Goal: Task Accomplishment & Management: Manage account settings

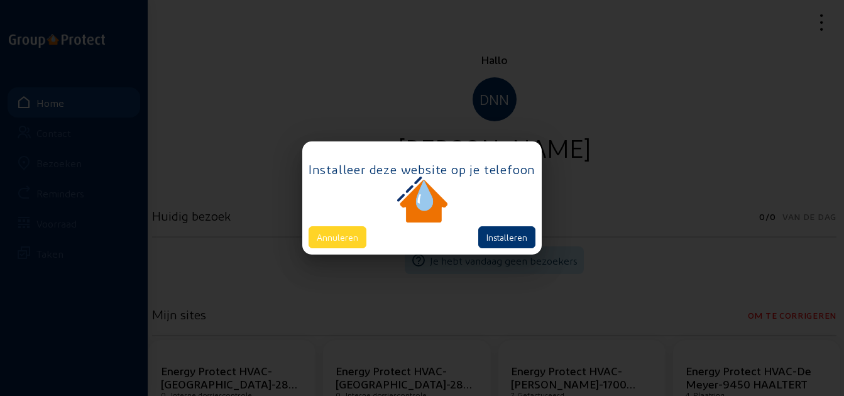
click at [359, 241] on button "Annuleren" at bounding box center [337, 237] width 58 height 22
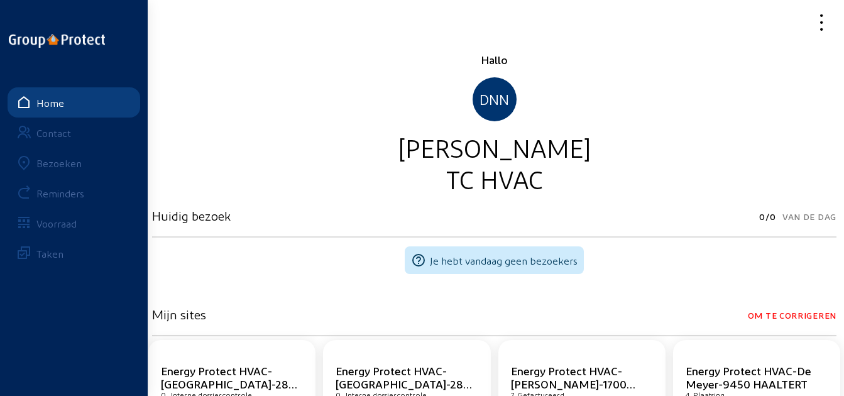
click at [90, 164] on link "Bezoeken" at bounding box center [74, 163] width 133 height 30
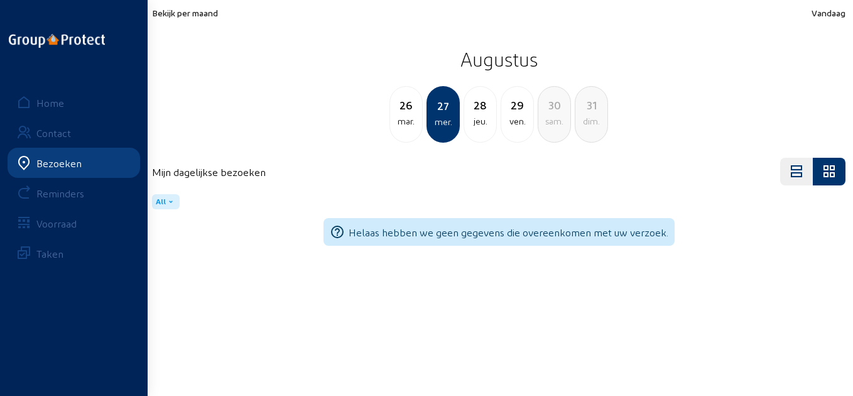
click at [193, 15] on span "Bekijk per maand" at bounding box center [185, 13] width 66 height 11
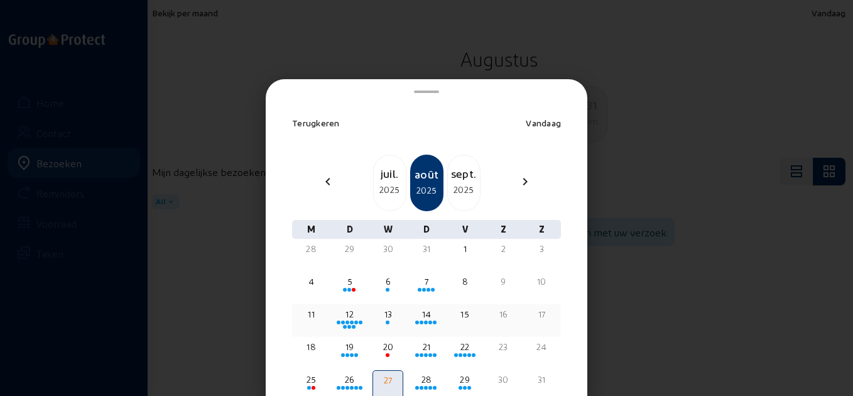
click at [343, 313] on div "12" at bounding box center [349, 314] width 28 height 13
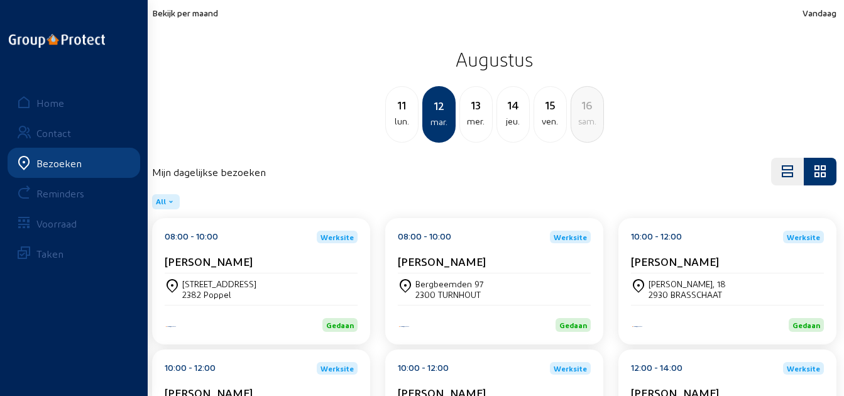
click at [216, 274] on div "[STREET_ADDRESS]" at bounding box center [261, 288] width 193 height 31
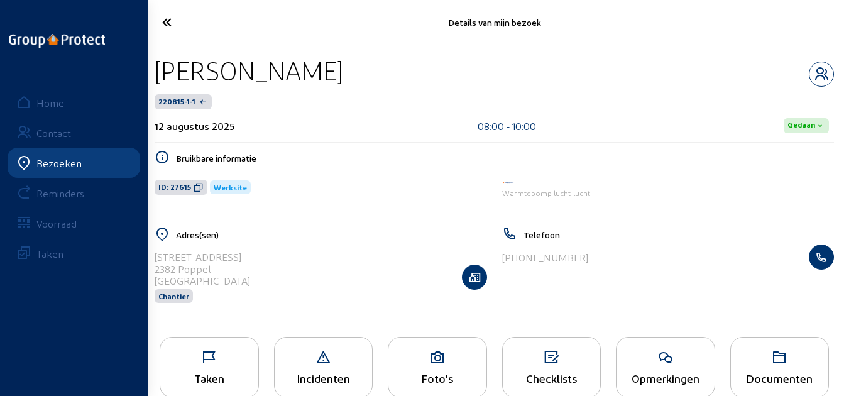
drag, startPoint x: 325, startPoint y: 82, endPoint x: 149, endPoint y: 75, distance: 176.0
click at [149, 75] on div "[PERSON_NAME] 220815-1-1 [DATE] 08:00 - 10:00 [PERSON_NAME] informatie ID: 2761…" at bounding box center [493, 187] width 699 height 285
copy div "[PERSON_NAME]"
click at [160, 28] on icon at bounding box center [203, 22] width 94 height 22
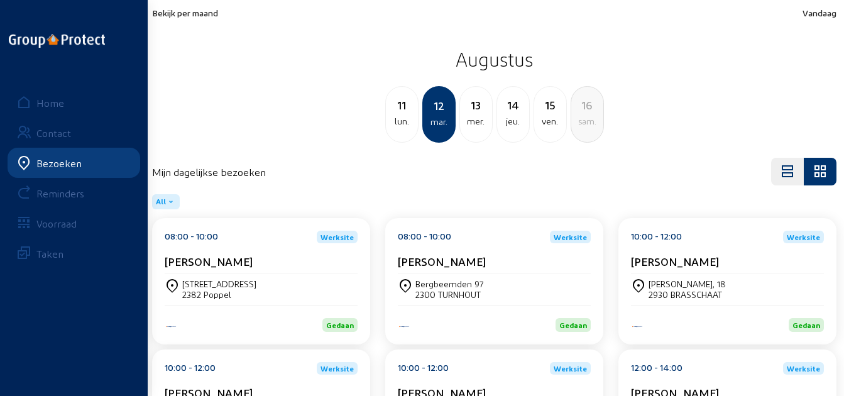
click at [435, 268] on div "[PERSON_NAME]" at bounding box center [494, 263] width 193 height 19
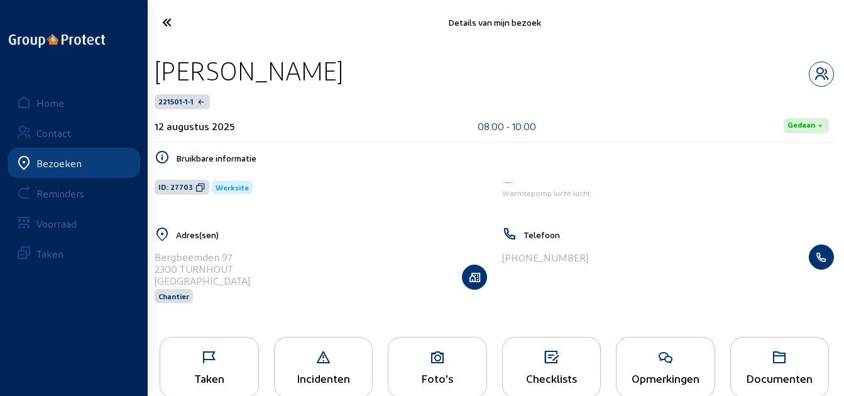
drag, startPoint x: 300, startPoint y: 75, endPoint x: 156, endPoint y: 73, distance: 143.2
click at [156, 73] on div "[PERSON_NAME]" at bounding box center [249, 71] width 188 height 32
copy div "[PERSON_NAME]"
click at [178, 38] on div "Details van mijn bezoek" at bounding box center [493, 22] width 699 height 45
click at [175, 31] on icon at bounding box center [203, 22] width 94 height 22
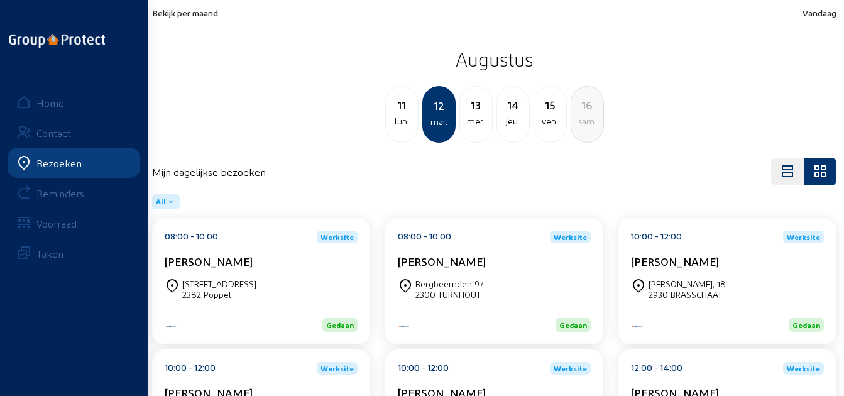
click at [681, 254] on div "10:00 - 12:00 Werksite [PERSON_NAME]" at bounding box center [727, 252] width 193 height 43
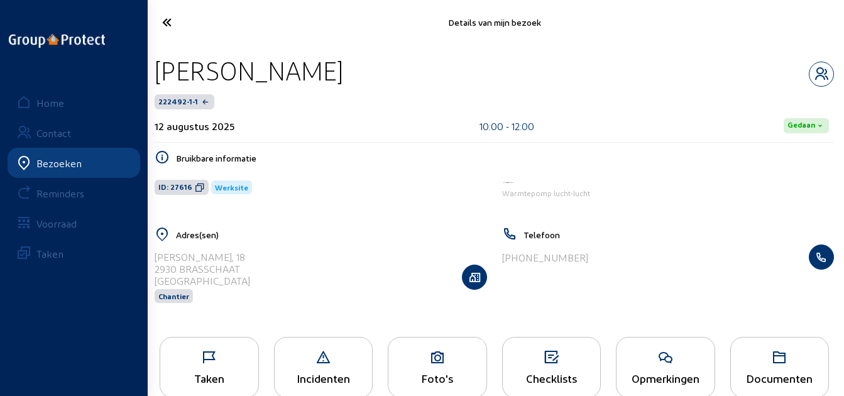
drag, startPoint x: 310, startPoint y: 79, endPoint x: 154, endPoint y: 76, distance: 155.8
click at [155, 76] on div "[PERSON_NAME]" at bounding box center [494, 71] width 679 height 32
copy div "[PERSON_NAME]"
click at [178, 23] on icon at bounding box center [203, 22] width 94 height 22
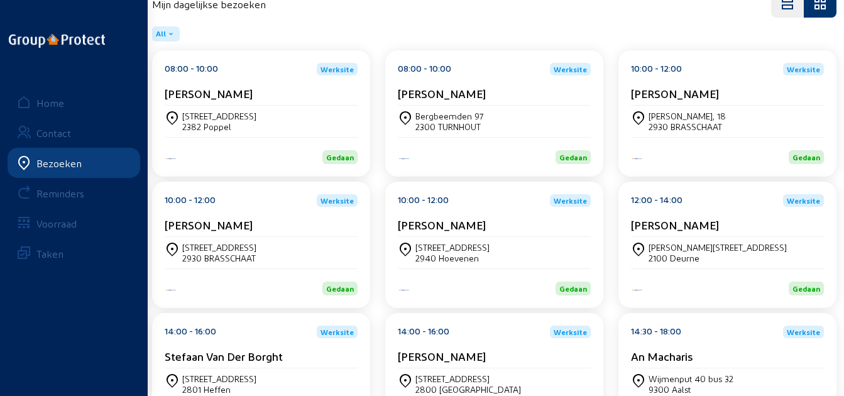
scroll to position [188, 0]
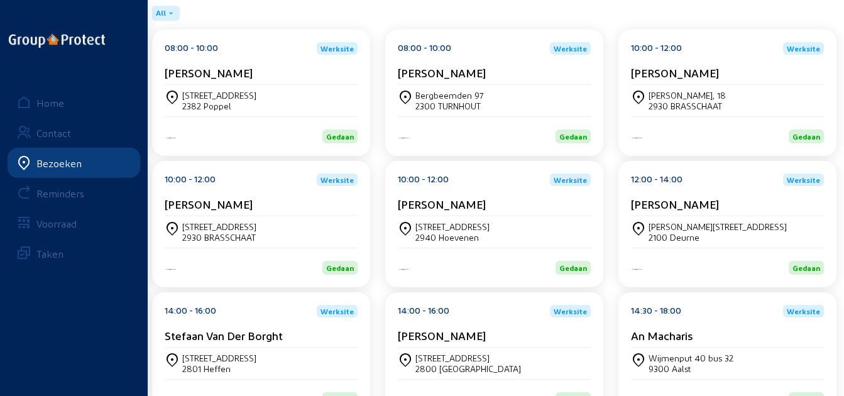
click at [263, 207] on div "[PERSON_NAME]" at bounding box center [261, 203] width 193 height 13
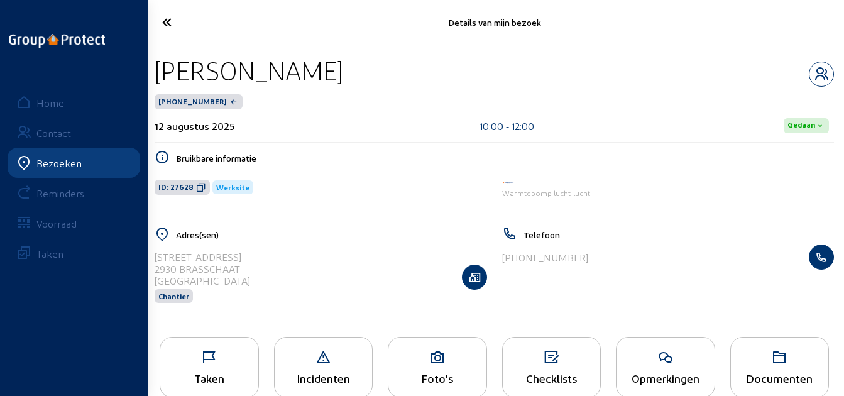
drag, startPoint x: 285, startPoint y: 69, endPoint x: 161, endPoint y: 70, distance: 123.1
click at [161, 70] on div "[PERSON_NAME]" at bounding box center [494, 71] width 679 height 32
drag, startPoint x: 161, startPoint y: 70, endPoint x: 310, endPoint y: 65, distance: 148.3
click at [310, 65] on div "[PERSON_NAME]" at bounding box center [494, 71] width 679 height 32
click at [287, 70] on div "[PERSON_NAME]" at bounding box center [494, 71] width 679 height 32
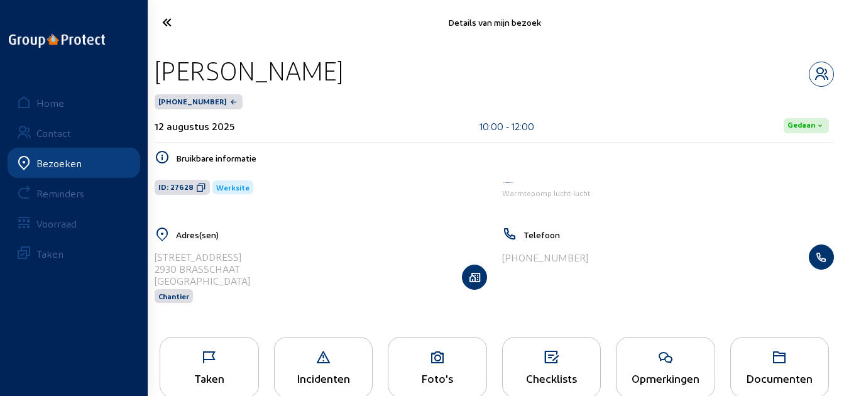
drag, startPoint x: 273, startPoint y: 72, endPoint x: 158, endPoint y: 73, distance: 115.6
click at [158, 73] on div "[PERSON_NAME]" at bounding box center [494, 71] width 679 height 32
copy div "[PERSON_NAME]"
click at [182, 22] on icon at bounding box center [203, 22] width 94 height 22
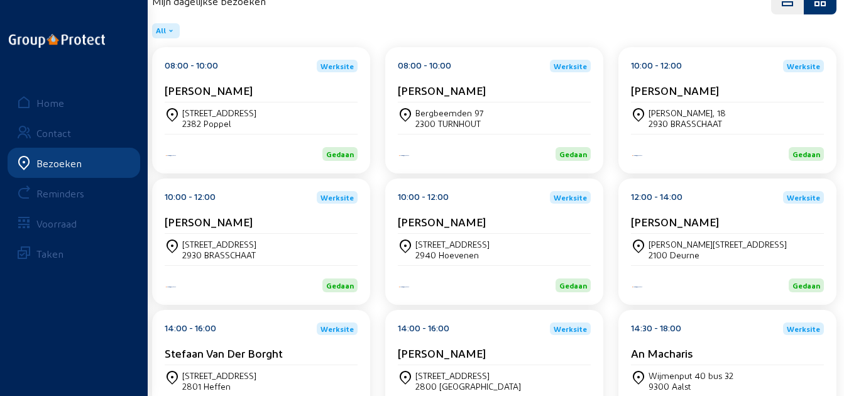
scroll to position [188, 0]
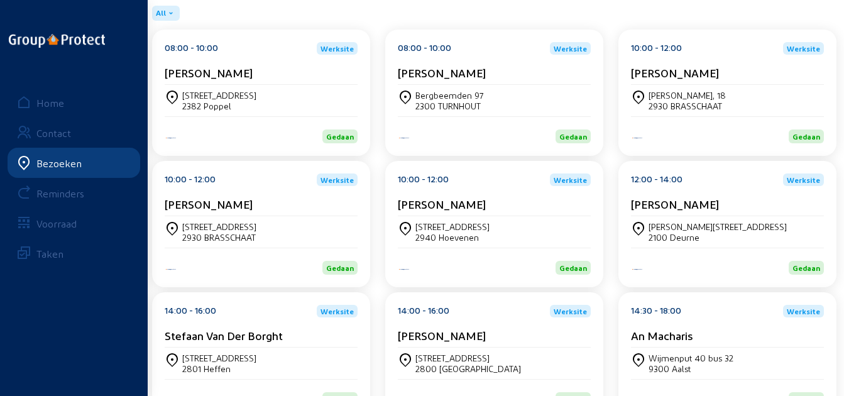
click at [425, 202] on cam-card-title "[PERSON_NAME]" at bounding box center [442, 203] width 88 height 13
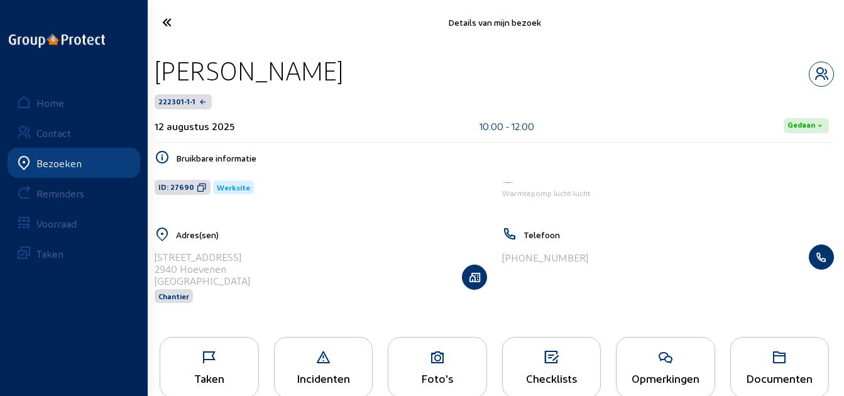
drag, startPoint x: 313, startPoint y: 73, endPoint x: 152, endPoint y: 77, distance: 161.5
click at [152, 77] on div "[PERSON_NAME] 222301-1-1 [DATE] 10:00 - 12:00 [PERSON_NAME] informatie ID: 2769…" at bounding box center [493, 187] width 699 height 285
copy div "[PERSON_NAME]"
click at [158, 28] on icon at bounding box center [203, 22] width 94 height 22
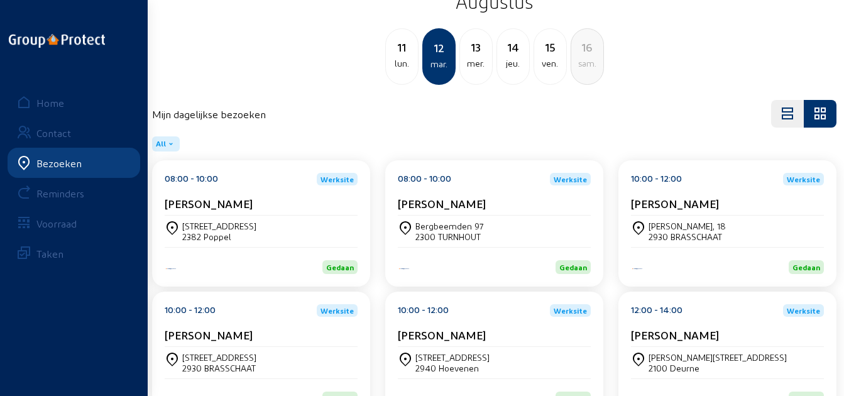
scroll to position [188, 0]
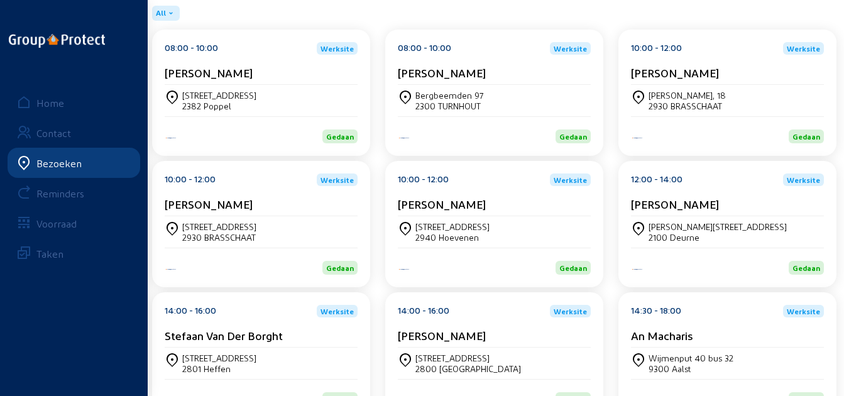
click at [435, 196] on div "10:00 - 12:00 Werksite [PERSON_NAME]" at bounding box center [494, 194] width 193 height 43
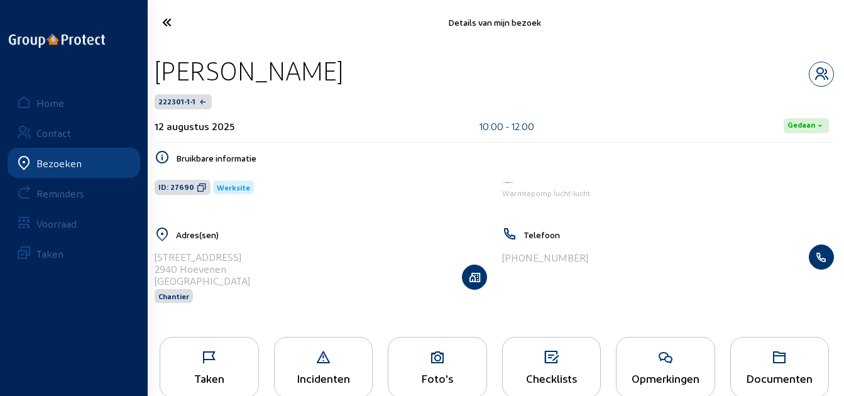
click at [185, 12] on icon at bounding box center [203, 22] width 94 height 22
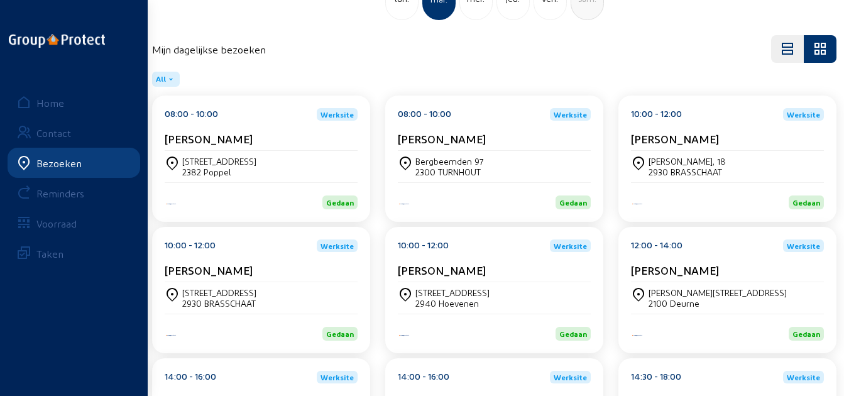
scroll to position [126, 0]
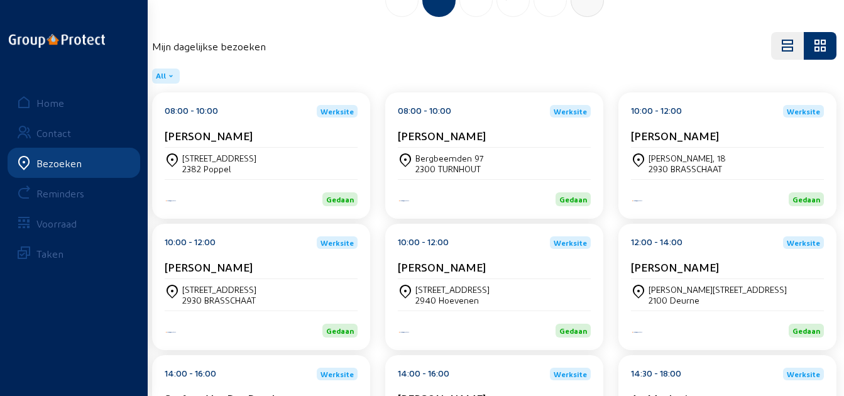
click at [714, 268] on div "[PERSON_NAME]" at bounding box center [727, 266] width 193 height 13
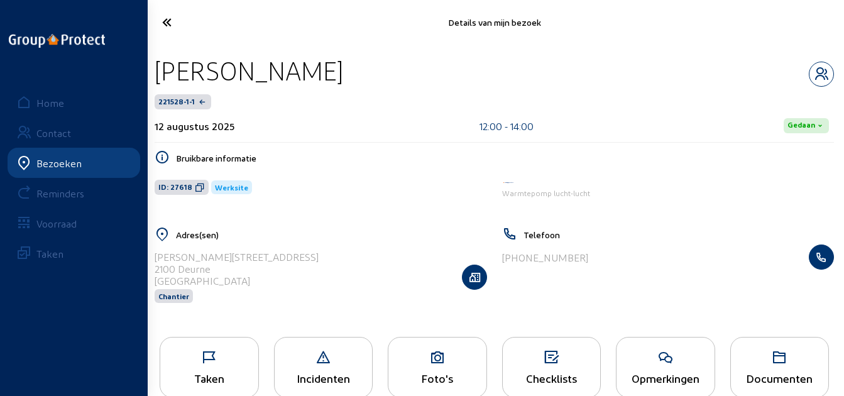
drag, startPoint x: 338, startPoint y: 72, endPoint x: 157, endPoint y: 73, distance: 180.9
click at [157, 73] on div "[PERSON_NAME]" at bounding box center [494, 71] width 679 height 32
copy div "[PERSON_NAME]"
click at [186, 29] on icon at bounding box center [203, 22] width 94 height 22
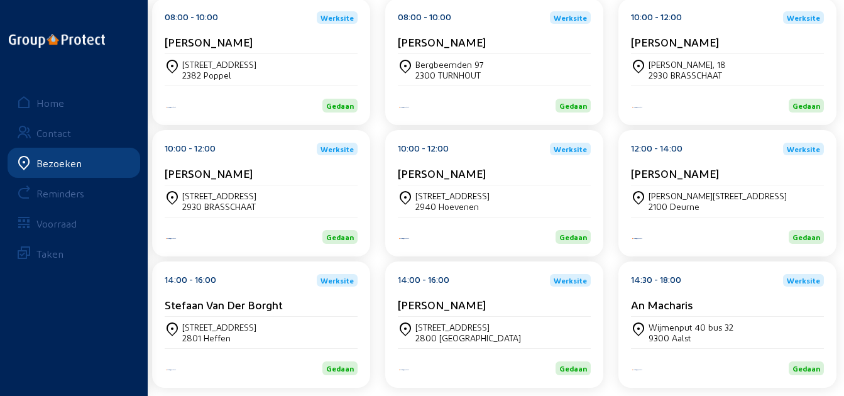
scroll to position [232, 0]
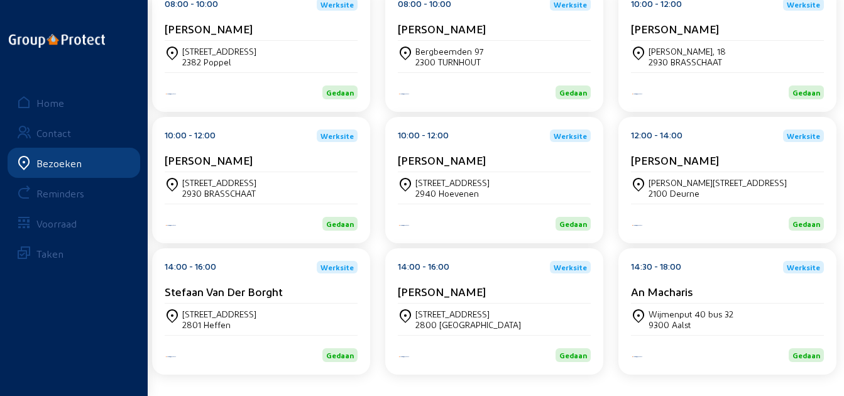
click at [306, 271] on div "14:00 - 16:00 Werksite" at bounding box center [261, 267] width 193 height 13
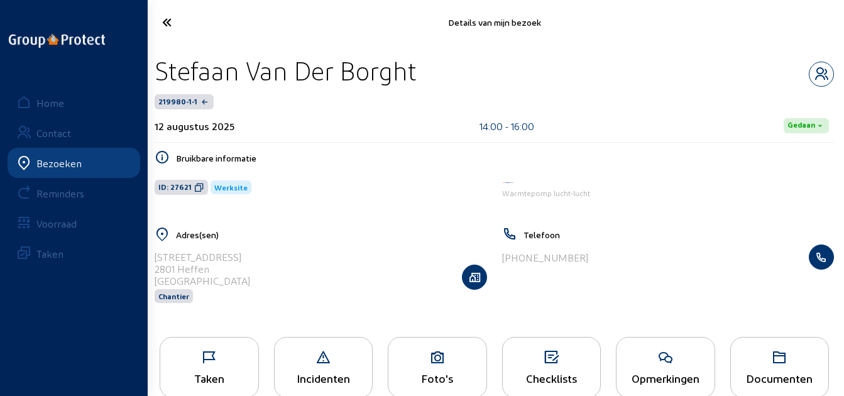
drag, startPoint x: 442, startPoint y: 77, endPoint x: 153, endPoint y: 63, distance: 289.3
click at [155, 63] on div "Stefaan Van Der Borght" at bounding box center [494, 71] width 679 height 32
copy div "Stefaan Van Der Borght"
click at [179, 27] on icon at bounding box center [203, 22] width 94 height 22
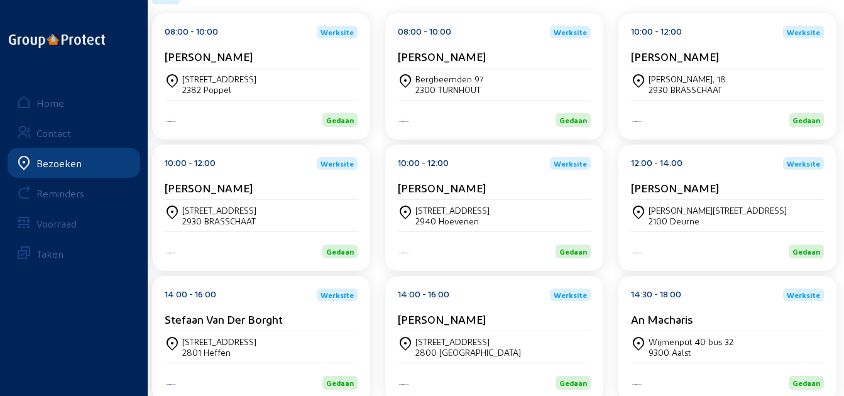
scroll to position [232, 0]
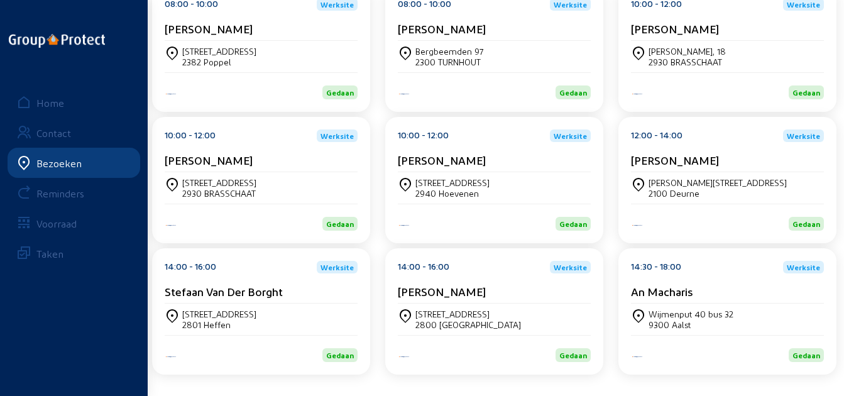
click at [433, 293] on cam-card-title "[PERSON_NAME]" at bounding box center [442, 291] width 88 height 13
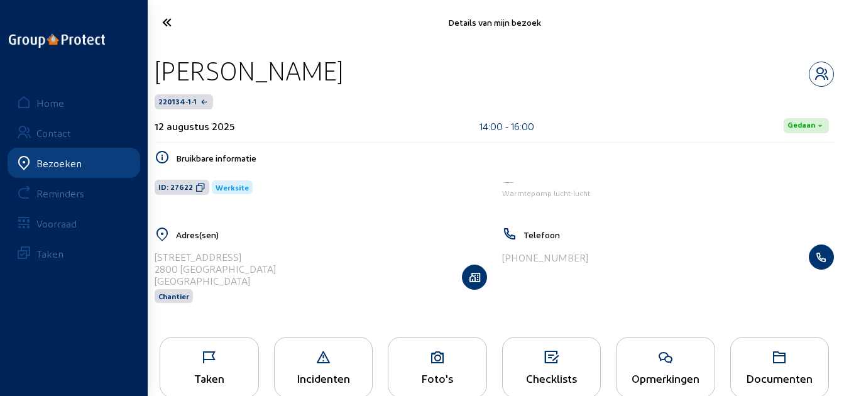
drag, startPoint x: 362, startPoint y: 77, endPoint x: 158, endPoint y: 75, distance: 204.8
click at [158, 75] on div "[PERSON_NAME]" at bounding box center [494, 71] width 679 height 32
copy div "[PERSON_NAME]"
click at [152, 19] on cam-font-icon at bounding box center [203, 23] width 102 height 30
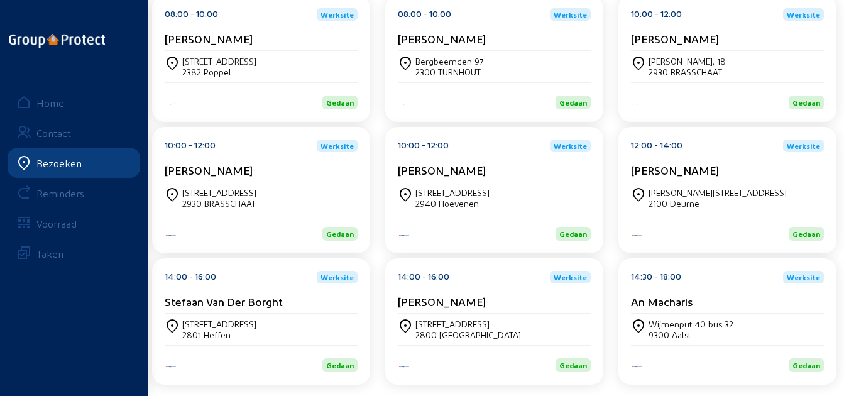
scroll to position [232, 0]
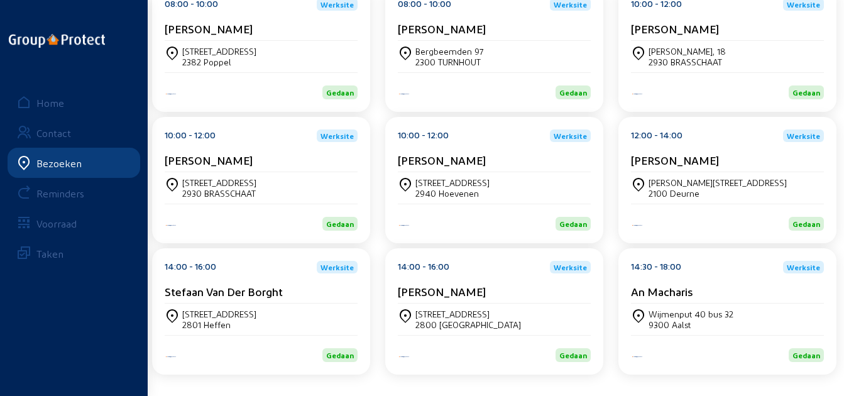
click at [655, 280] on div "14:30 - 18:00 Werksite An Macharis" at bounding box center [727, 282] width 193 height 43
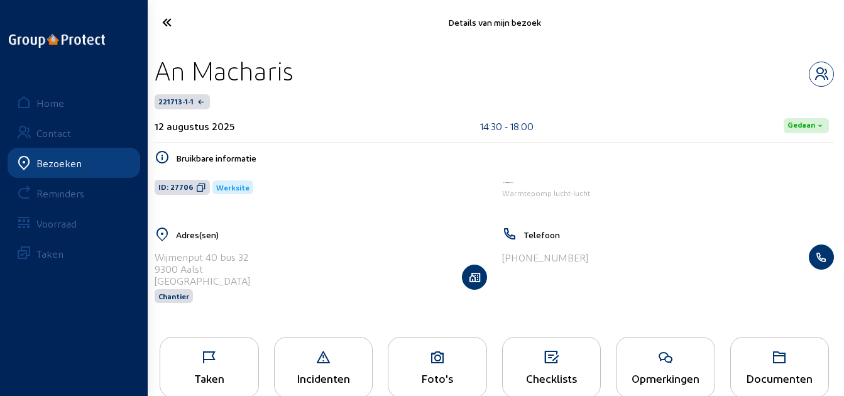
drag, startPoint x: 298, startPoint y: 67, endPoint x: 156, endPoint y: 68, distance: 142.0
click at [156, 68] on div "An Macharis" at bounding box center [494, 71] width 679 height 32
copy div "An Macharis"
click at [178, 24] on icon at bounding box center [203, 22] width 94 height 22
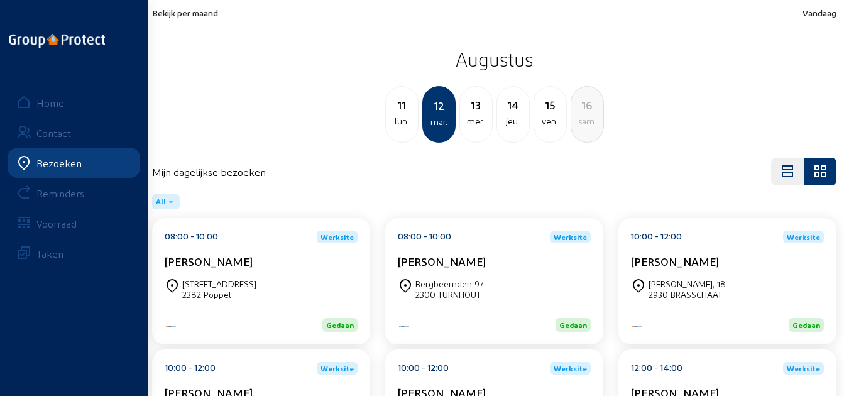
click at [481, 112] on div "13" at bounding box center [476, 105] width 32 height 18
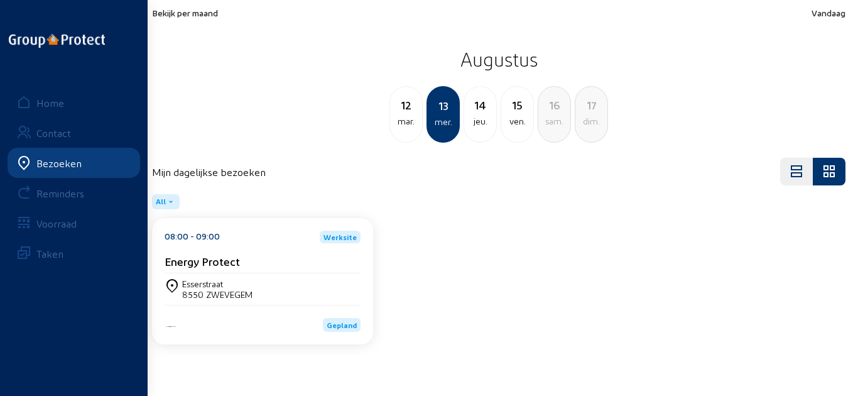
click at [242, 251] on div "08:00 - 09:00 Werksite Energy Protect" at bounding box center [263, 252] width 196 height 43
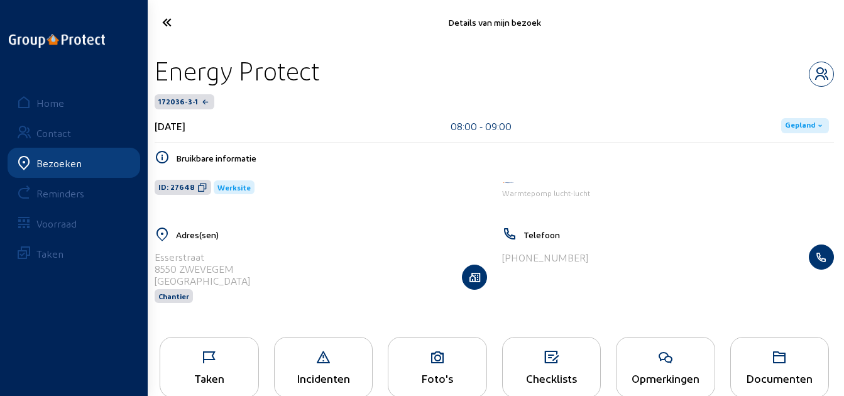
scroll to position [26, 0]
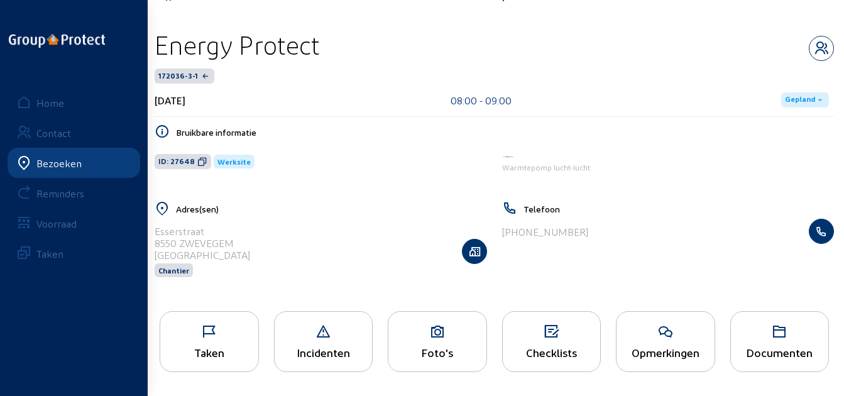
click at [223, 334] on icon at bounding box center [209, 331] width 98 height 15
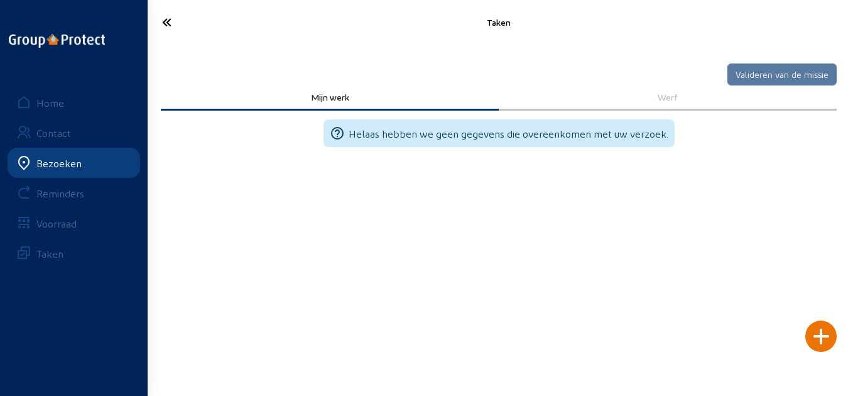
click at [819, 330] on div at bounding box center [820, 335] width 31 height 31
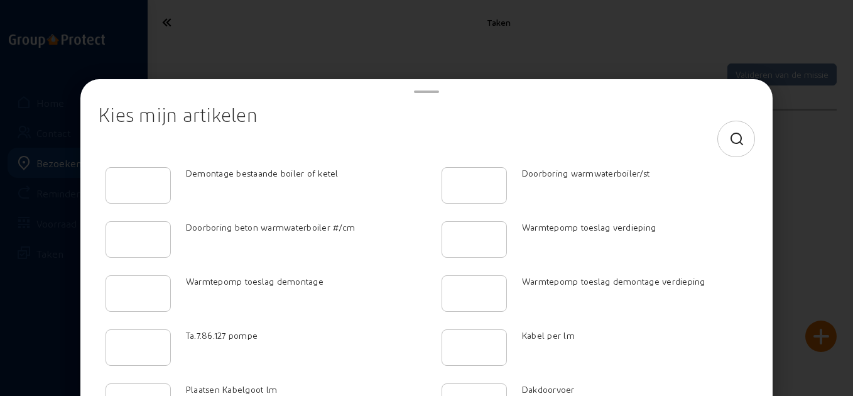
click at [563, 339] on span "Kabel per lm" at bounding box center [548, 335] width 53 height 11
click at [728, 129] on div at bounding box center [736, 138] width 16 height 35
click at [730, 140] on icon at bounding box center [737, 139] width 16 height 15
click at [445, 129] on div at bounding box center [427, 138] width 636 height 35
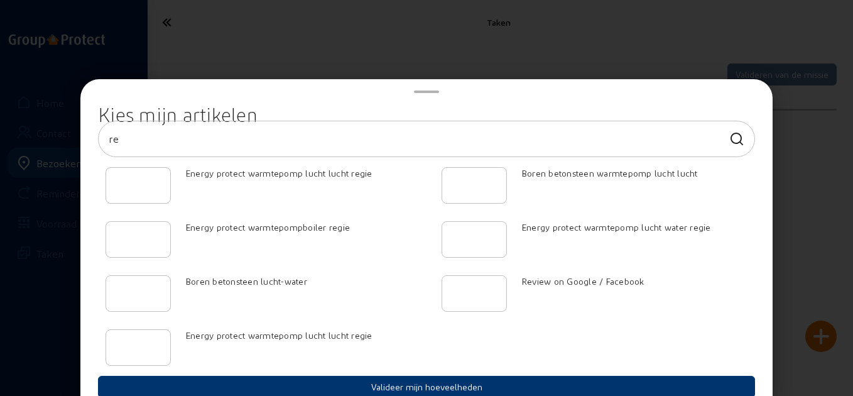
type input "re"
click at [142, 197] on div at bounding box center [138, 185] width 44 height 35
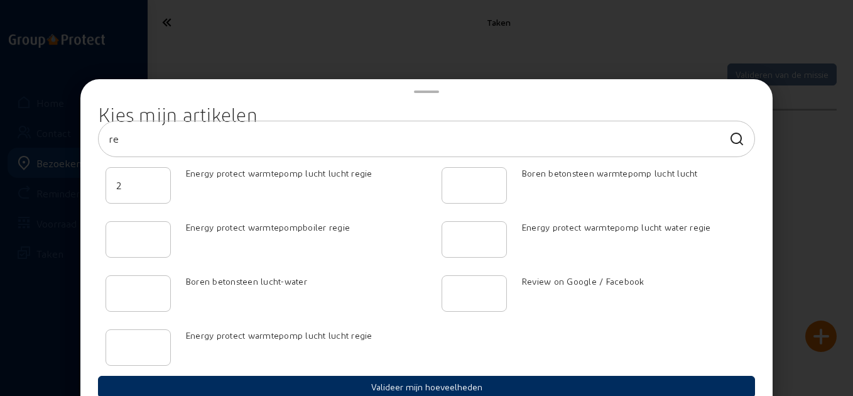
type input "2"
click at [371, 379] on button "Valideer mijn hoeveelheden" at bounding box center [426, 387] width 657 height 22
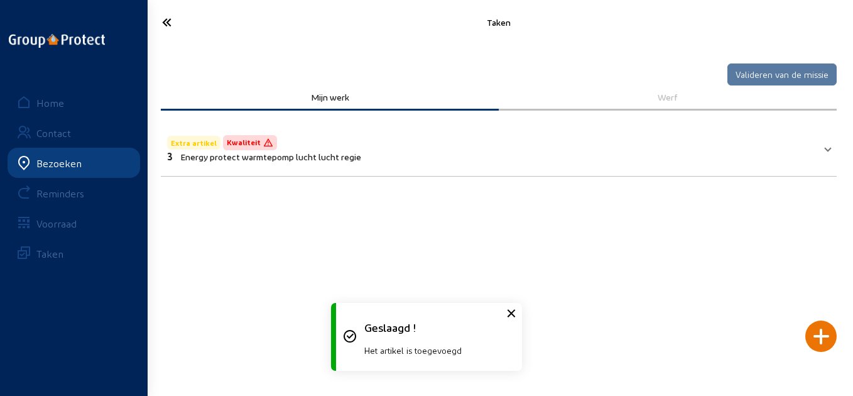
click at [179, 21] on icon at bounding box center [203, 22] width 95 height 22
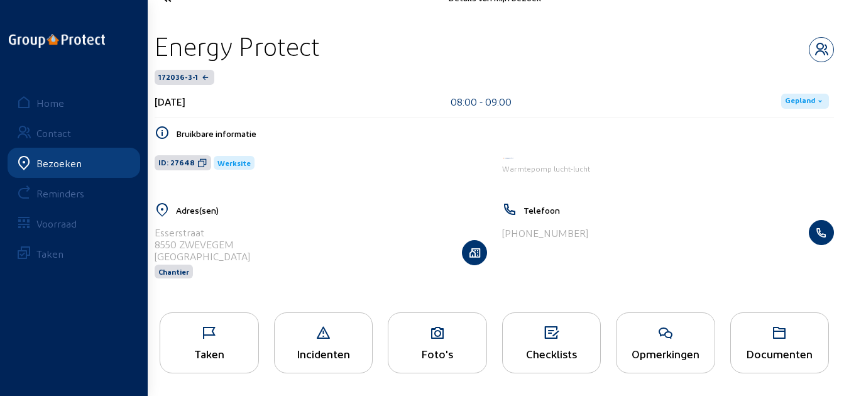
scroll to position [26, 0]
click at [650, 367] on div "Opmerkingen" at bounding box center [665, 341] width 99 height 61
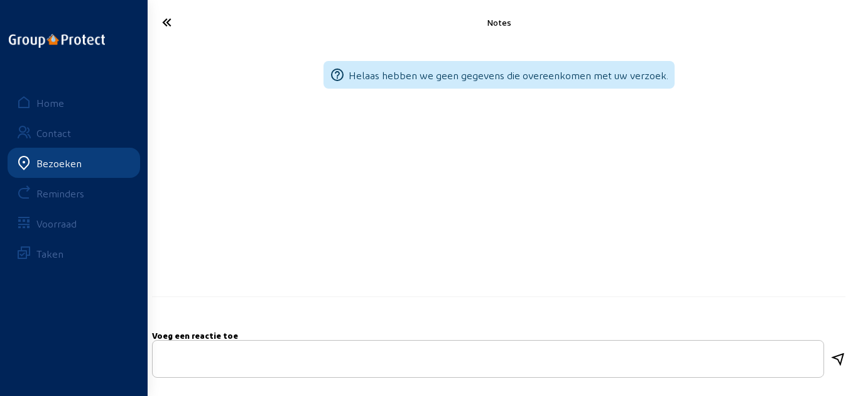
click at [430, 353] on textarea at bounding box center [488, 359] width 651 height 15
type textarea "pomp marketing"
click at [835, 355] on icon at bounding box center [837, 359] width 15 height 15
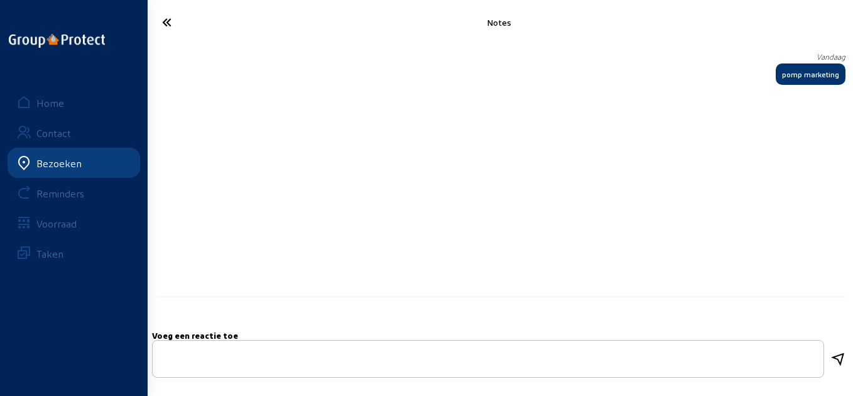
click at [172, 21] on icon at bounding box center [203, 22] width 95 height 22
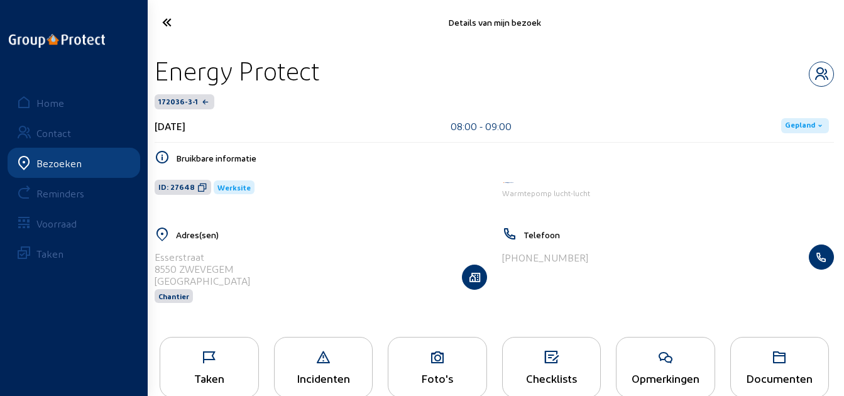
click at [183, 24] on icon at bounding box center [203, 22] width 94 height 22
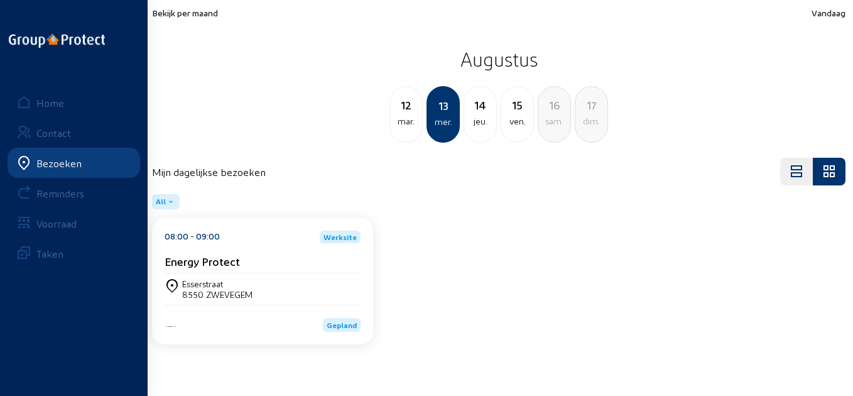
click at [300, 277] on div "[STREET_ADDRESS]" at bounding box center [263, 288] width 196 height 31
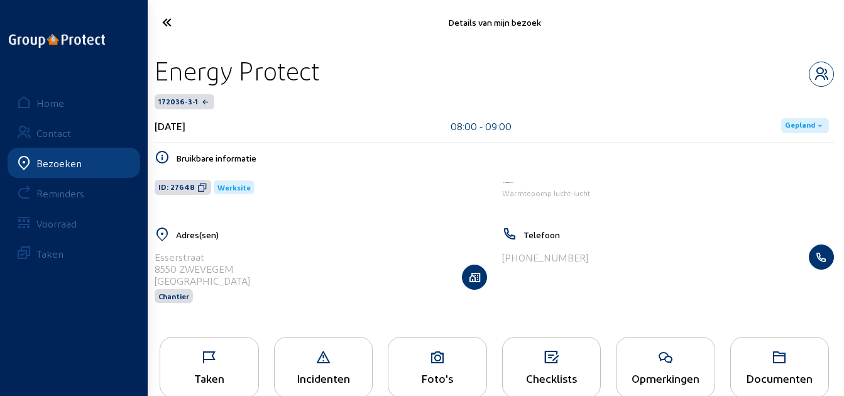
click at [209, 350] on icon at bounding box center [209, 357] width 98 height 15
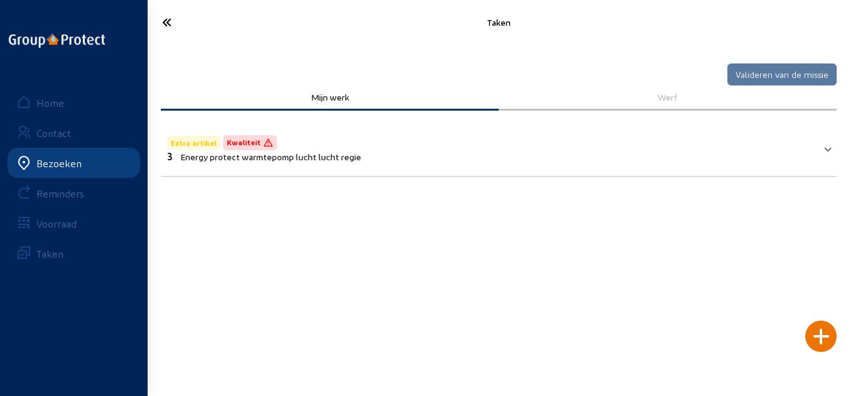
click at [198, 24] on icon at bounding box center [203, 22] width 95 height 22
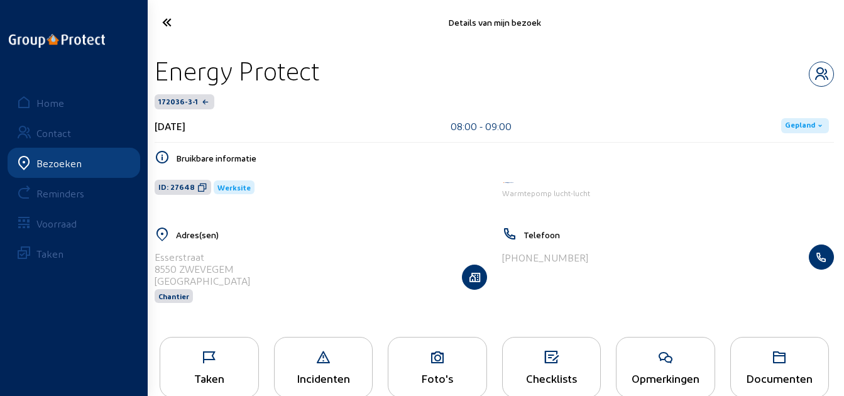
click at [792, 118] on span "Gepland" at bounding box center [805, 125] width 48 height 15
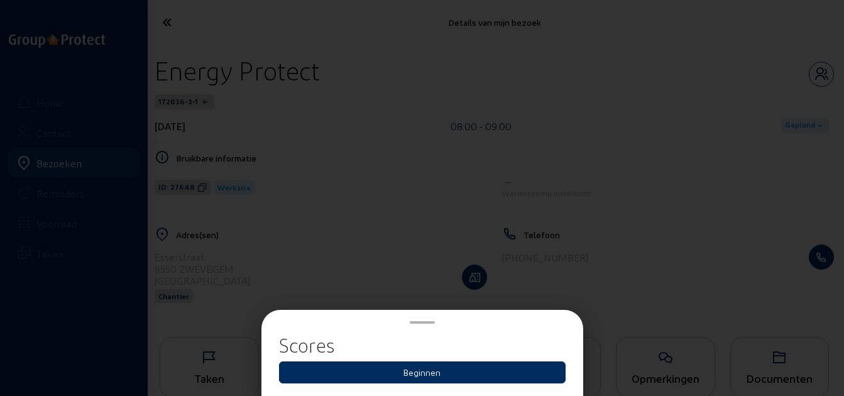
click at [411, 381] on button "Beginnen" at bounding box center [422, 372] width 286 height 22
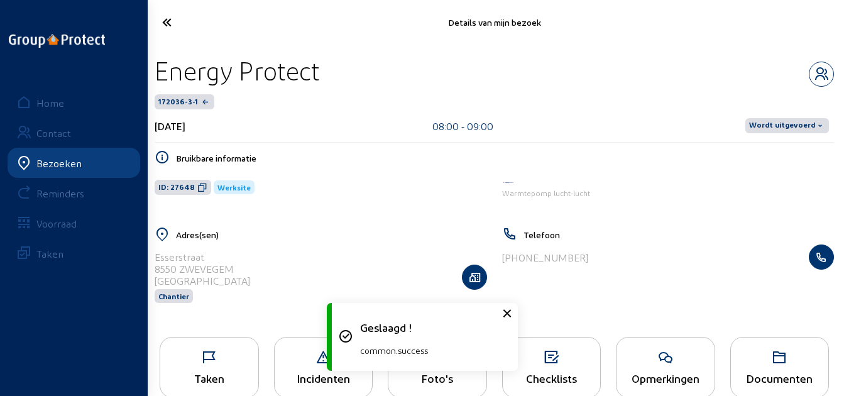
click at [790, 126] on span "Wordt uitgevoerd" at bounding box center [782, 126] width 66 height 10
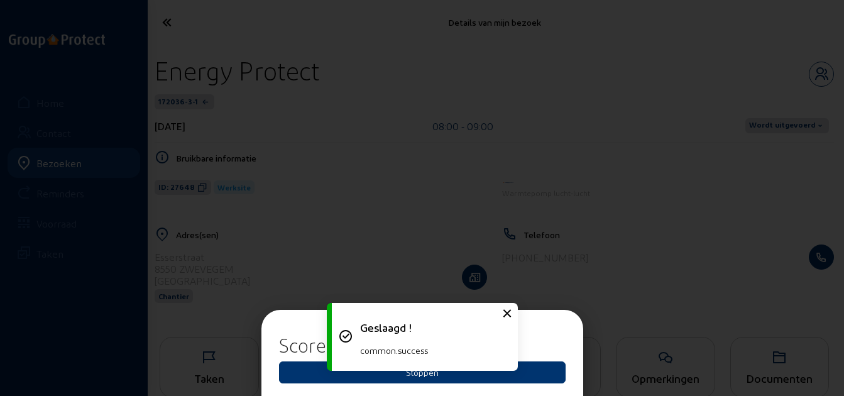
click at [487, 374] on div "Geslaagd ! common.success" at bounding box center [422, 336] width 188 height 80
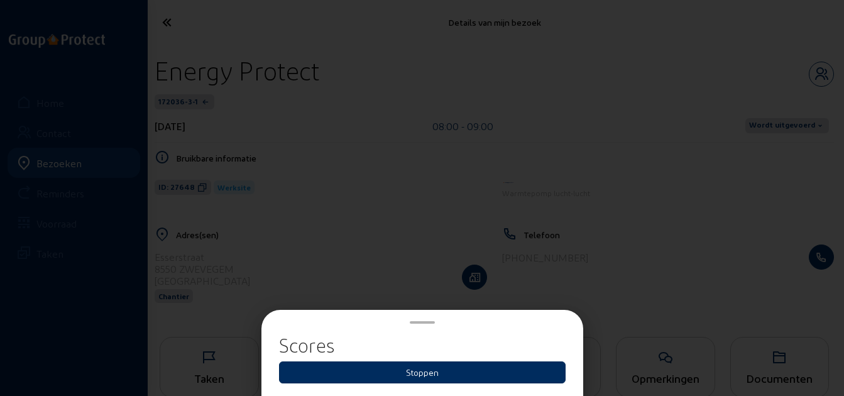
click at [541, 369] on button "Stoppen" at bounding box center [422, 372] width 286 height 22
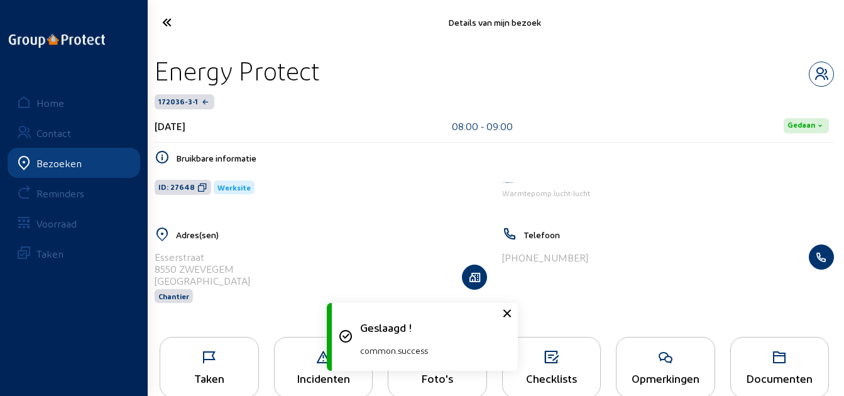
click at [165, 20] on icon at bounding box center [203, 22] width 94 height 22
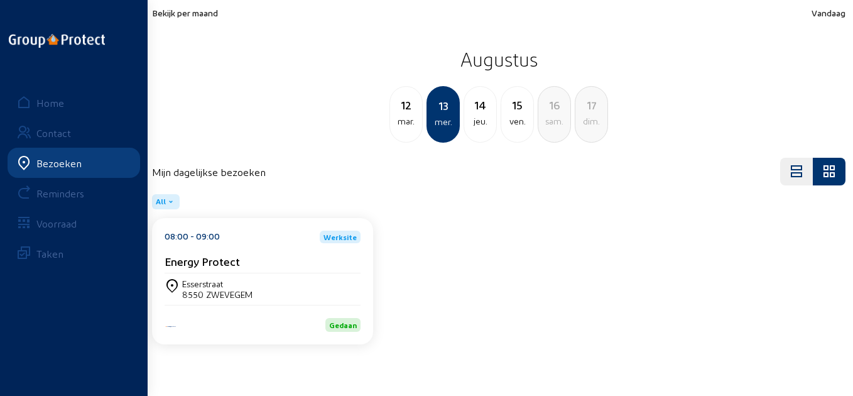
click at [480, 100] on div "14" at bounding box center [480, 105] width 32 height 18
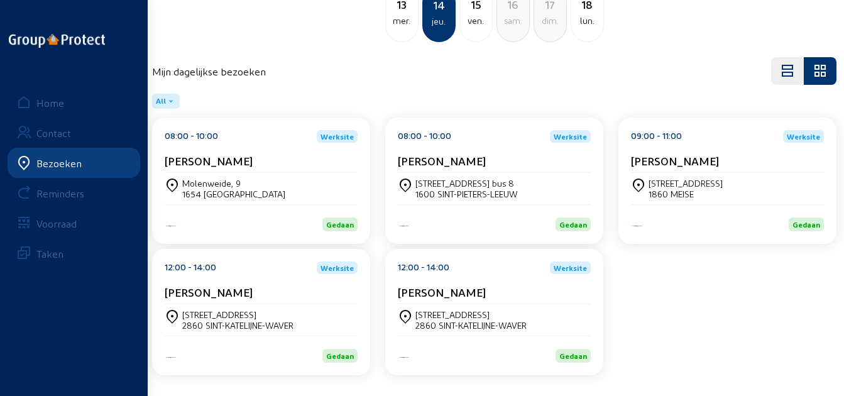
scroll to position [101, 0]
click at [288, 160] on div "[PERSON_NAME]" at bounding box center [261, 159] width 193 height 13
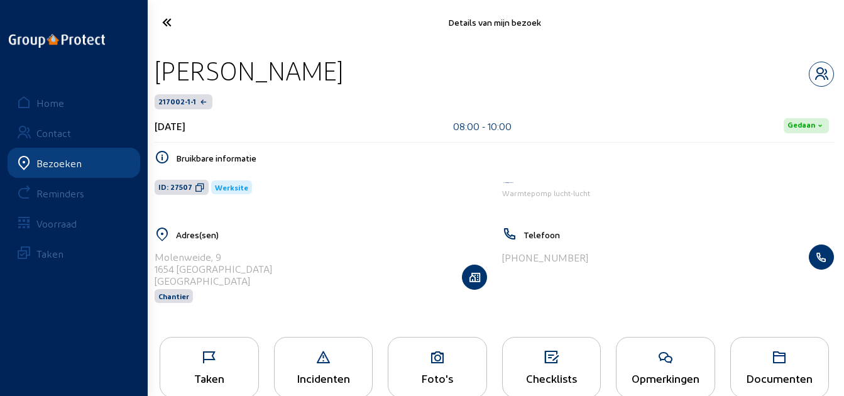
drag, startPoint x: 411, startPoint y: 75, endPoint x: 158, endPoint y: 77, distance: 253.8
click at [158, 77] on div "[PERSON_NAME]" at bounding box center [494, 71] width 679 height 32
copy div "[PERSON_NAME]"
click at [166, 26] on icon at bounding box center [203, 22] width 94 height 22
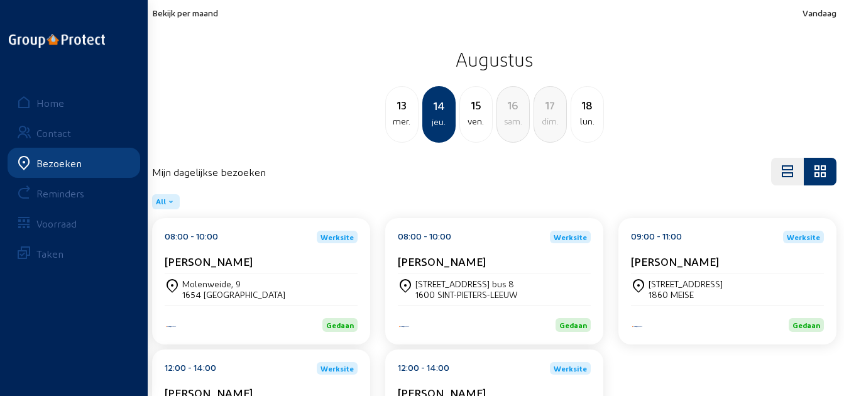
click at [447, 250] on div "08:00 - 10:00 Werksite [PERSON_NAME]" at bounding box center [494, 252] width 193 height 43
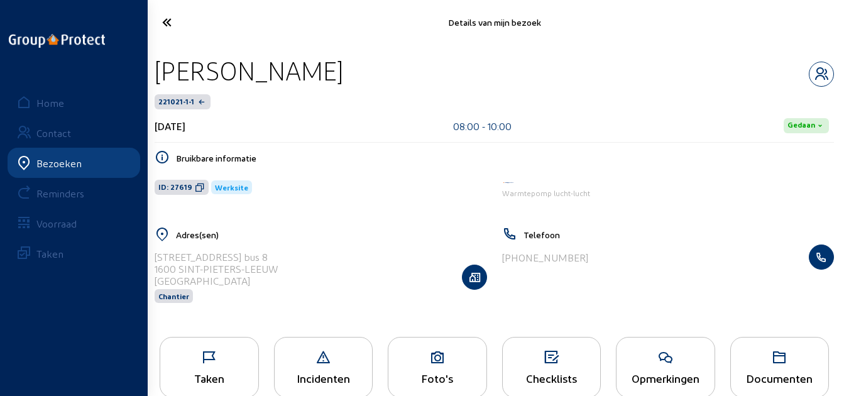
drag, startPoint x: 381, startPoint y: 68, endPoint x: 148, endPoint y: 52, distance: 233.6
click at [148, 52] on div "[PERSON_NAME] 221021-1-1 [DATE] 08:00 - 10:00 [PERSON_NAME] informatie ID: 2761…" at bounding box center [493, 187] width 699 height 285
click at [156, 23] on icon at bounding box center [203, 22] width 94 height 22
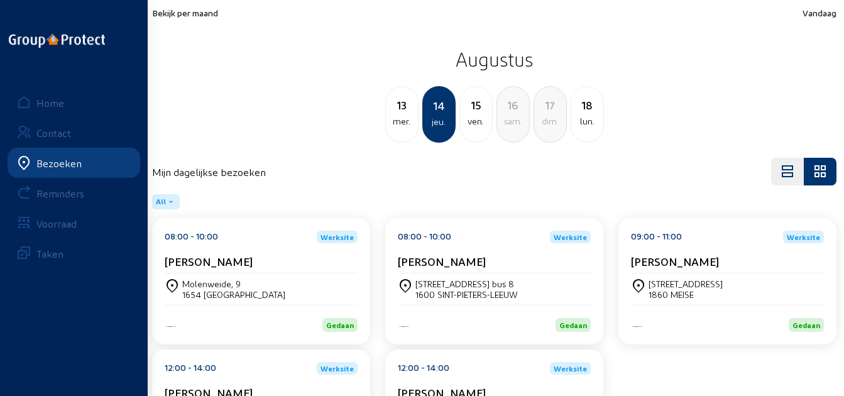
click at [650, 253] on div "09:00 - 11:00 Werksite [PERSON_NAME]" at bounding box center [727, 252] width 193 height 43
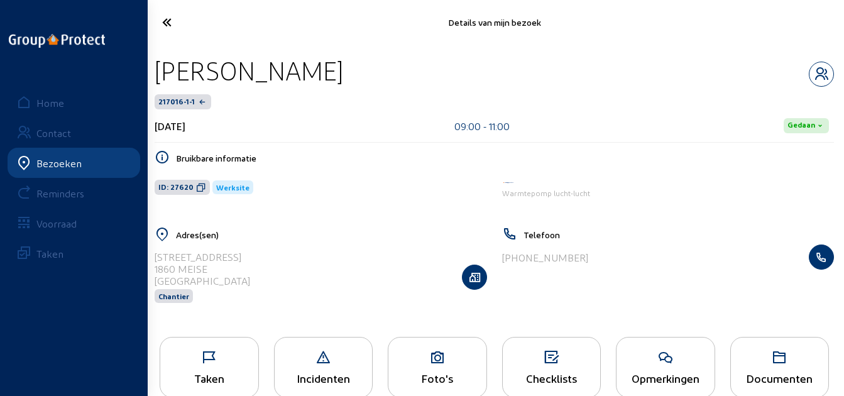
drag, startPoint x: 320, startPoint y: 73, endPoint x: 155, endPoint y: 70, distance: 165.2
click at [155, 70] on div "[PERSON_NAME]" at bounding box center [494, 71] width 679 height 32
click at [179, 22] on icon at bounding box center [203, 22] width 94 height 22
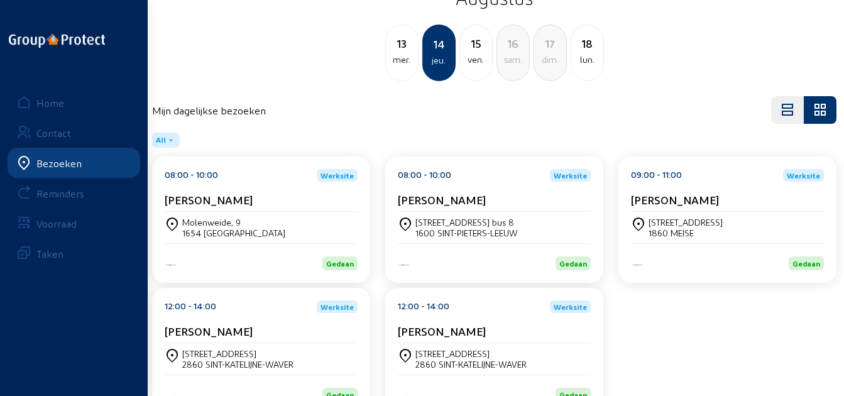
scroll to position [101, 0]
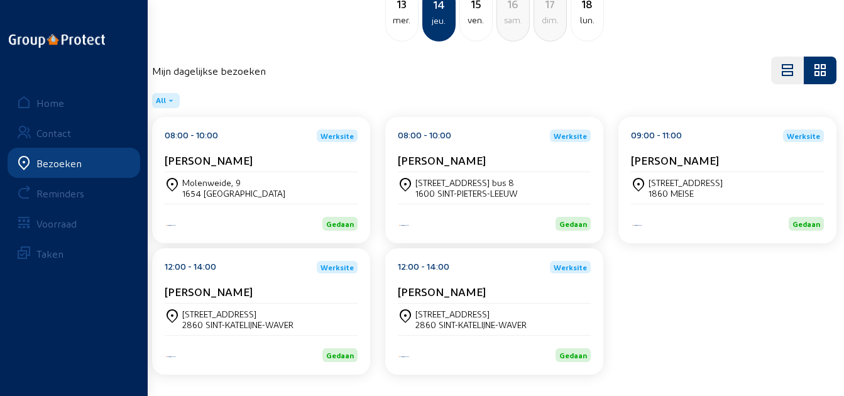
click at [210, 264] on div "12:00 - 14:00" at bounding box center [191, 267] width 52 height 13
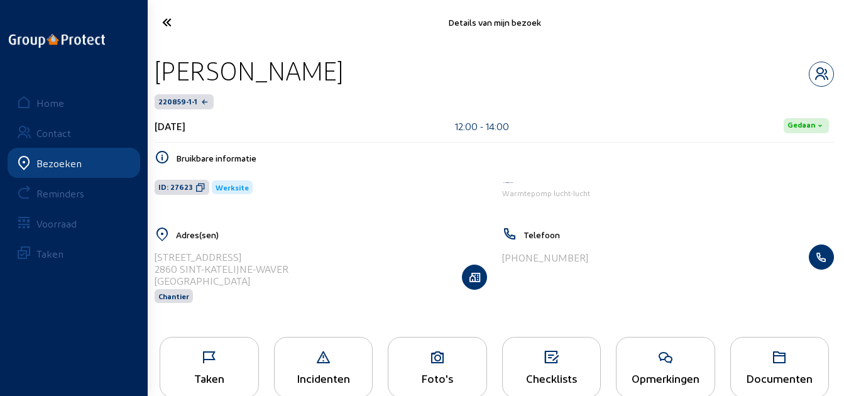
drag, startPoint x: 362, startPoint y: 80, endPoint x: 148, endPoint y: 63, distance: 214.8
click at [148, 63] on div "[PERSON_NAME] 220859-1-1 [DATE] 12:00 - 14:00 Gedaan Bruikbare informatie ID: 2…" at bounding box center [493, 187] width 699 height 285
click at [165, 14] on icon at bounding box center [203, 22] width 94 height 22
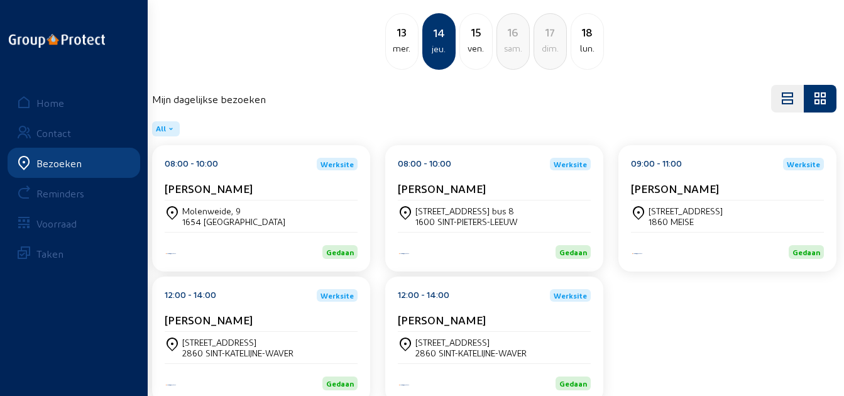
scroll to position [101, 0]
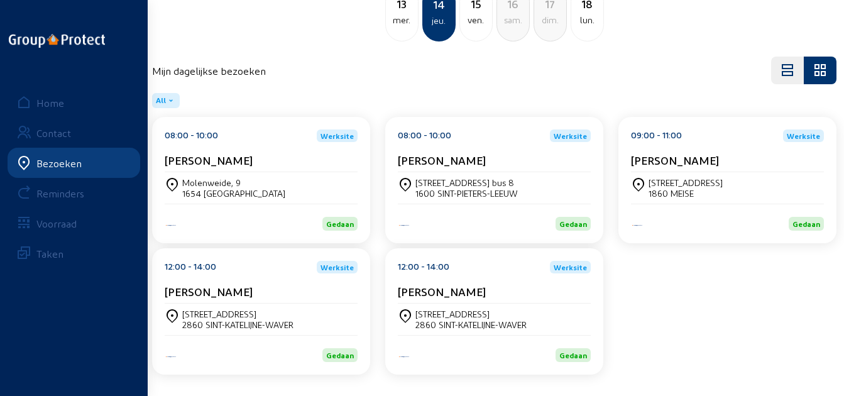
click at [311, 296] on div "[PERSON_NAME]" at bounding box center [261, 291] width 193 height 13
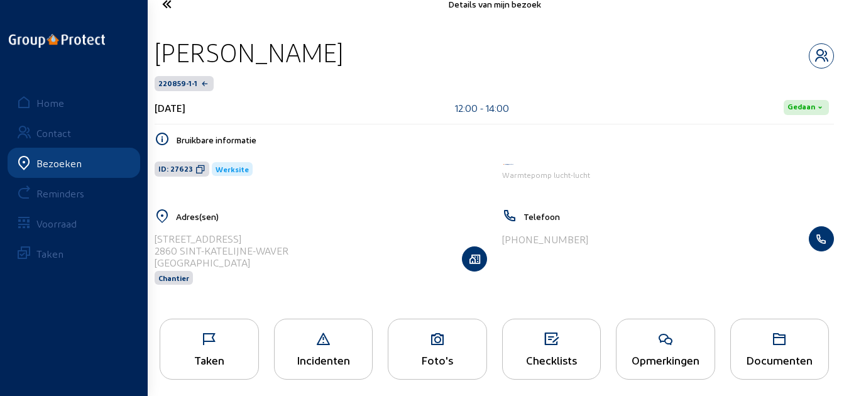
scroll to position [26, 0]
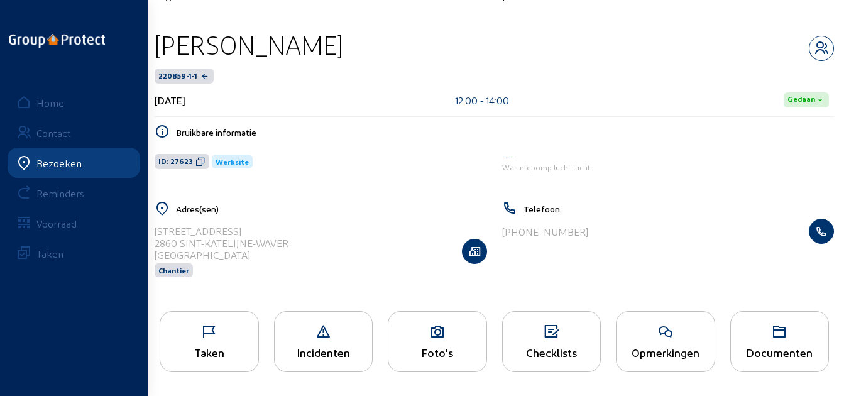
click at [416, 354] on div "Foto's" at bounding box center [437, 351] width 98 height 13
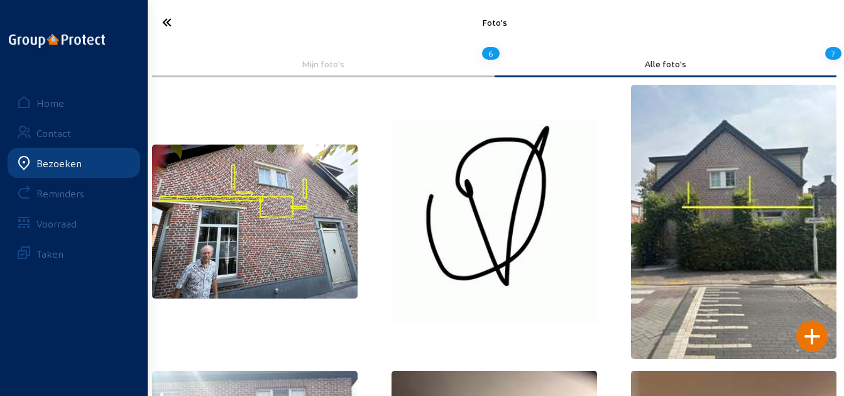
click at [168, 22] on icon at bounding box center [203, 22] width 94 height 22
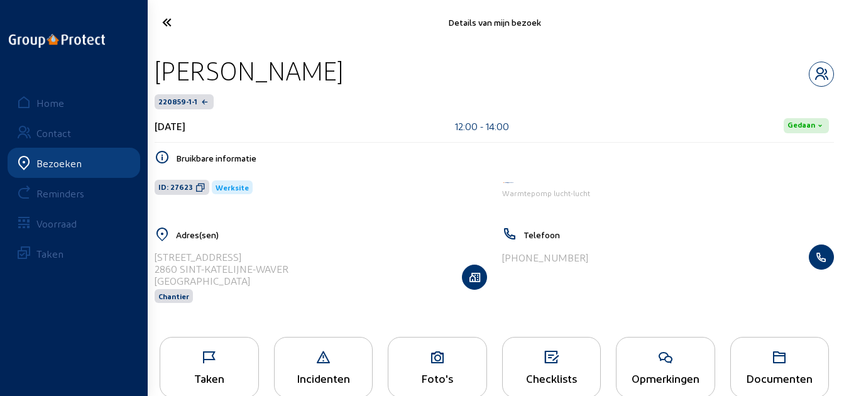
click at [168, 41] on div "Details van mijn bezoek" at bounding box center [493, 22] width 699 height 45
click at [176, 16] on icon at bounding box center [203, 22] width 94 height 22
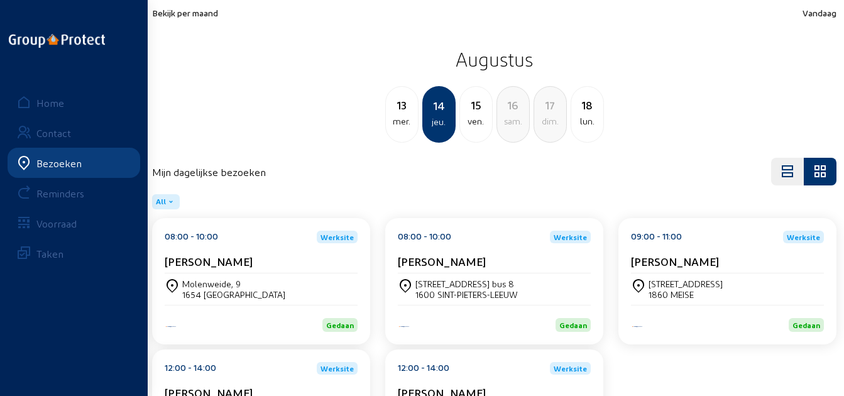
click at [479, 122] on div "ven." at bounding box center [476, 121] width 32 height 15
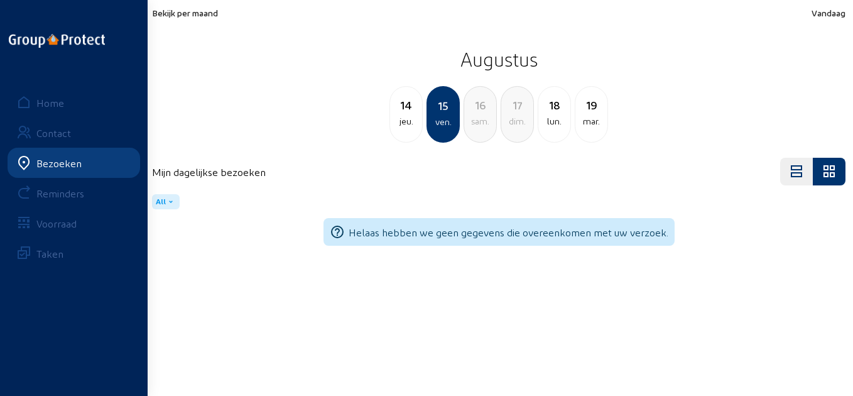
click at [217, 16] on span "Bekijk per maand" at bounding box center [185, 13] width 66 height 11
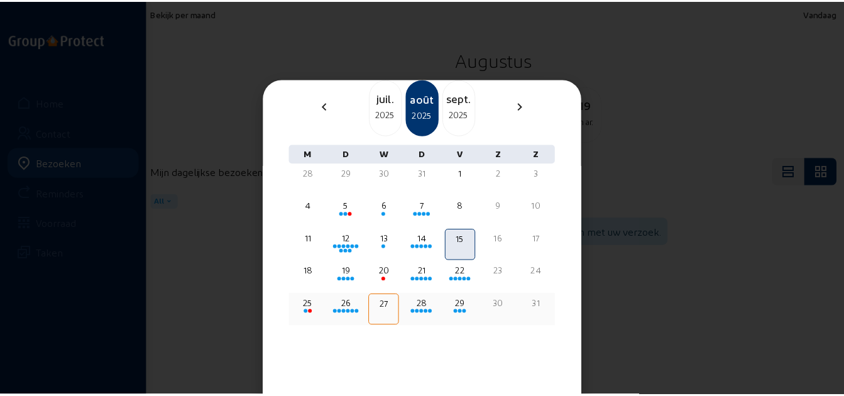
scroll to position [88, 0]
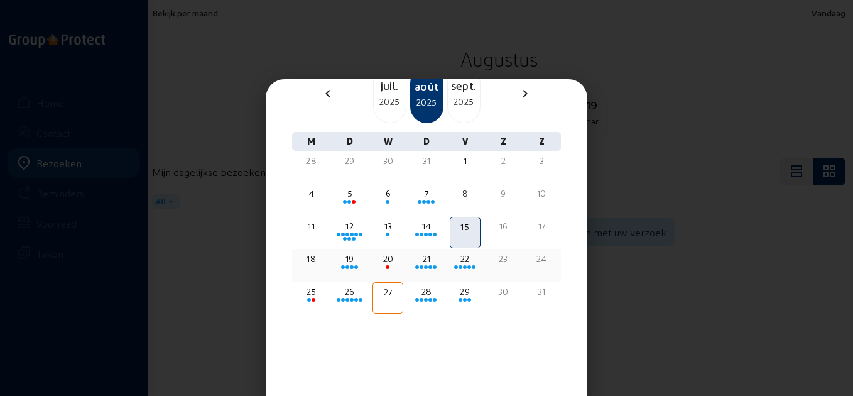
click at [350, 266] on span at bounding box center [352, 267] width 4 height 4
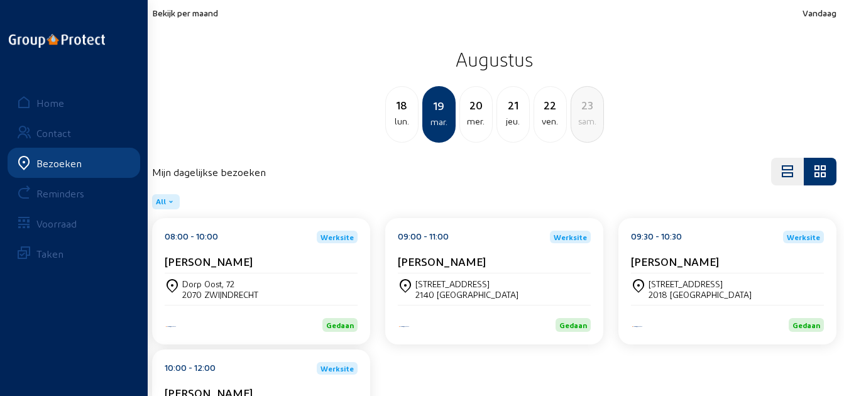
click at [255, 269] on div "[PERSON_NAME]" at bounding box center [261, 263] width 193 height 19
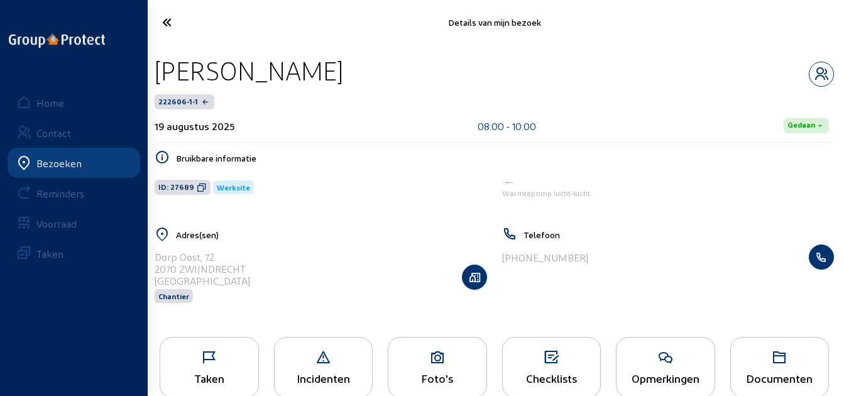
drag, startPoint x: 345, startPoint y: 75, endPoint x: 154, endPoint y: 67, distance: 191.1
click at [155, 67] on div "[PERSON_NAME]" at bounding box center [494, 71] width 679 height 32
click at [175, 25] on icon at bounding box center [203, 22] width 94 height 22
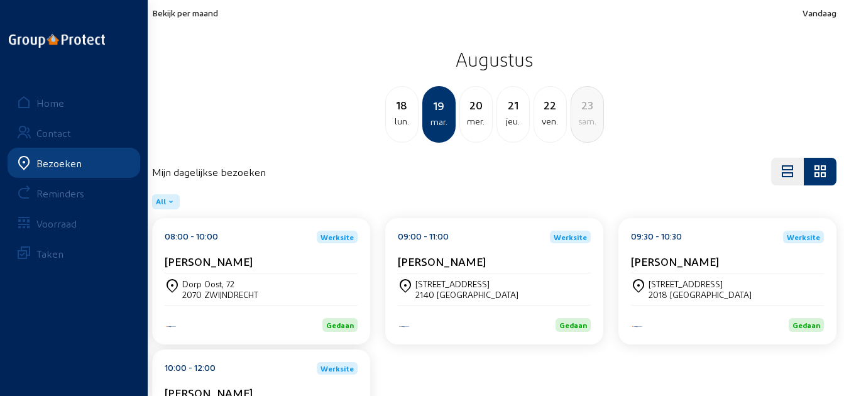
click at [478, 263] on cam-card-title "[PERSON_NAME]" at bounding box center [442, 260] width 88 height 13
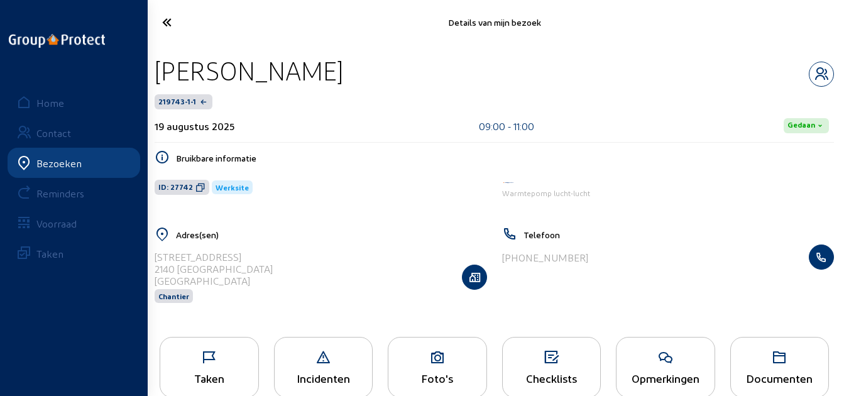
drag, startPoint x: 349, startPoint y: 76, endPoint x: 154, endPoint y: 81, distance: 195.4
click at [155, 81] on div "[PERSON_NAME]" at bounding box center [494, 71] width 679 height 32
click at [172, 26] on icon at bounding box center [203, 22] width 94 height 22
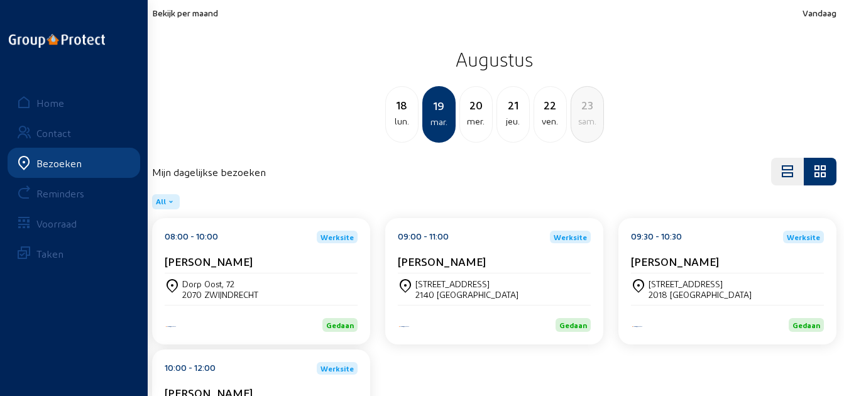
click at [703, 265] on cam-card-title "[PERSON_NAME]" at bounding box center [675, 260] width 88 height 13
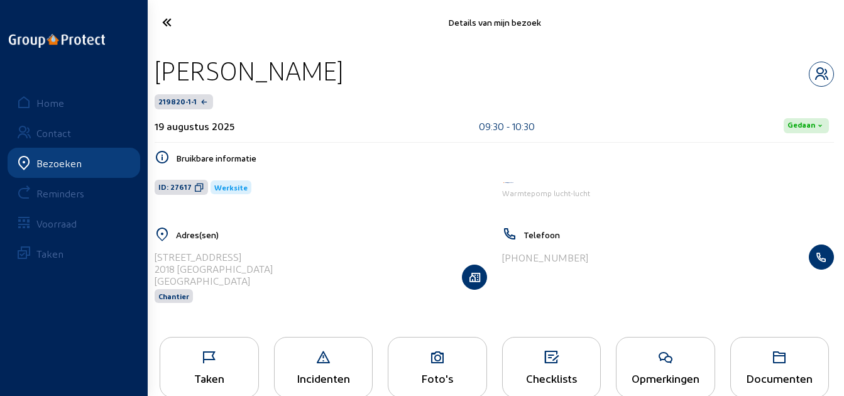
drag, startPoint x: 337, startPoint y: 77, endPoint x: 157, endPoint y: 75, distance: 179.7
click at [157, 75] on div "[PERSON_NAME]" at bounding box center [494, 71] width 679 height 32
drag, startPoint x: 176, startPoint y: 23, endPoint x: 183, endPoint y: 23, distance: 6.9
click at [179, 23] on icon at bounding box center [203, 22] width 94 height 22
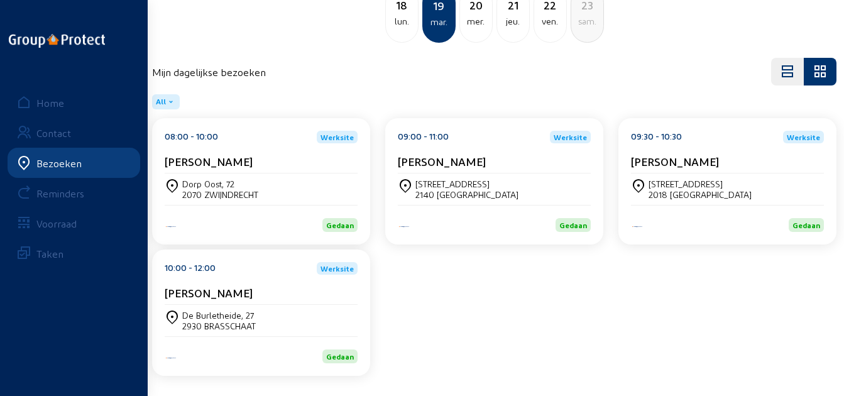
scroll to position [101, 0]
click at [286, 299] on div "[PERSON_NAME]" at bounding box center [261, 294] width 193 height 19
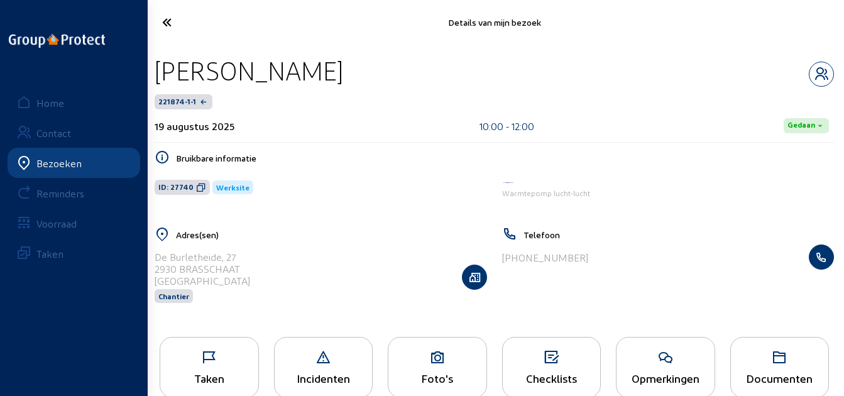
drag, startPoint x: 297, startPoint y: 73, endPoint x: 156, endPoint y: 77, distance: 140.7
click at [156, 77] on div "[PERSON_NAME]" at bounding box center [494, 71] width 679 height 32
click at [173, 20] on icon at bounding box center [203, 22] width 94 height 22
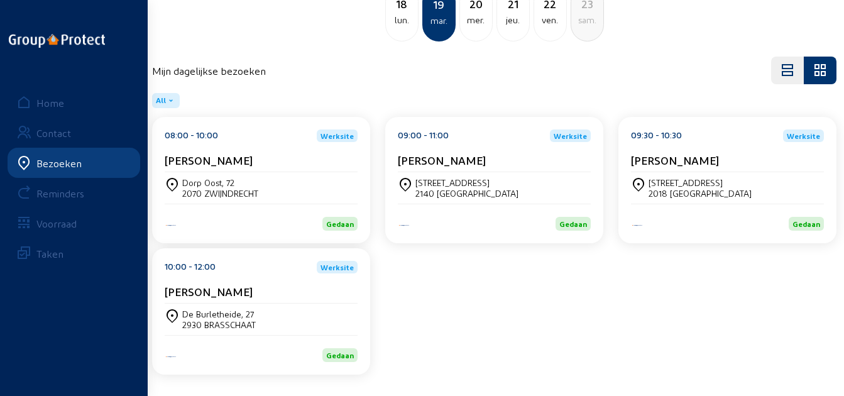
scroll to position [38, 0]
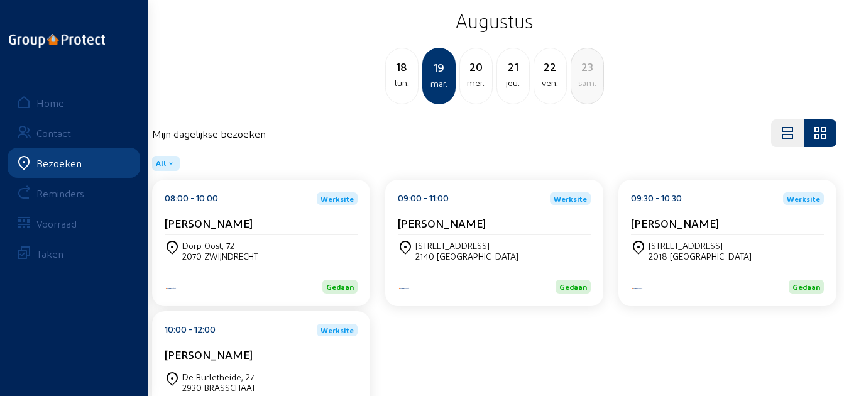
click at [475, 85] on div "mer." at bounding box center [476, 82] width 32 height 15
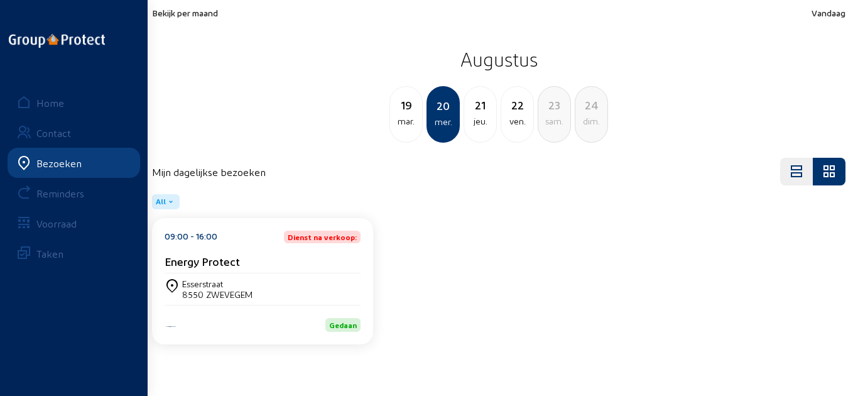
click at [345, 266] on div "Energy Protect" at bounding box center [263, 260] width 196 height 13
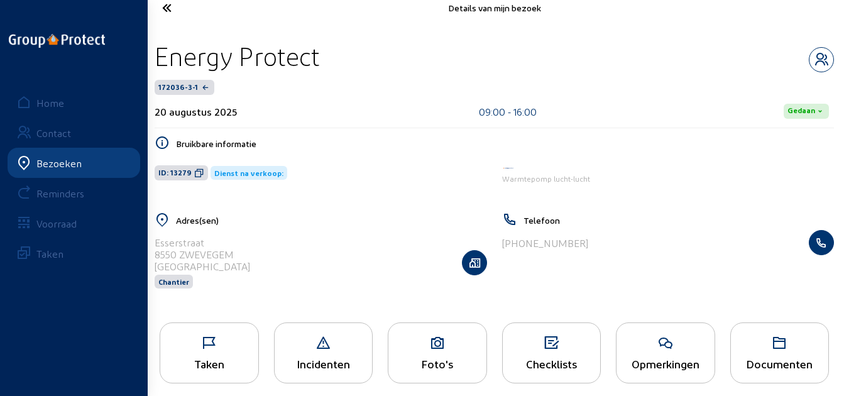
scroll to position [26, 0]
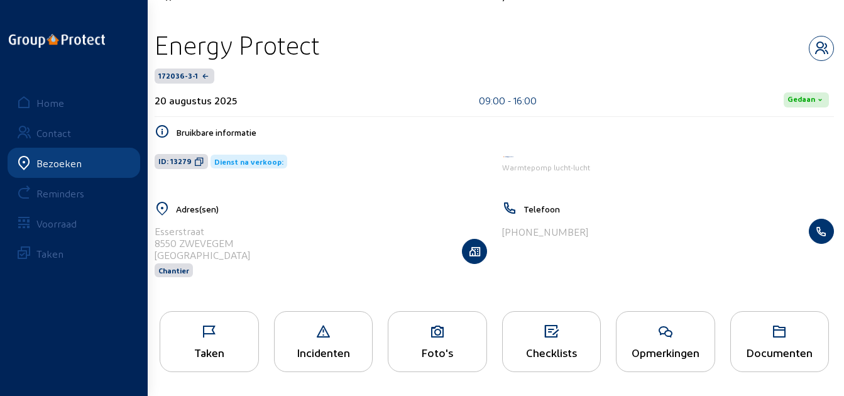
click at [694, 326] on icon at bounding box center [665, 331] width 98 height 15
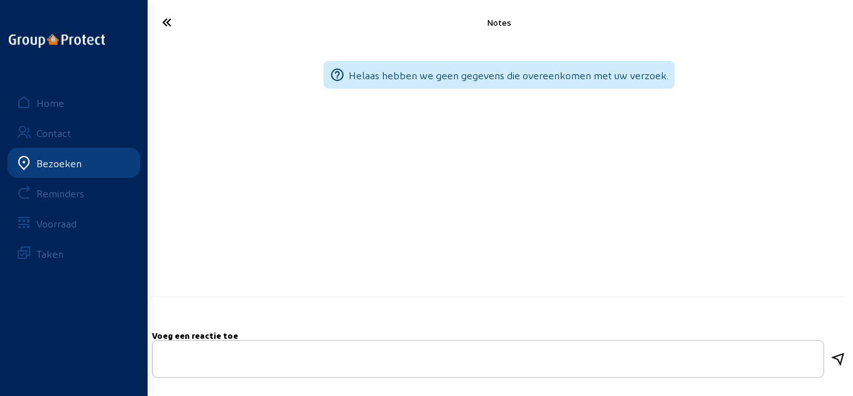
click at [175, 30] on icon at bounding box center [203, 22] width 95 height 22
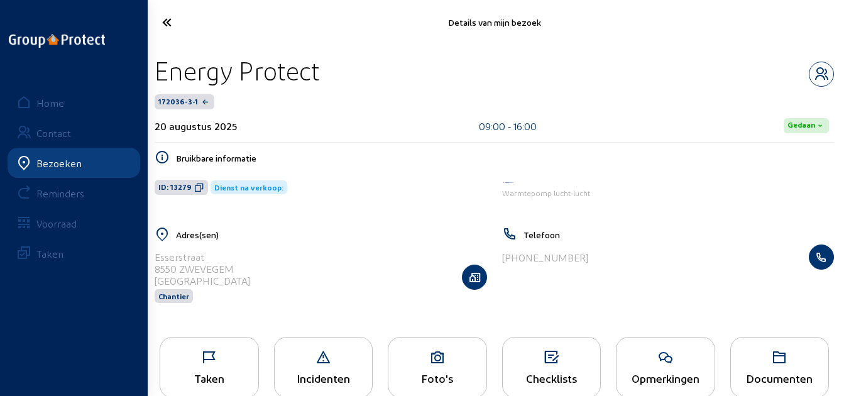
click at [214, 382] on div "Taken" at bounding box center [209, 377] width 98 height 13
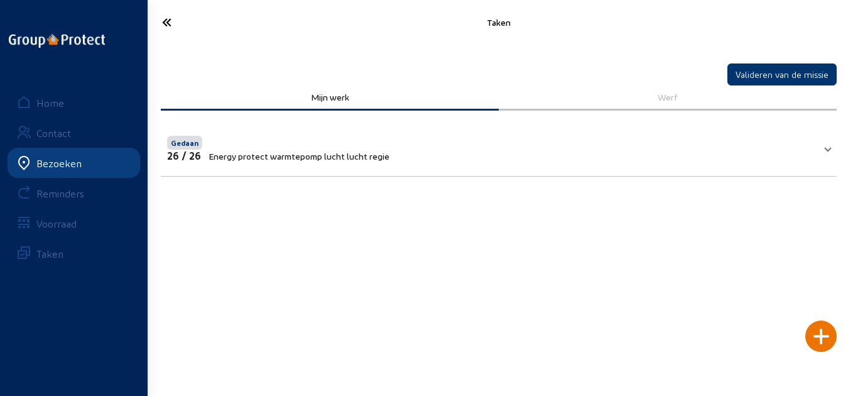
click at [159, 8] on cam-font-icon at bounding box center [203, 23] width 103 height 30
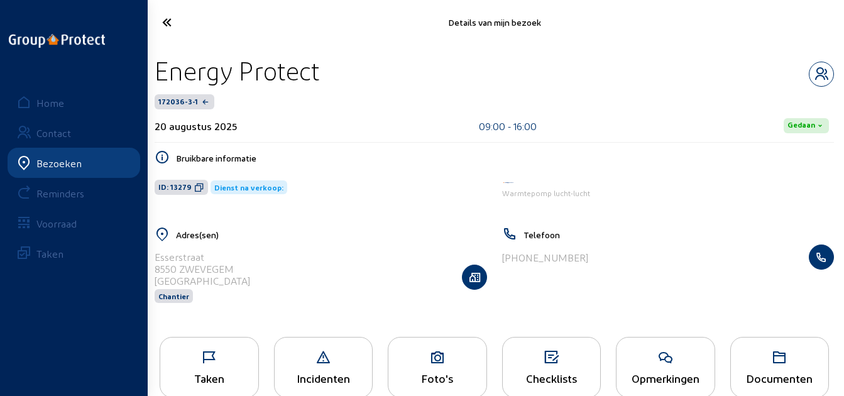
drag, startPoint x: 328, startPoint y: 73, endPoint x: 153, endPoint y: 84, distance: 175.6
click at [155, 84] on div "Energy Protect" at bounding box center [494, 71] width 679 height 32
click at [299, 268] on div "[STREET_ADDRESS] Chantier" at bounding box center [321, 276] width 332 height 65
click at [182, 28] on icon at bounding box center [203, 22] width 94 height 22
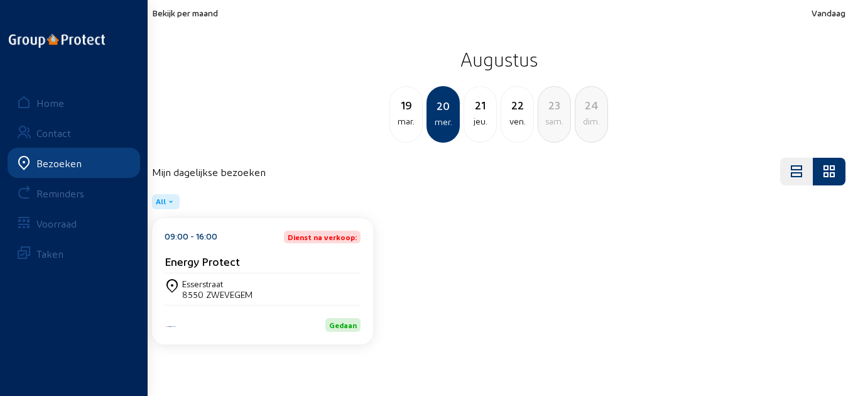
click at [474, 119] on div "jeu." at bounding box center [480, 121] width 32 height 15
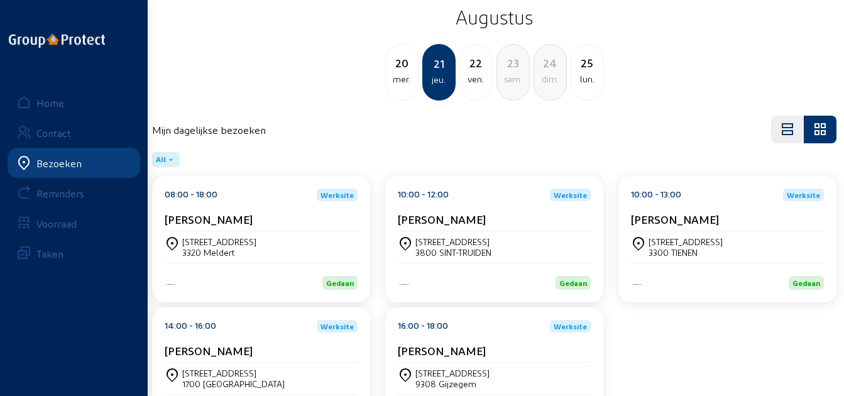
scroll to position [101, 0]
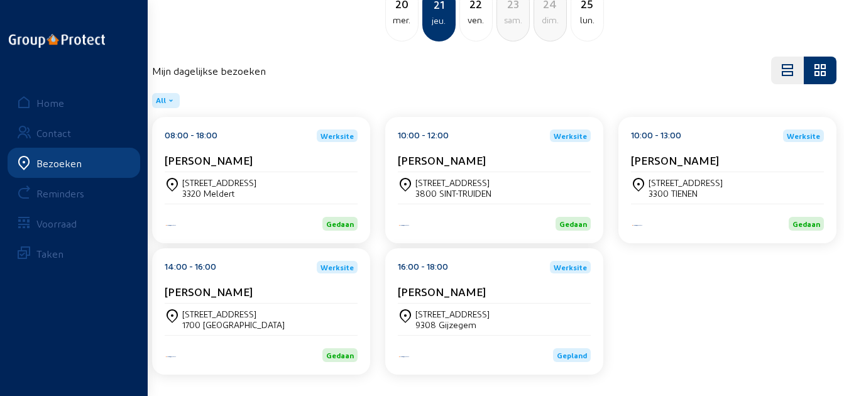
click at [252, 162] on cam-card-title "[PERSON_NAME]" at bounding box center [209, 159] width 88 height 13
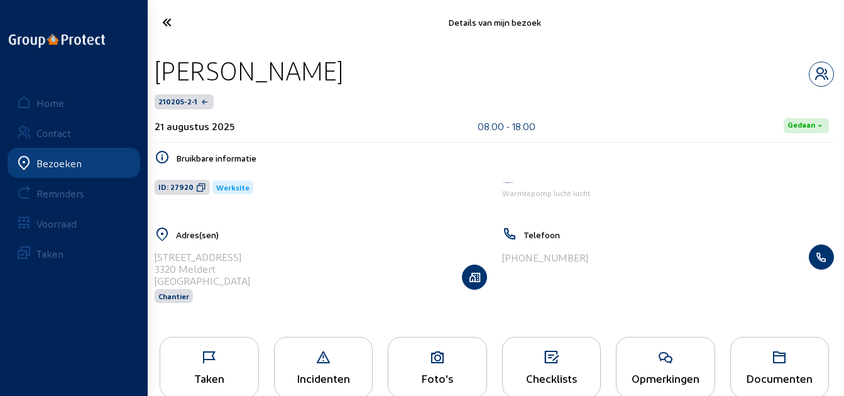
drag, startPoint x: 437, startPoint y: 74, endPoint x: 160, endPoint y: 73, distance: 276.4
click at [160, 73] on div "[PERSON_NAME]" at bounding box center [494, 71] width 679 height 32
click at [173, 24] on icon at bounding box center [203, 22] width 94 height 22
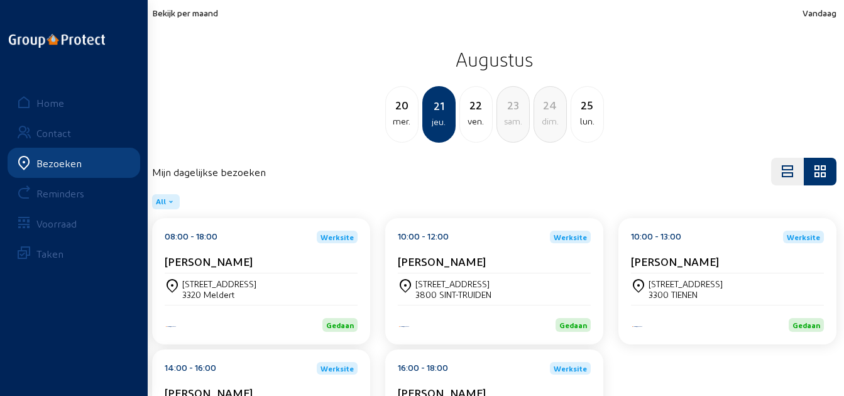
click at [443, 253] on div "10:00 - 12:00 Werksite [PERSON_NAME]" at bounding box center [494, 252] width 193 height 43
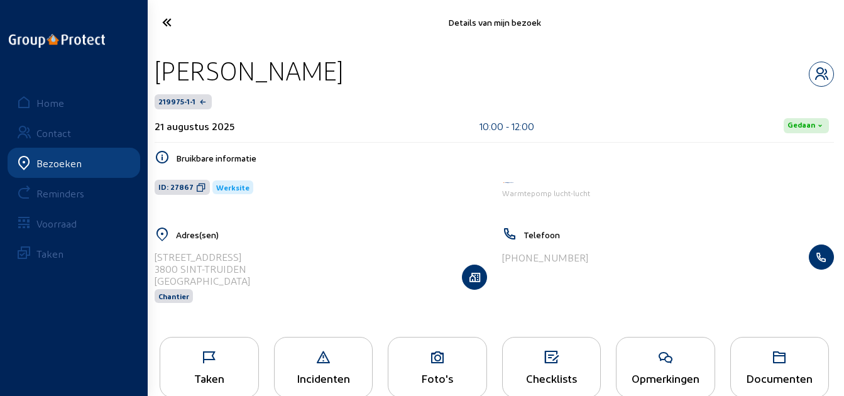
drag, startPoint x: 354, startPoint y: 62, endPoint x: 155, endPoint y: 63, distance: 199.1
click at [155, 63] on div "[PERSON_NAME]" at bounding box center [494, 71] width 679 height 32
click at [160, 13] on icon at bounding box center [203, 22] width 94 height 22
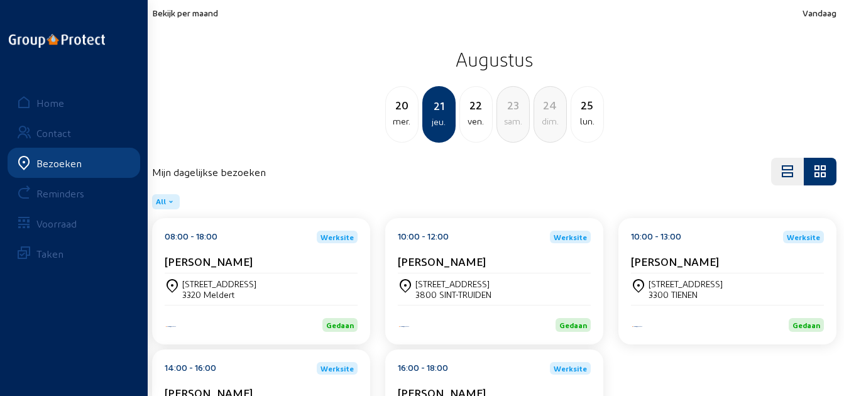
click at [658, 283] on div "[STREET_ADDRESS]" at bounding box center [685, 283] width 74 height 11
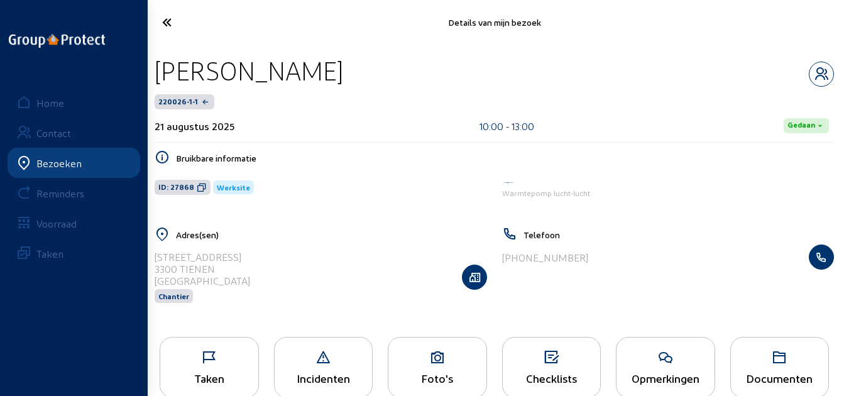
drag, startPoint x: 283, startPoint y: 73, endPoint x: 153, endPoint y: 71, distance: 130.7
click at [155, 71] on div "[PERSON_NAME]" at bounding box center [494, 71] width 679 height 32
click at [158, 18] on icon at bounding box center [203, 22] width 94 height 22
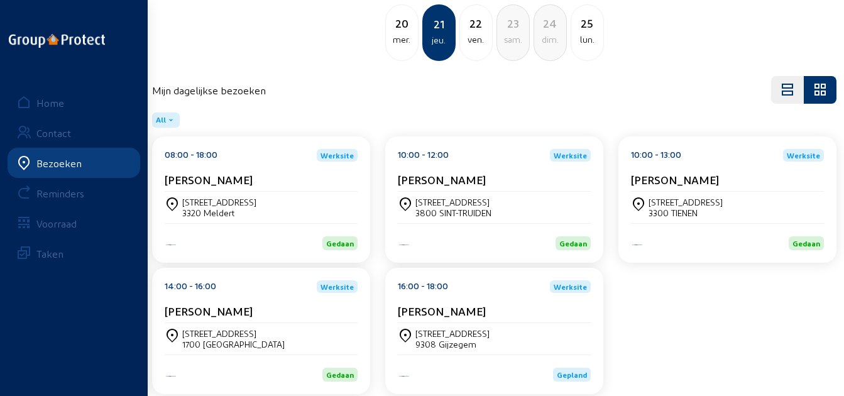
scroll to position [101, 0]
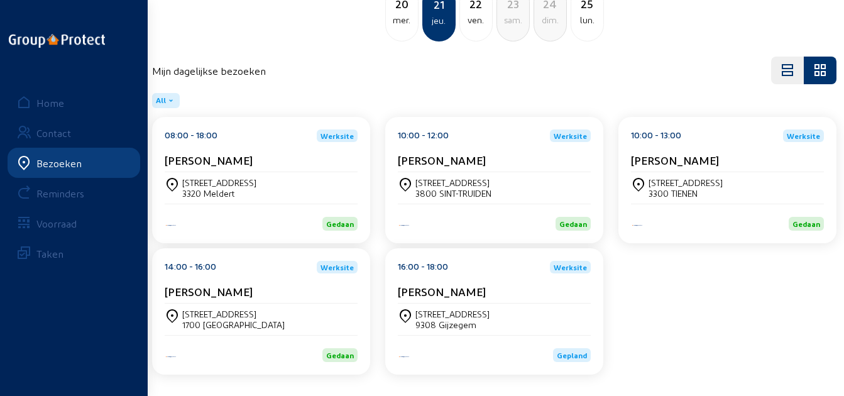
click at [221, 290] on cam-card-title "[PERSON_NAME]" at bounding box center [209, 291] width 88 height 13
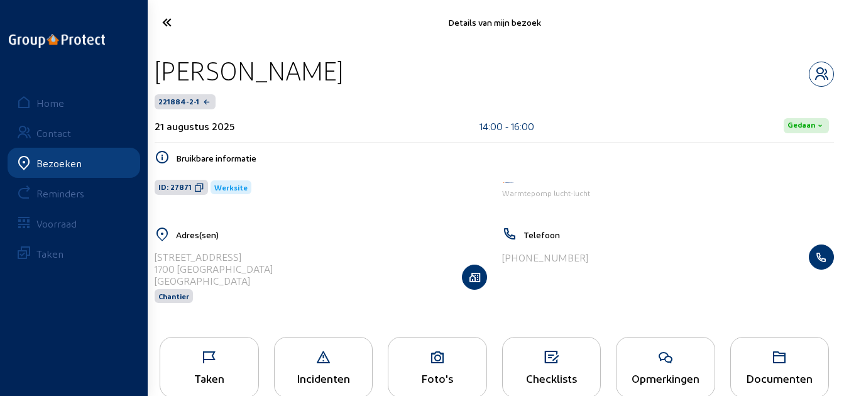
drag, startPoint x: 334, startPoint y: 78, endPoint x: 160, endPoint y: 73, distance: 174.1
click at [160, 73] on div "[PERSON_NAME]" at bounding box center [494, 71] width 679 height 32
drag, startPoint x: 181, startPoint y: 27, endPoint x: 189, endPoint y: 30, distance: 8.7
click at [189, 30] on icon at bounding box center [203, 22] width 94 height 22
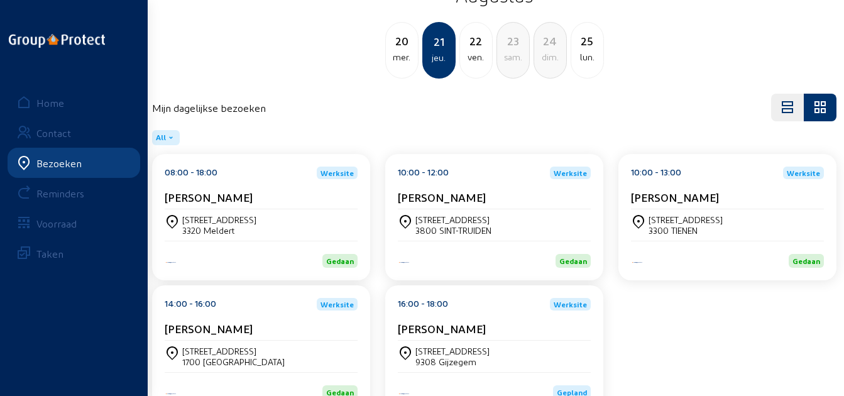
scroll to position [101, 0]
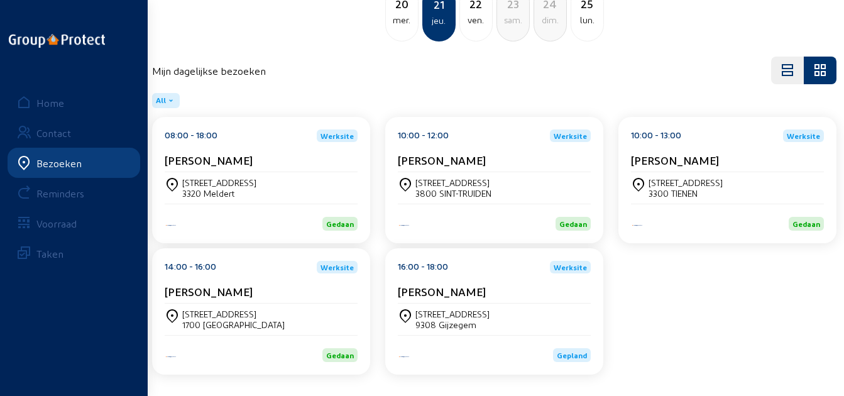
click at [497, 288] on div "[PERSON_NAME]" at bounding box center [494, 291] width 193 height 13
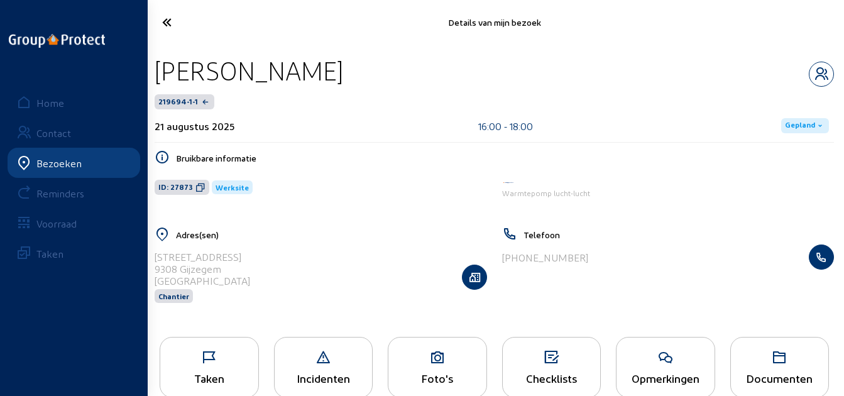
drag, startPoint x: 335, startPoint y: 70, endPoint x: 142, endPoint y: 54, distance: 194.1
click at [142, 54] on div "Details van mijn bezoek [PERSON_NAME] 219694-1-1 [DATE] 16:00 - 18:00 Gepland B…" at bounding box center [422, 210] width 844 height 421
click at [142, 54] on div "Home Contact Bezoeken Reminders Voorraad Taken" at bounding box center [74, 198] width 148 height 396
drag, startPoint x: 342, startPoint y: 64, endPoint x: 153, endPoint y: 60, distance: 189.1
click at [155, 60] on div "[PERSON_NAME]" at bounding box center [494, 71] width 679 height 32
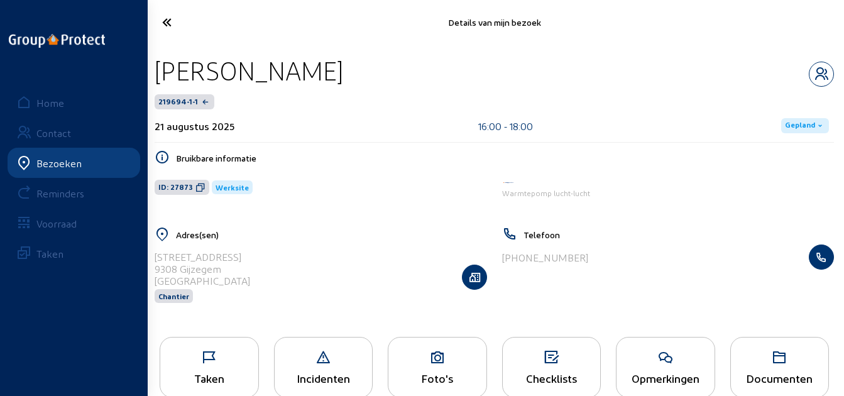
click at [183, 15] on icon at bounding box center [203, 22] width 94 height 22
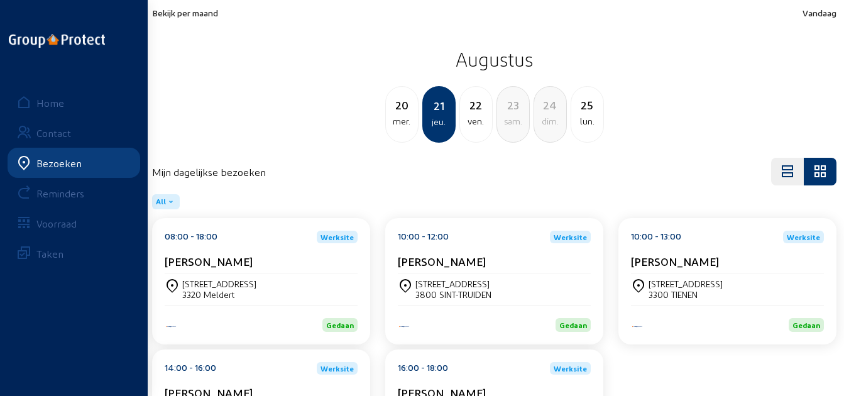
click at [469, 119] on div "ven." at bounding box center [476, 121] width 32 height 15
click at [289, 256] on div "[PERSON_NAME]" at bounding box center [261, 260] width 193 height 13
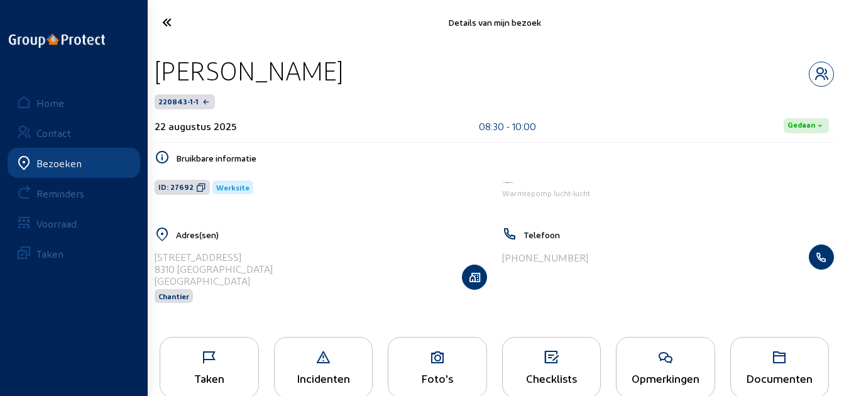
drag, startPoint x: 361, startPoint y: 69, endPoint x: 149, endPoint y: 61, distance: 211.8
click at [149, 61] on div "[PERSON_NAME] 220843-1-1 [DATE] 08:30 - 10:00 Gedaan Bruikbare informatie ID: 2…" at bounding box center [493, 187] width 699 height 285
click at [180, 18] on icon at bounding box center [203, 22] width 94 height 22
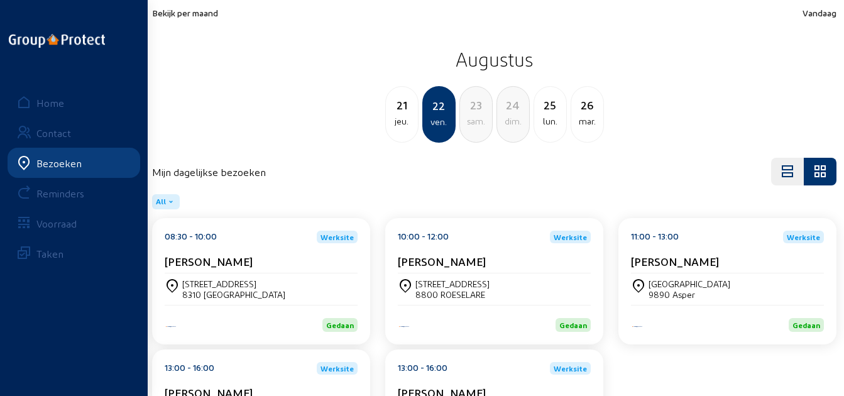
click at [442, 264] on cam-card-title "[PERSON_NAME]" at bounding box center [442, 260] width 88 height 13
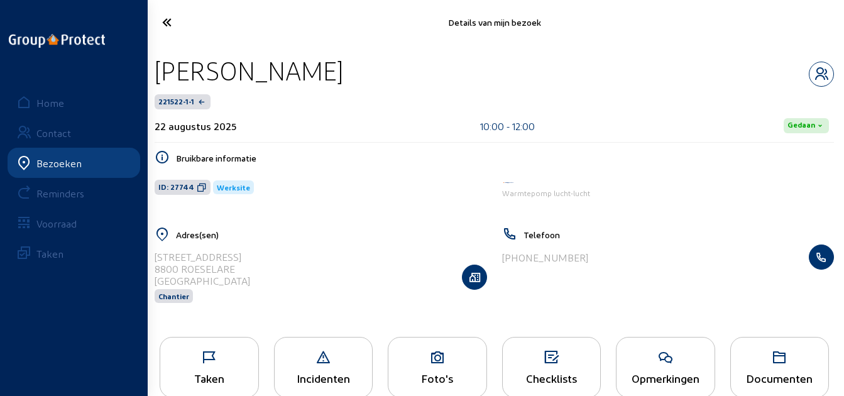
drag, startPoint x: 336, startPoint y: 79, endPoint x: 157, endPoint y: 79, distance: 179.0
click at [157, 79] on div "[PERSON_NAME]" at bounding box center [494, 71] width 679 height 32
click at [197, 187] on icon at bounding box center [202, 187] width 10 height 10
click at [170, 45] on div "[PERSON_NAME] 221522-1-1 [DATE] 10:00 - 12:00 Gedaan Bruikbare informatie ID: 2…" at bounding box center [493, 187] width 699 height 285
click at [171, 32] on icon at bounding box center [203, 22] width 94 height 22
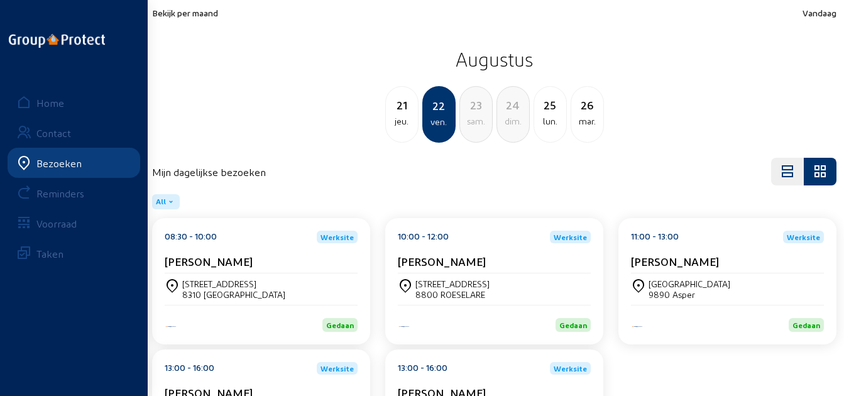
click at [448, 253] on div "10:00 - 12:00 Werksite [PERSON_NAME]" at bounding box center [494, 252] width 193 height 43
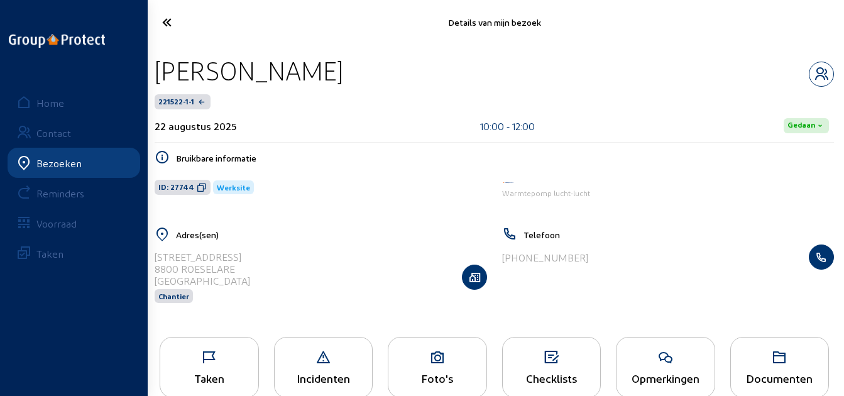
click at [165, 20] on icon at bounding box center [203, 22] width 94 height 22
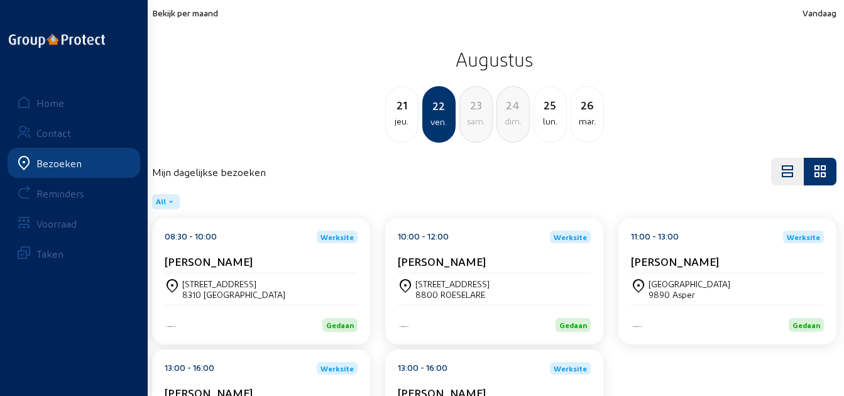
click at [729, 256] on div "[PERSON_NAME]" at bounding box center [727, 260] width 193 height 13
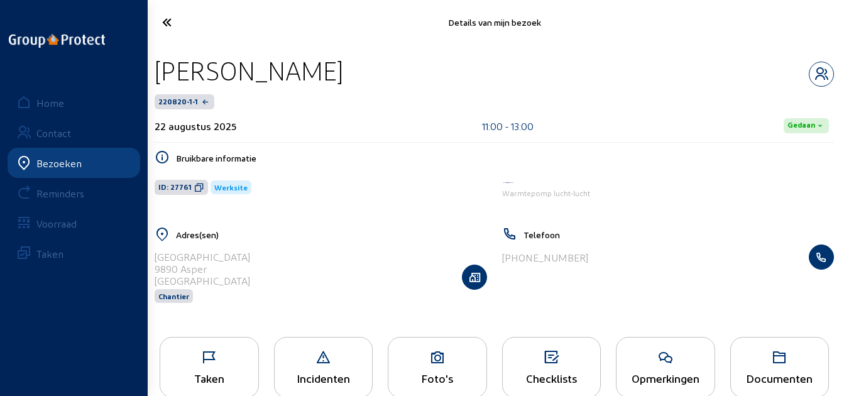
drag, startPoint x: 394, startPoint y: 75, endPoint x: 156, endPoint y: 79, distance: 238.1
click at [156, 79] on div "[PERSON_NAME]" at bounding box center [494, 71] width 679 height 32
click at [173, 27] on icon at bounding box center [203, 22] width 94 height 22
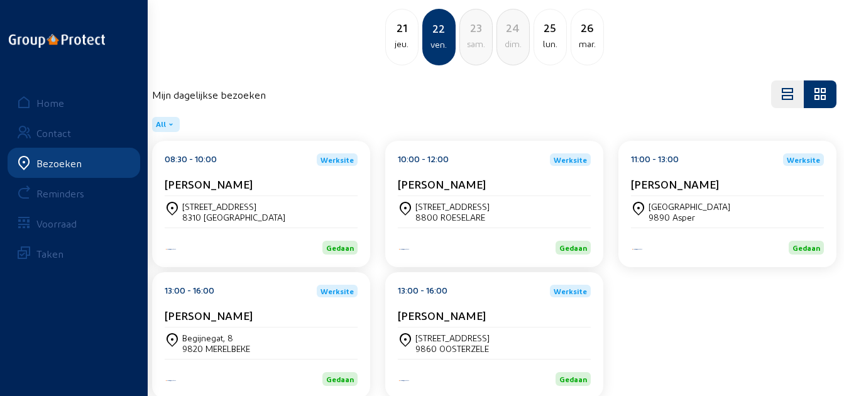
scroll to position [101, 0]
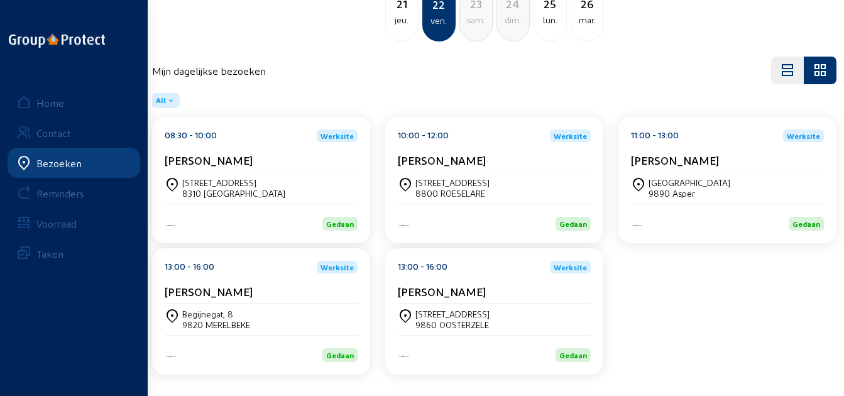
click at [322, 291] on div "[PERSON_NAME]" at bounding box center [261, 291] width 193 height 13
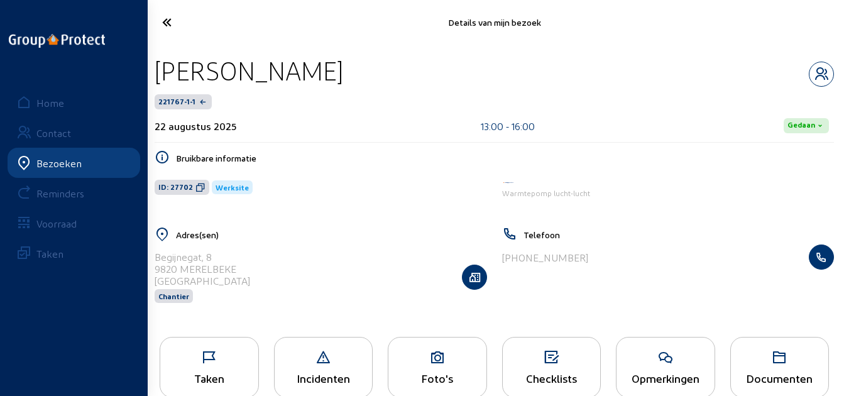
drag, startPoint x: 496, startPoint y: 73, endPoint x: 160, endPoint y: 81, distance: 336.1
click at [160, 81] on div "[PERSON_NAME]" at bounding box center [494, 71] width 679 height 32
click at [175, 29] on icon at bounding box center [203, 22] width 94 height 22
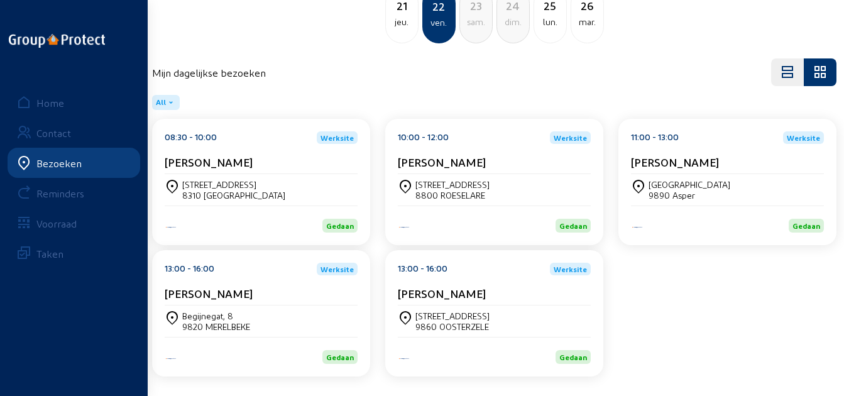
scroll to position [101, 0]
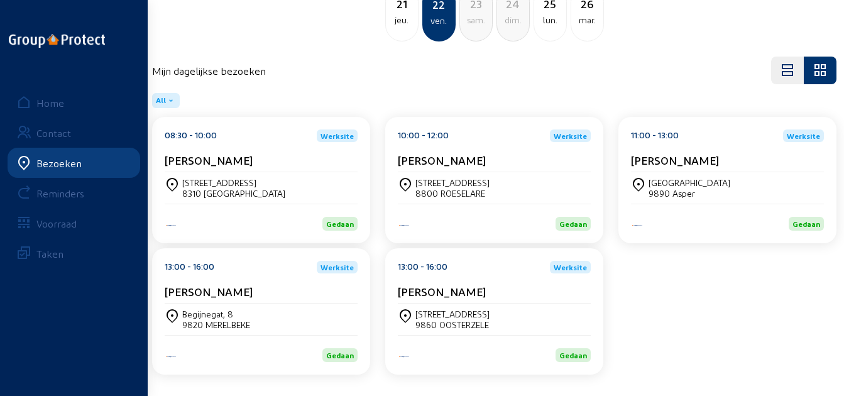
click at [472, 284] on div "13:00 - 16:00 Werksite [PERSON_NAME]" at bounding box center [494, 282] width 193 height 43
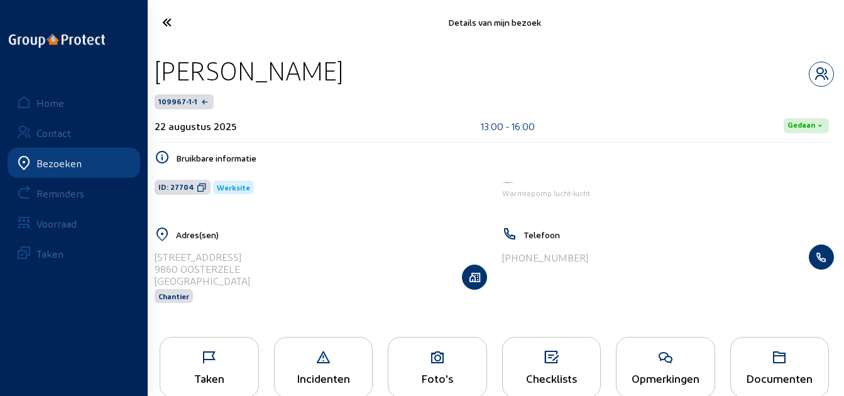
drag, startPoint x: 338, startPoint y: 66, endPoint x: 146, endPoint y: 70, distance: 192.2
click at [146, 70] on div "Details van mijn bezoek [PERSON_NAME] 109967-1-1 [DATE] 13:00 - 16:00 Gedaan Br…" at bounding box center [422, 210] width 844 height 421
drag, startPoint x: 146, startPoint y: 70, endPoint x: 330, endPoint y: 74, distance: 184.7
click at [330, 74] on div "[PERSON_NAME]" at bounding box center [494, 71] width 679 height 32
drag, startPoint x: 332, startPoint y: 74, endPoint x: 154, endPoint y: 77, distance: 177.8
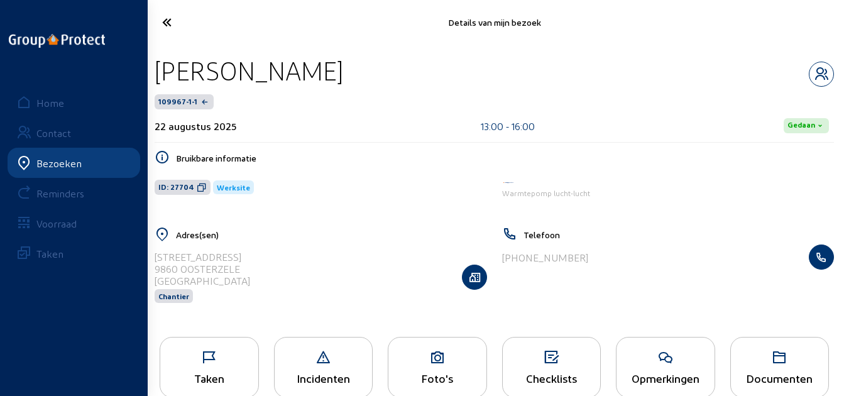
click at [155, 77] on div "[PERSON_NAME]" at bounding box center [494, 71] width 679 height 32
click at [187, 26] on icon at bounding box center [203, 22] width 94 height 22
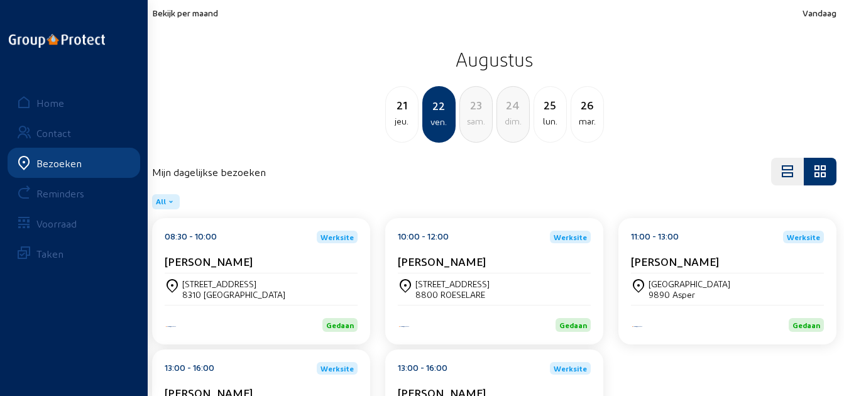
click at [547, 111] on div "25" at bounding box center [550, 105] width 32 height 18
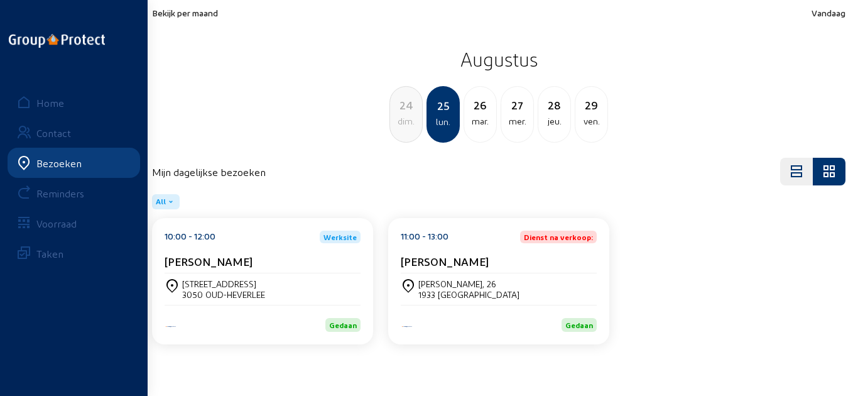
click at [305, 268] on div "[PERSON_NAME]" at bounding box center [263, 263] width 196 height 19
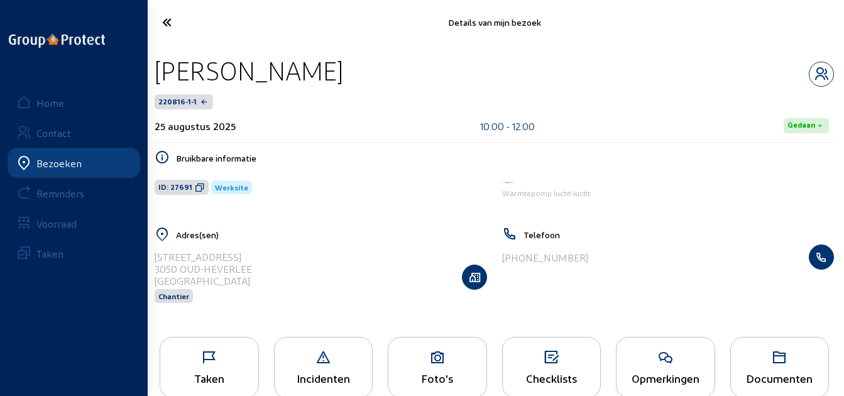
drag, startPoint x: 256, startPoint y: 76, endPoint x: 149, endPoint y: 73, distance: 106.8
click at [149, 73] on div "[PERSON_NAME] 220816-1-1 [DATE] 10:00 - 12:00 [PERSON_NAME] informatie ID: 2769…" at bounding box center [493, 187] width 699 height 285
click at [177, 24] on icon at bounding box center [203, 22] width 94 height 22
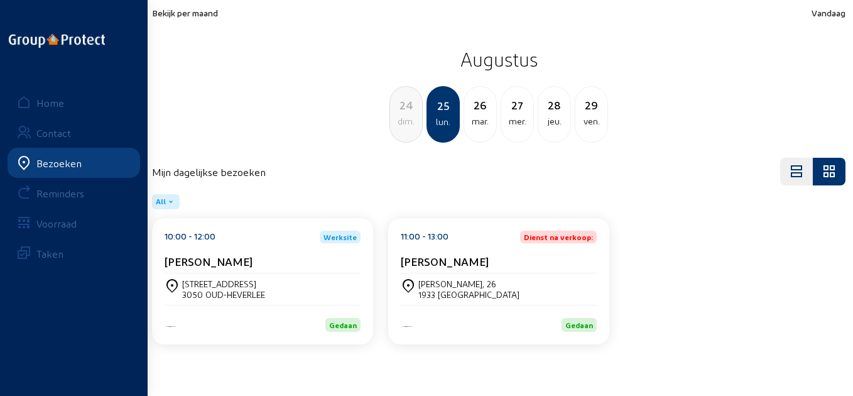
click at [475, 266] on cam-card-title "[PERSON_NAME]" at bounding box center [445, 260] width 88 height 13
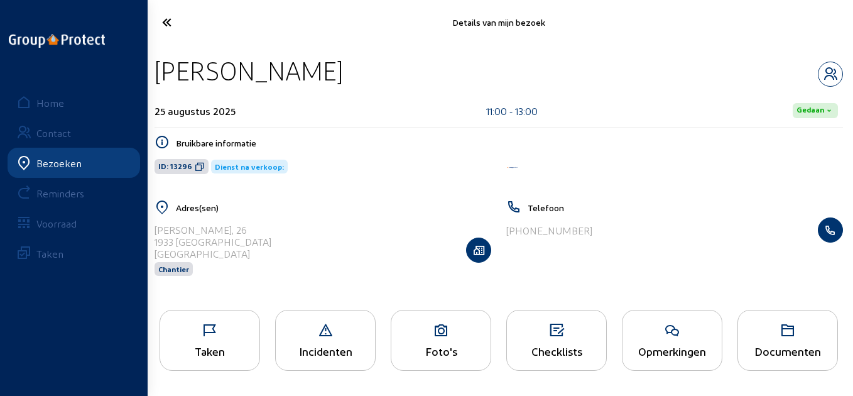
drag, startPoint x: 367, startPoint y: 72, endPoint x: 153, endPoint y: 64, distance: 214.3
click at [153, 64] on div "[PERSON_NAME] [DATE] 11:00 - 13:00 [PERSON_NAME] informatie ID: 13296 Dienst na…" at bounding box center [498, 174] width 708 height 258
click at [667, 324] on icon at bounding box center [671, 330] width 99 height 15
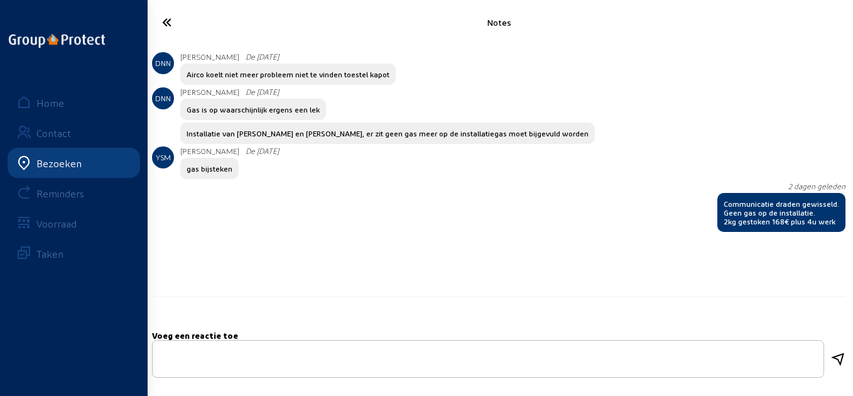
drag, startPoint x: 840, startPoint y: 220, endPoint x: 715, endPoint y: 202, distance: 126.2
click at [715, 202] on div "DNN [PERSON_NAME] 2 dagen geleden Communicatie draden gewisseld. Geen gas op de…" at bounding box center [498, 208] width 693 height 53
drag, startPoint x: 176, startPoint y: 10, endPoint x: 175, endPoint y: 17, distance: 7.0
click at [175, 17] on cam-font-icon at bounding box center [203, 23] width 103 height 30
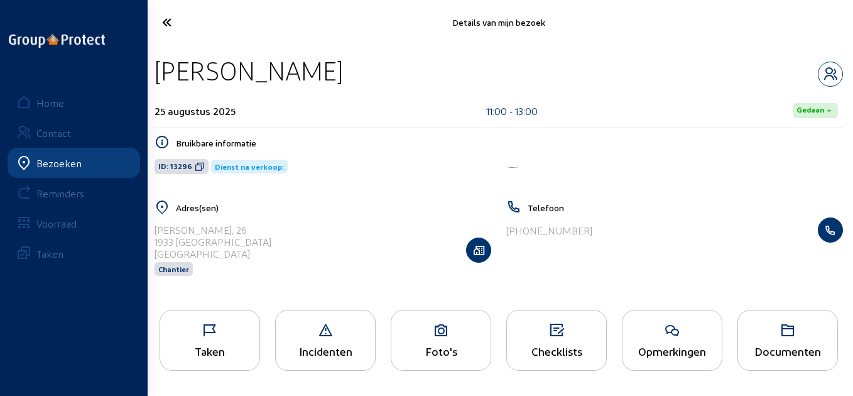
click at [189, 20] on icon at bounding box center [203, 22] width 95 height 22
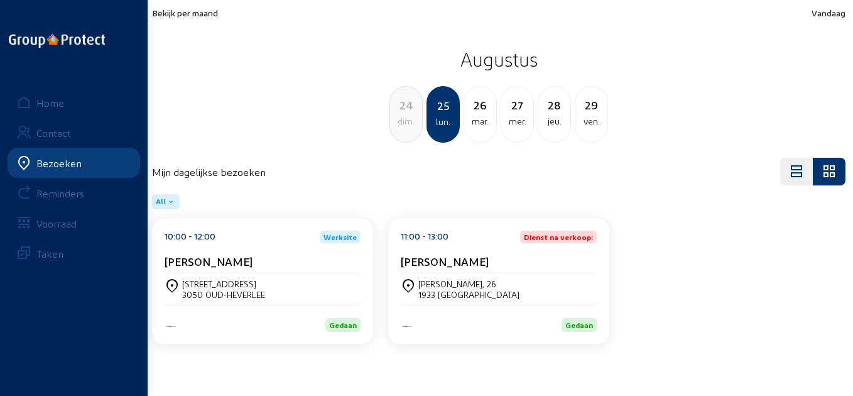
click at [205, 13] on span "Bekijk per maand" at bounding box center [185, 13] width 66 height 11
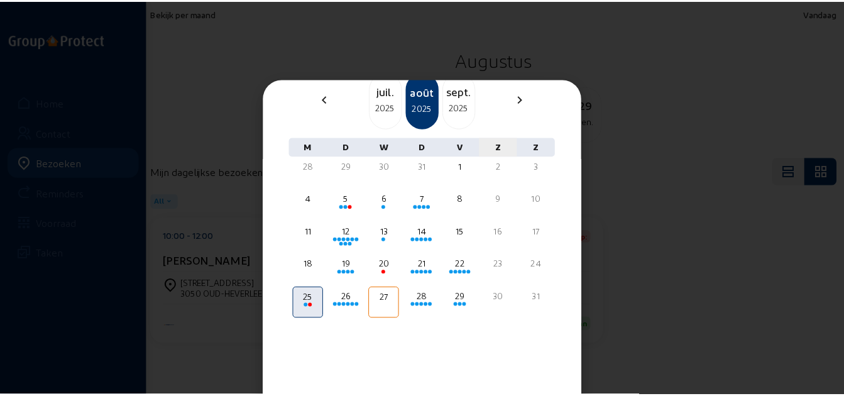
scroll to position [88, 0]
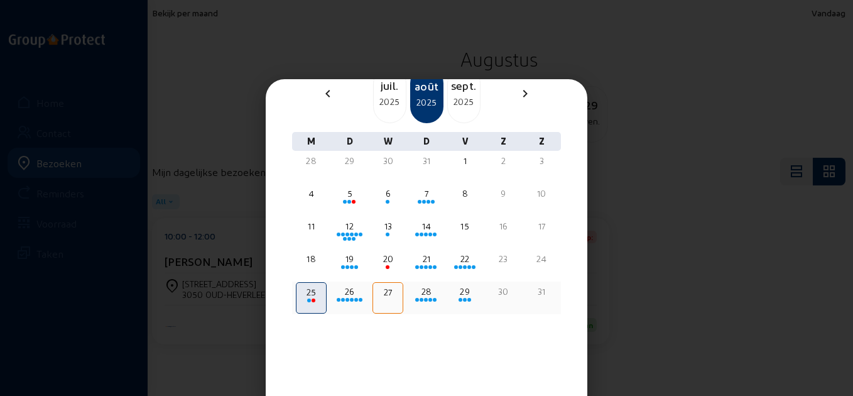
click at [352, 296] on div "26" at bounding box center [349, 291] width 28 height 13
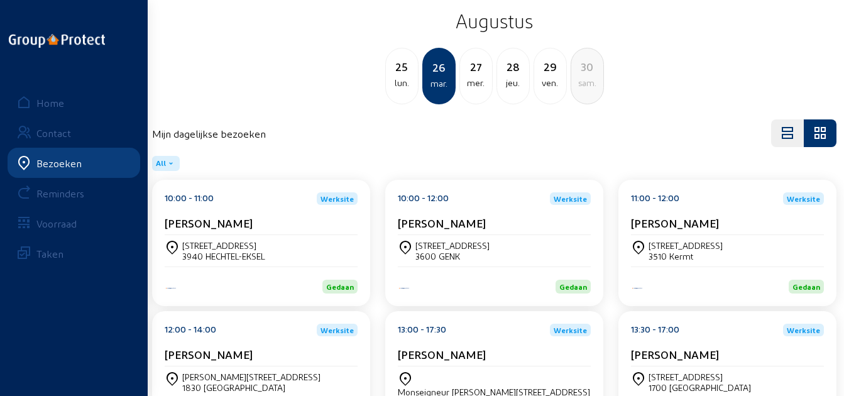
scroll to position [101, 0]
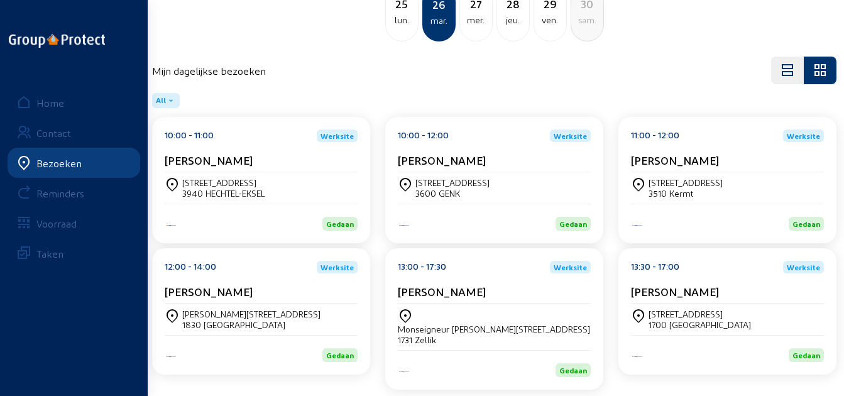
click at [339, 159] on div "[PERSON_NAME]" at bounding box center [261, 159] width 193 height 13
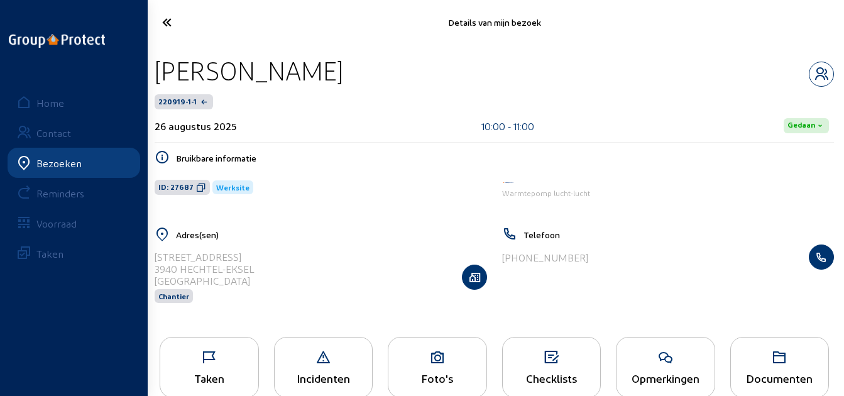
drag, startPoint x: 392, startPoint y: 62, endPoint x: 153, endPoint y: 70, distance: 238.8
click at [155, 70] on div "[PERSON_NAME]" at bounding box center [494, 71] width 679 height 32
click at [196, 187] on icon at bounding box center [201, 187] width 10 height 10
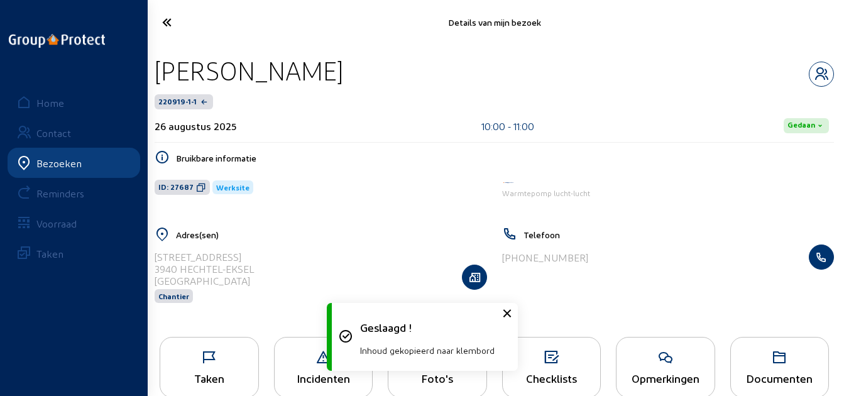
click at [165, 19] on icon at bounding box center [203, 22] width 94 height 22
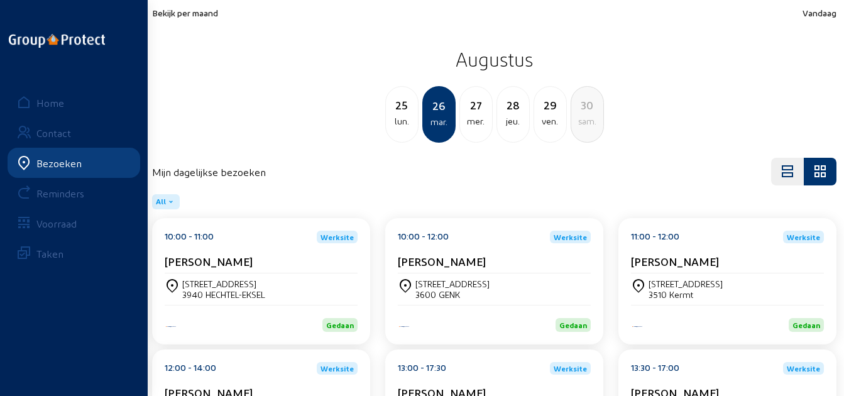
click at [201, 18] on span "Bekijk per maand" at bounding box center [185, 13] width 66 height 11
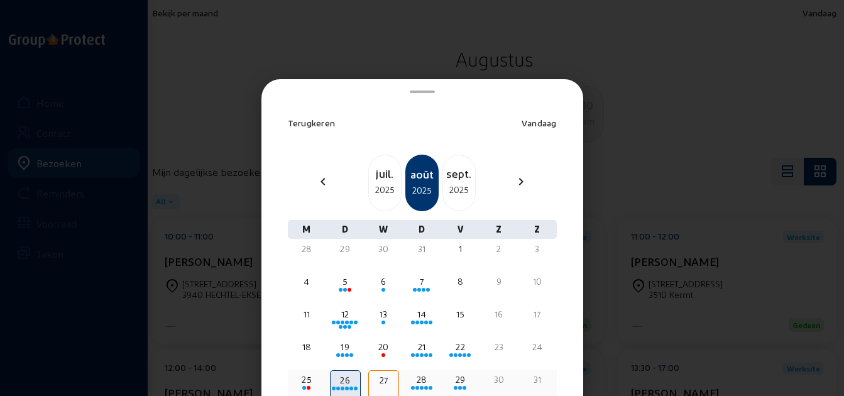
click at [346, 384] on div "26" at bounding box center [345, 380] width 27 height 13
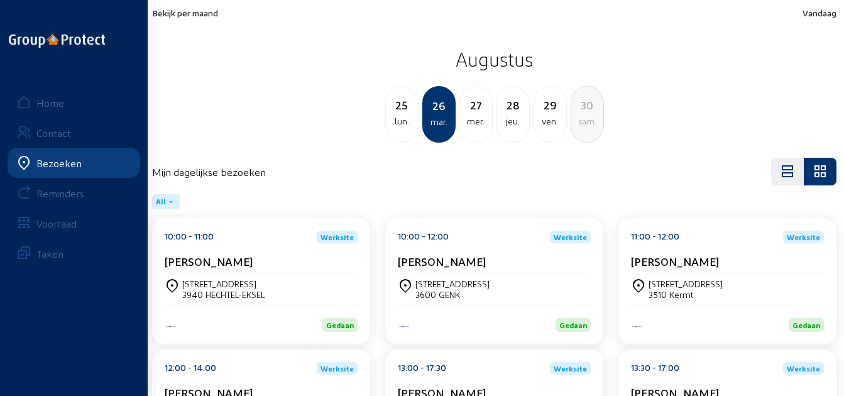
click at [464, 269] on div "[PERSON_NAME]" at bounding box center [494, 263] width 193 height 19
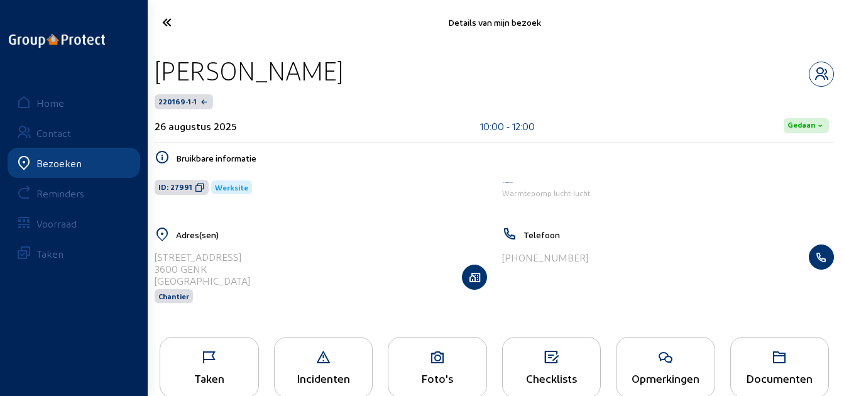
drag, startPoint x: 288, startPoint y: 77, endPoint x: 155, endPoint y: 76, distance: 133.2
click at [155, 76] on div "[PERSON_NAME]" at bounding box center [494, 71] width 679 height 32
click at [182, 21] on icon at bounding box center [203, 22] width 94 height 22
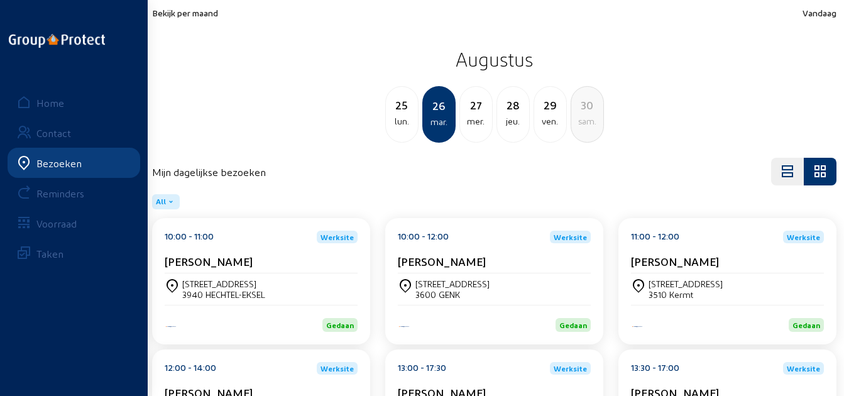
click at [642, 266] on cam-card-title "[PERSON_NAME]" at bounding box center [675, 260] width 88 height 13
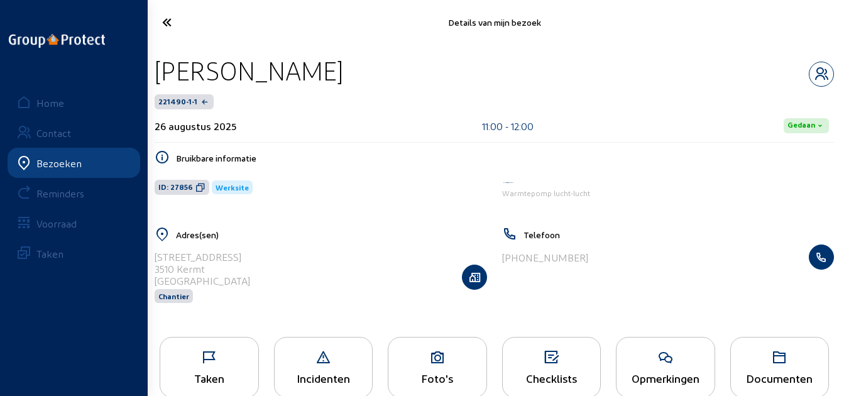
drag, startPoint x: 373, startPoint y: 73, endPoint x: 154, endPoint y: 73, distance: 219.2
click at [155, 73] on div "[PERSON_NAME]" at bounding box center [494, 71] width 679 height 32
click at [175, 30] on icon at bounding box center [203, 22] width 94 height 22
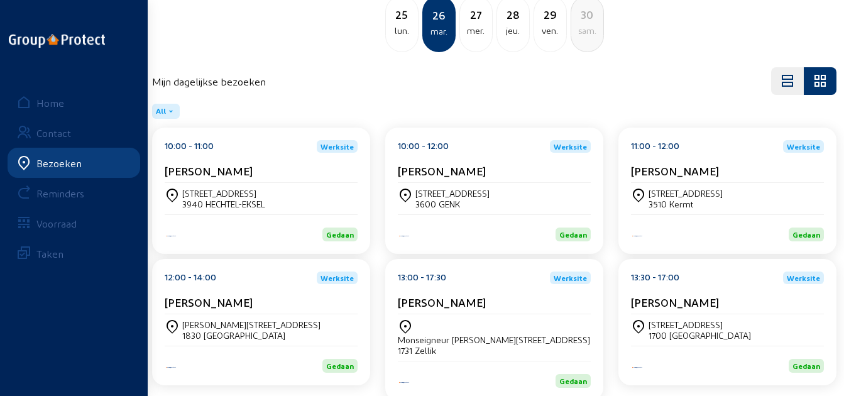
scroll to position [101, 0]
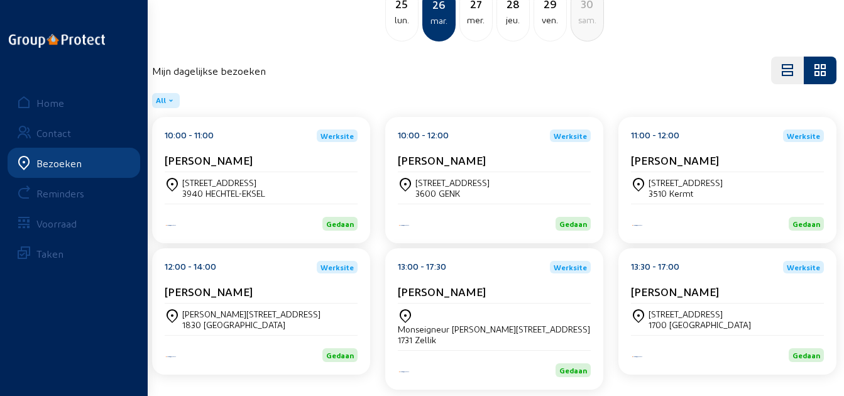
drag, startPoint x: 257, startPoint y: 288, endPoint x: 157, endPoint y: 283, distance: 100.0
click at [157, 283] on div "12:00 - 14:00 Werksite [PERSON_NAME] Frederik [STREET_ADDRESS]" at bounding box center [261, 311] width 218 height 126
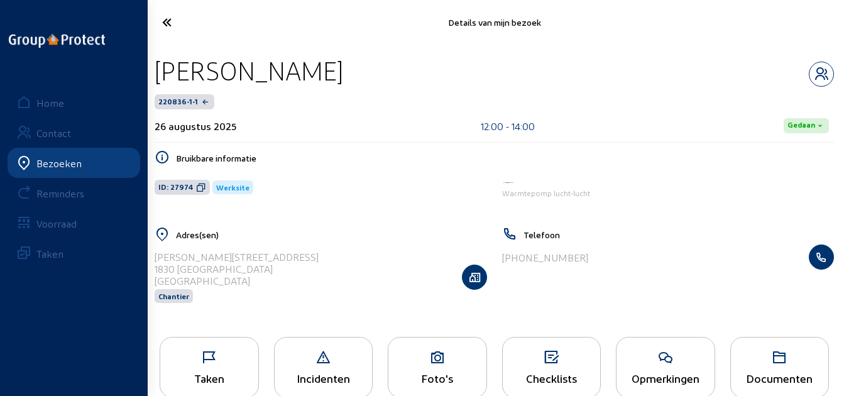
drag, startPoint x: 340, startPoint y: 75, endPoint x: 156, endPoint y: 67, distance: 183.6
click at [156, 67] on div "[PERSON_NAME]" at bounding box center [494, 71] width 679 height 32
click at [166, 25] on icon at bounding box center [203, 22] width 94 height 22
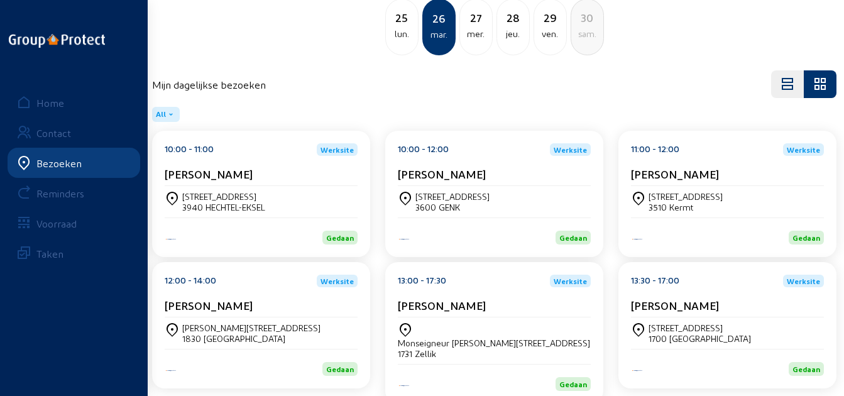
scroll to position [101, 0]
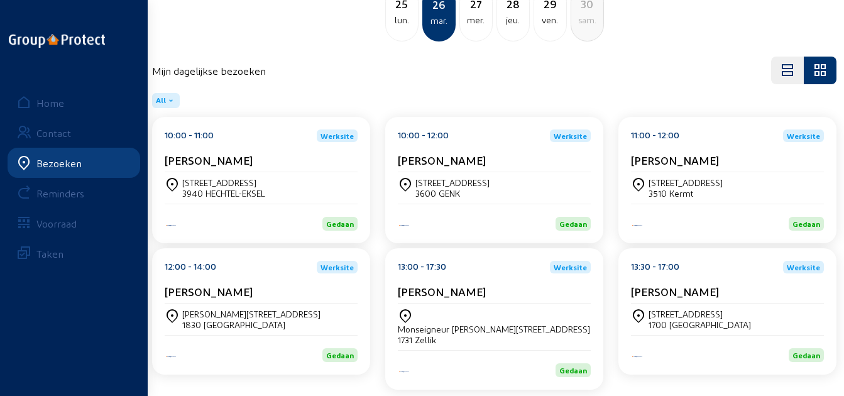
click at [489, 276] on div "13:00 - 17:30 Werksite [PERSON_NAME]" at bounding box center [494, 282] width 193 height 43
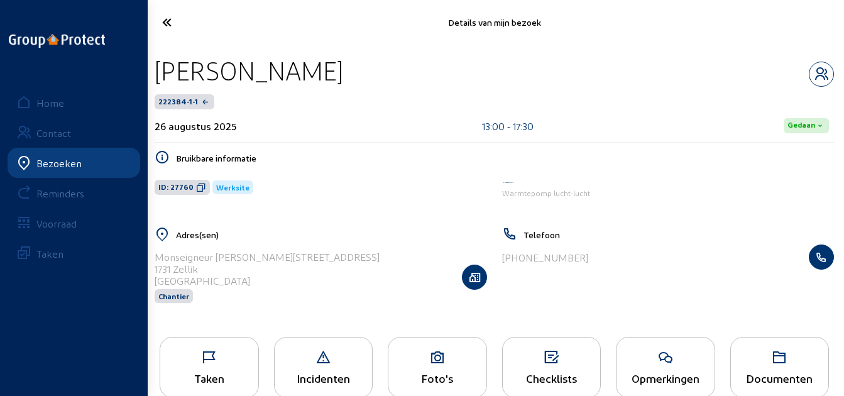
drag, startPoint x: 372, startPoint y: 71, endPoint x: 158, endPoint y: 65, distance: 214.3
click at [158, 65] on div "[PERSON_NAME]" at bounding box center [494, 71] width 679 height 32
click at [194, 19] on icon at bounding box center [203, 22] width 94 height 22
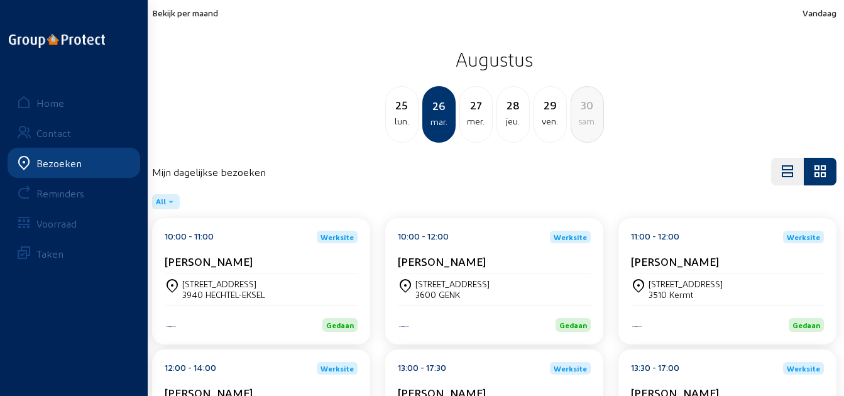
scroll to position [101, 0]
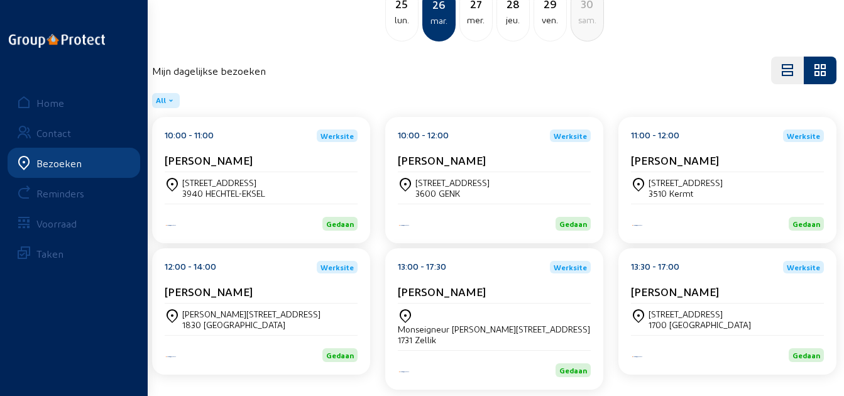
click at [746, 309] on div "[STREET_ADDRESS]" at bounding box center [727, 318] width 193 height 21
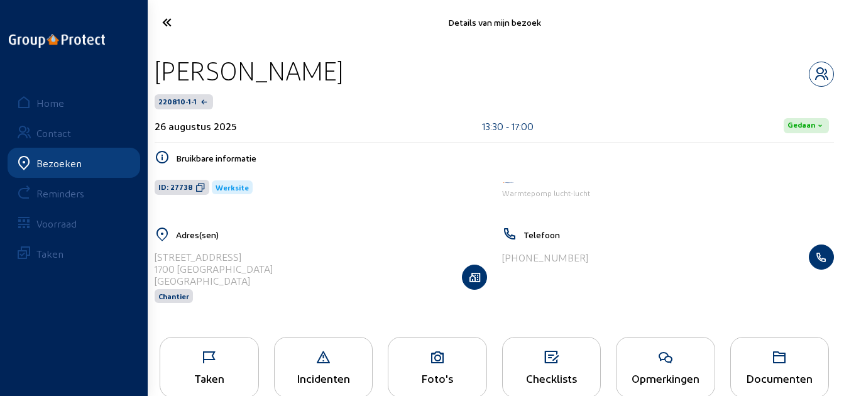
drag, startPoint x: 365, startPoint y: 70, endPoint x: 161, endPoint y: 73, distance: 204.2
click at [161, 73] on div "[PERSON_NAME]" at bounding box center [494, 71] width 679 height 32
click at [164, 26] on icon at bounding box center [203, 22] width 94 height 22
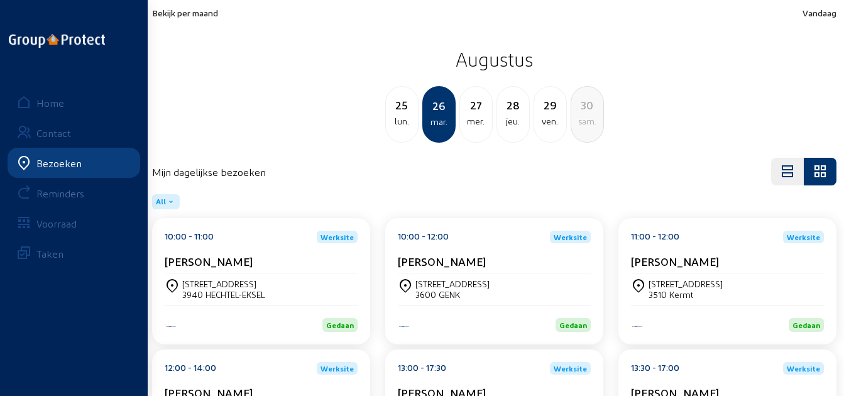
scroll to position [63, 0]
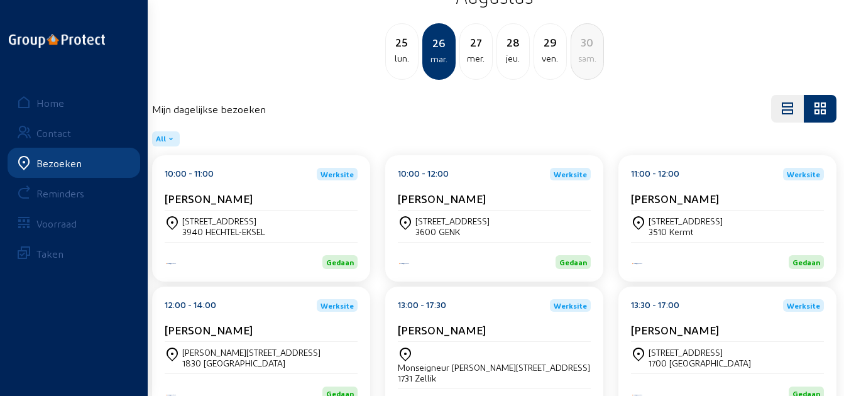
click at [476, 62] on div "mer." at bounding box center [476, 58] width 32 height 15
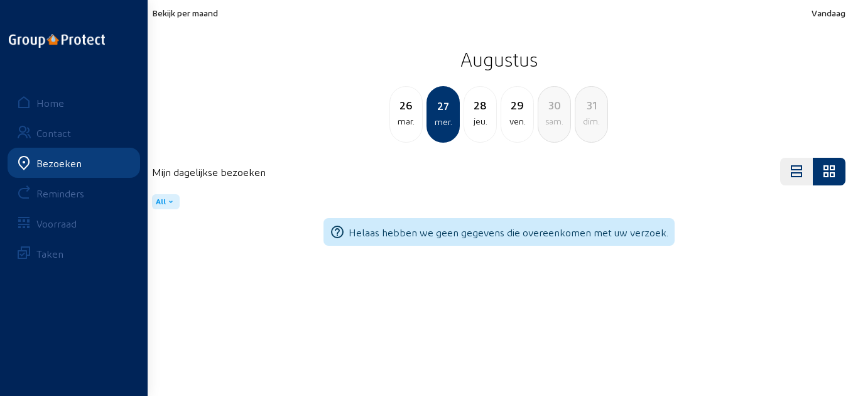
click at [486, 113] on div "28" at bounding box center [480, 105] width 32 height 18
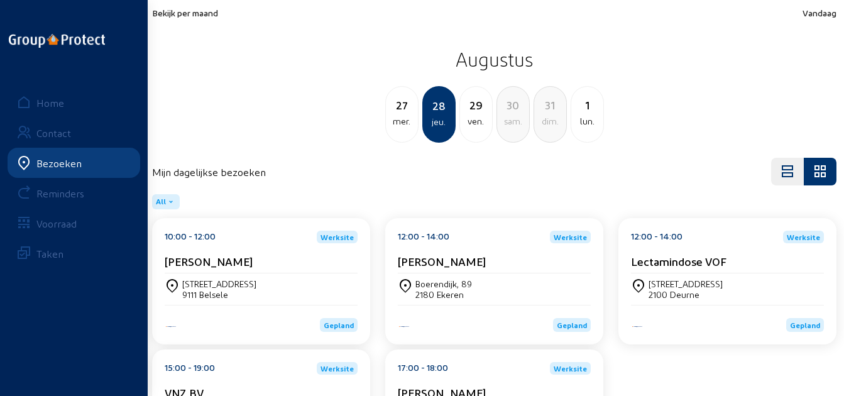
click at [314, 256] on div "[PERSON_NAME]" at bounding box center [261, 260] width 193 height 13
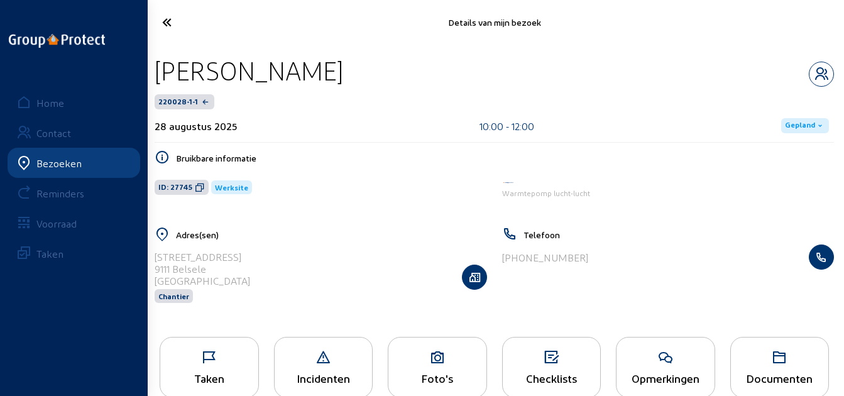
drag, startPoint x: 411, startPoint y: 73, endPoint x: 151, endPoint y: 72, distance: 259.4
click at [151, 72] on div "[PERSON_NAME] 220028-1-1 [DATE] 10:00 - 12:00 Gepland Bruikbare informatie ID: …" at bounding box center [493, 187] width 699 height 285
click at [166, 21] on icon at bounding box center [203, 22] width 94 height 22
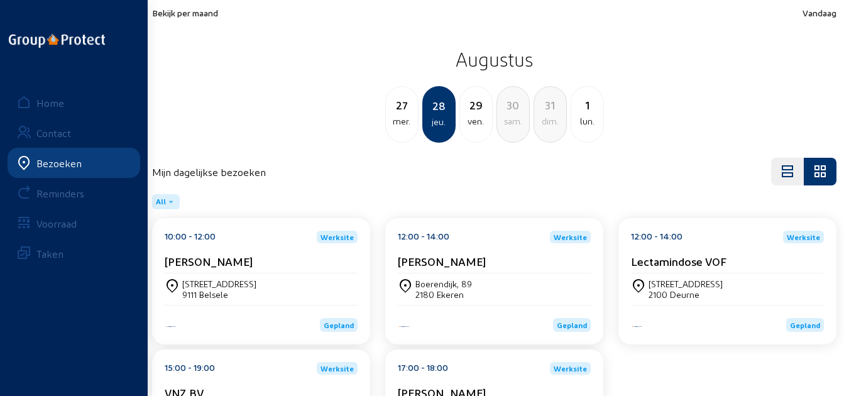
drag, startPoint x: 375, startPoint y: 262, endPoint x: 495, endPoint y: 260, distance: 120.0
click at [495, 260] on div "[PERSON_NAME]" at bounding box center [494, 260] width 193 height 13
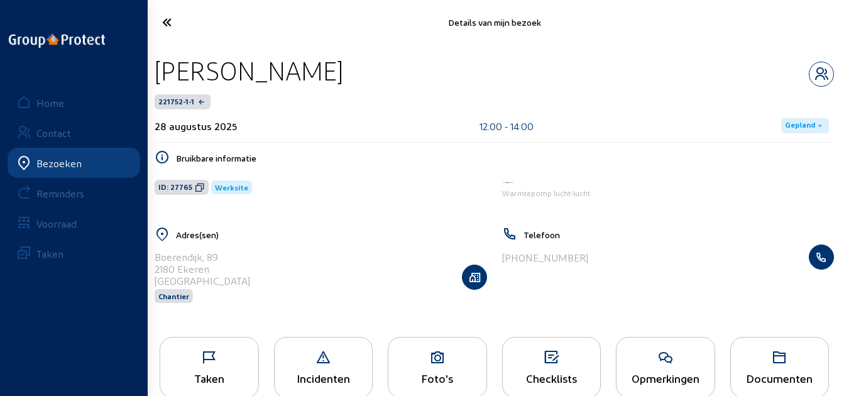
drag, startPoint x: 339, startPoint y: 73, endPoint x: 153, endPoint y: 77, distance: 186.0
click at [155, 77] on div "[PERSON_NAME]" at bounding box center [494, 71] width 679 height 32
click at [182, 30] on icon at bounding box center [203, 22] width 94 height 22
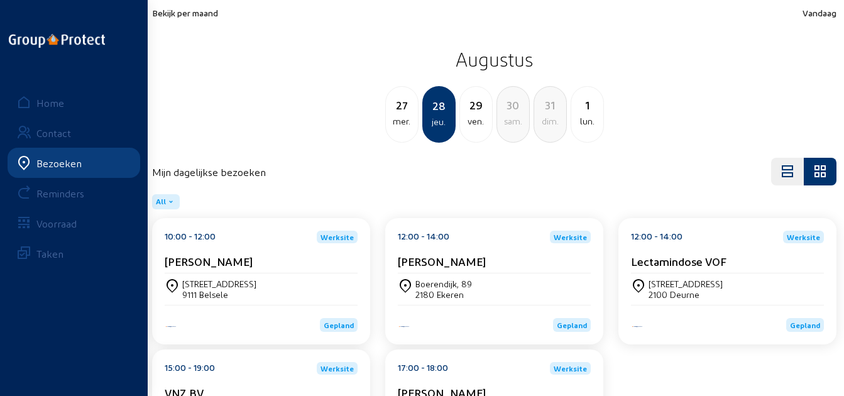
drag, startPoint x: 734, startPoint y: 265, endPoint x: 631, endPoint y: 265, distance: 103.0
click at [631, 265] on div "Lectamindose VOF" at bounding box center [727, 260] width 193 height 13
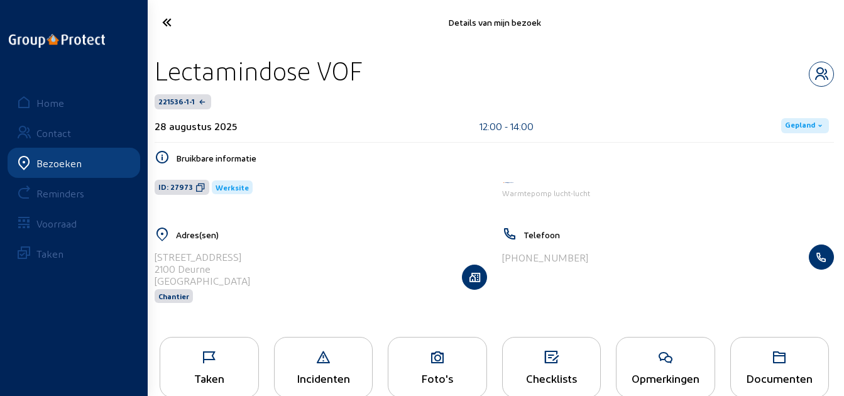
drag, startPoint x: 394, startPoint y: 62, endPoint x: 158, endPoint y: 67, distance: 236.2
click at [158, 67] on div "Lectamindose VOF" at bounding box center [494, 71] width 679 height 32
click at [175, 22] on icon at bounding box center [203, 22] width 94 height 22
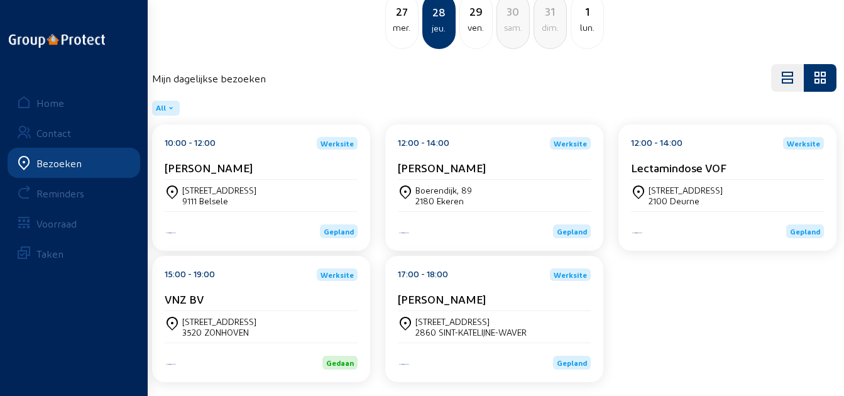
scroll to position [101, 0]
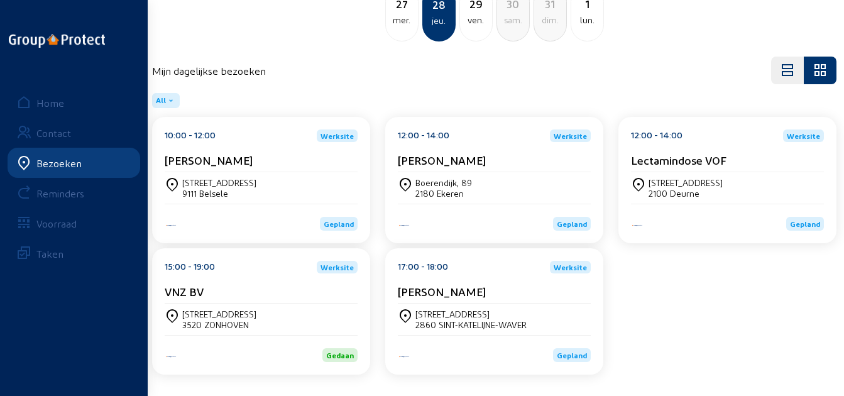
click at [258, 276] on div "15:00 - 19:00 Werksite VNZ BV" at bounding box center [261, 282] width 193 height 43
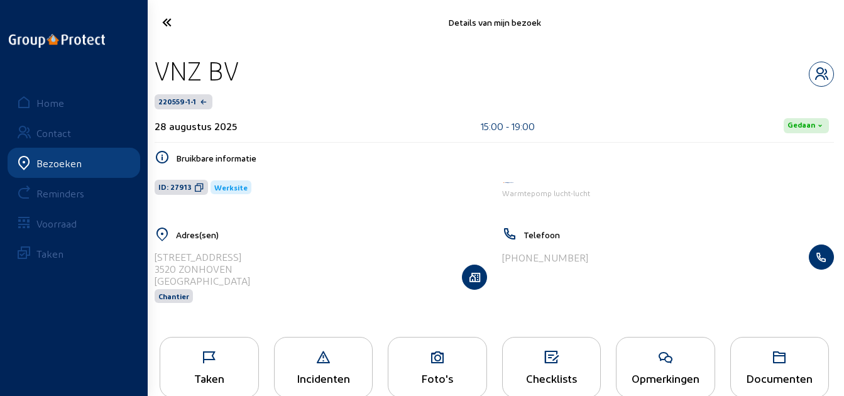
drag, startPoint x: 277, startPoint y: 66, endPoint x: 155, endPoint y: 70, distance: 122.5
click at [155, 70] on div "VNZ BV" at bounding box center [494, 71] width 679 height 32
click at [173, 16] on icon at bounding box center [203, 22] width 94 height 22
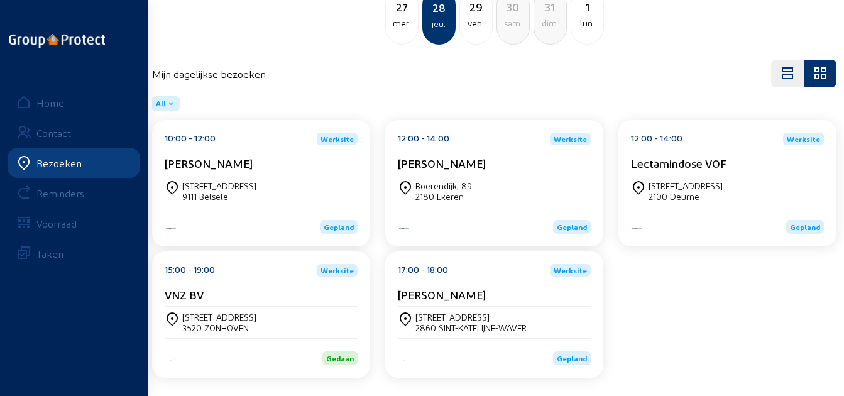
scroll to position [101, 0]
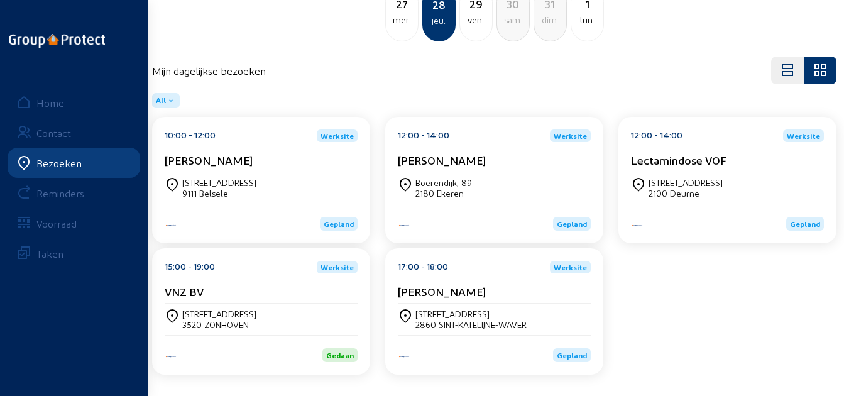
click at [504, 279] on div "17:00 - 18:00 Werksite [PERSON_NAME]" at bounding box center [494, 282] width 193 height 43
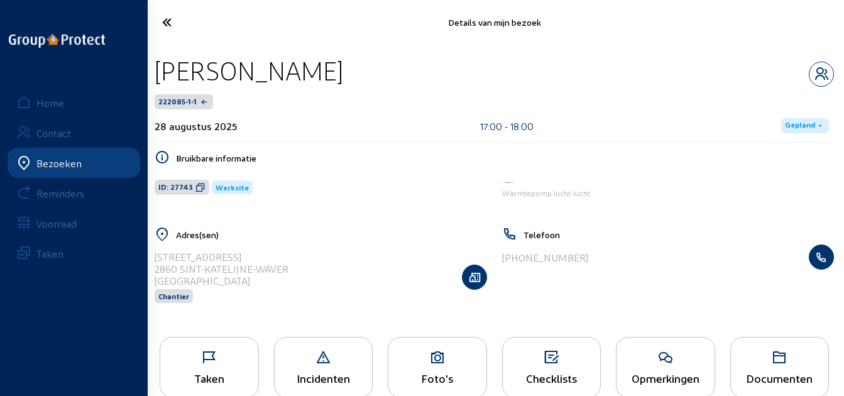
drag, startPoint x: 406, startPoint y: 73, endPoint x: 160, endPoint y: 74, distance: 246.8
click at [160, 74] on div "[PERSON_NAME]" at bounding box center [494, 71] width 679 height 32
click at [544, 67] on div "[PERSON_NAME]" at bounding box center [494, 71] width 679 height 32
drag, startPoint x: 448, startPoint y: 74, endPoint x: 156, endPoint y: 69, distance: 291.5
click at [156, 69] on div "[PERSON_NAME]" at bounding box center [494, 71] width 679 height 32
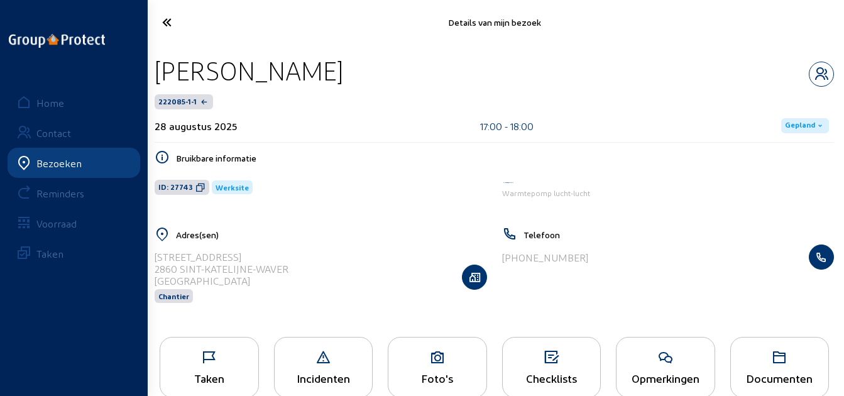
click at [182, 27] on icon at bounding box center [203, 22] width 94 height 22
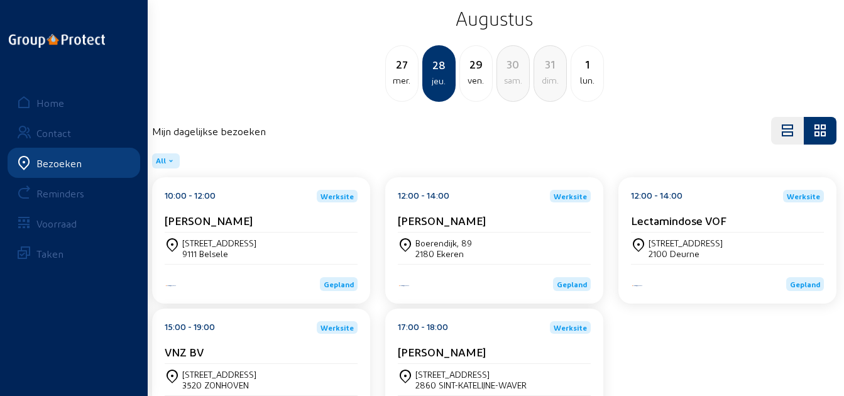
scroll to position [101, 0]
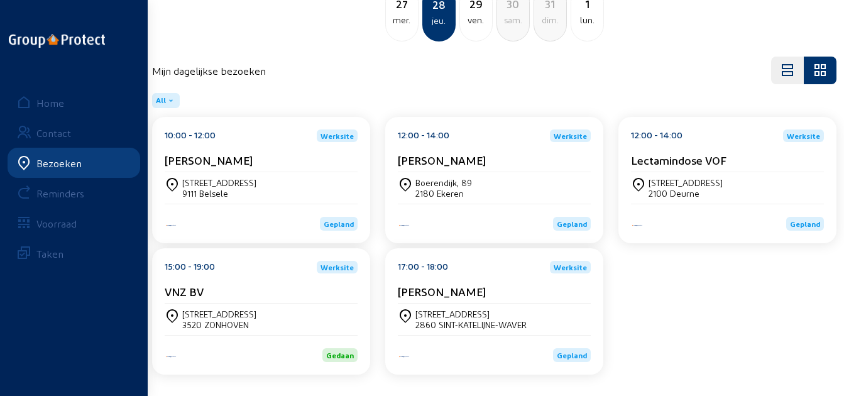
click at [471, 23] on div "ven." at bounding box center [476, 20] width 32 height 15
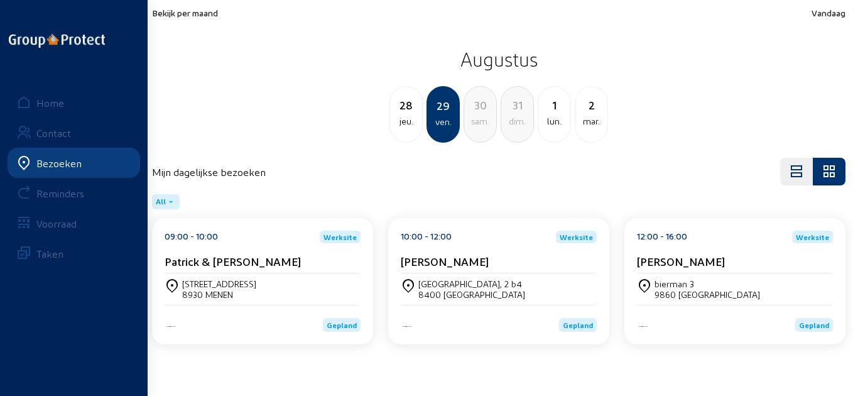
click at [301, 261] on cam-card-title "Patrick & [PERSON_NAME]" at bounding box center [233, 260] width 136 height 13
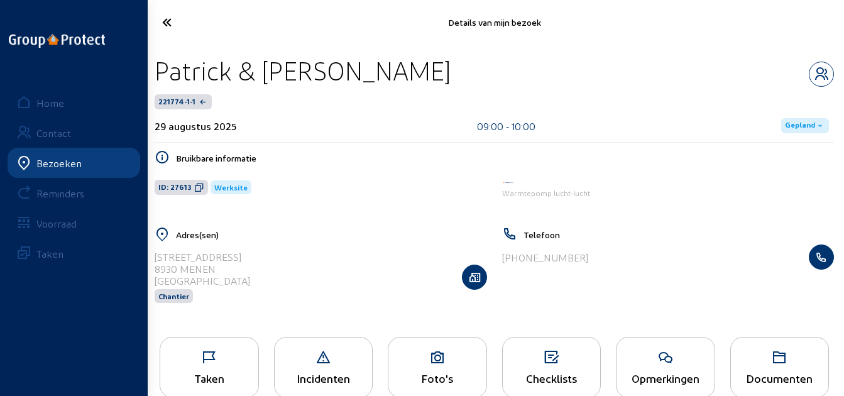
drag, startPoint x: 526, startPoint y: 75, endPoint x: 153, endPoint y: 72, distance: 372.5
click at [155, 72] on div "Patrick & [PERSON_NAME]" at bounding box center [494, 71] width 679 height 32
click at [186, 24] on icon at bounding box center [203, 22] width 94 height 22
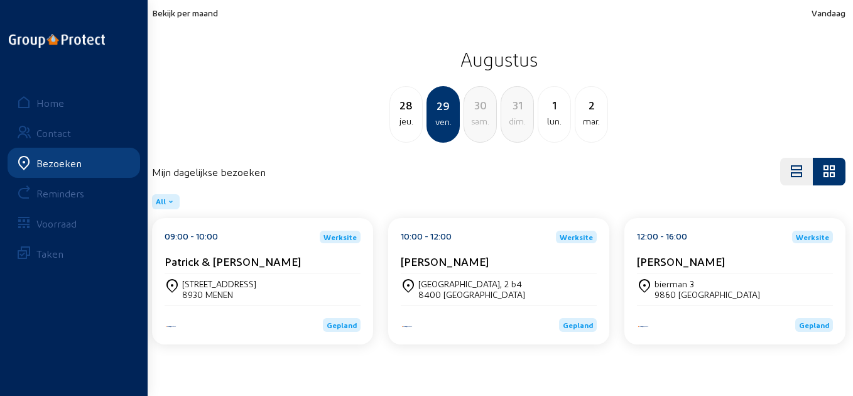
click at [450, 261] on cam-card-title "[PERSON_NAME]" at bounding box center [445, 260] width 88 height 13
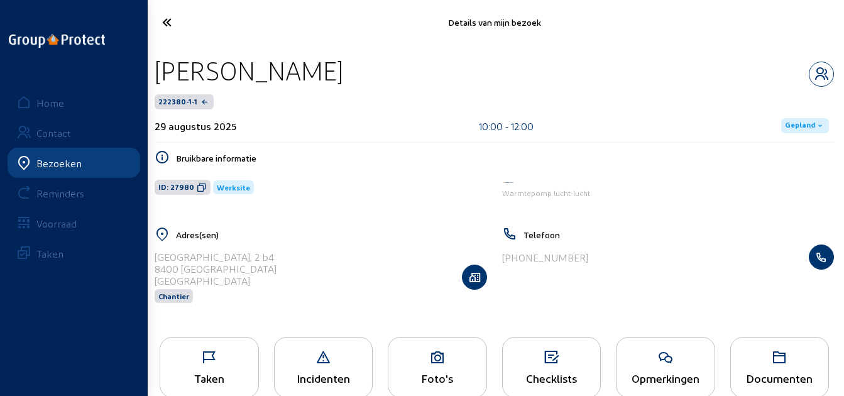
drag, startPoint x: 355, startPoint y: 67, endPoint x: 159, endPoint y: 74, distance: 196.1
click at [159, 74] on div "[PERSON_NAME]" at bounding box center [494, 71] width 679 height 32
click at [169, 21] on icon at bounding box center [203, 22] width 94 height 22
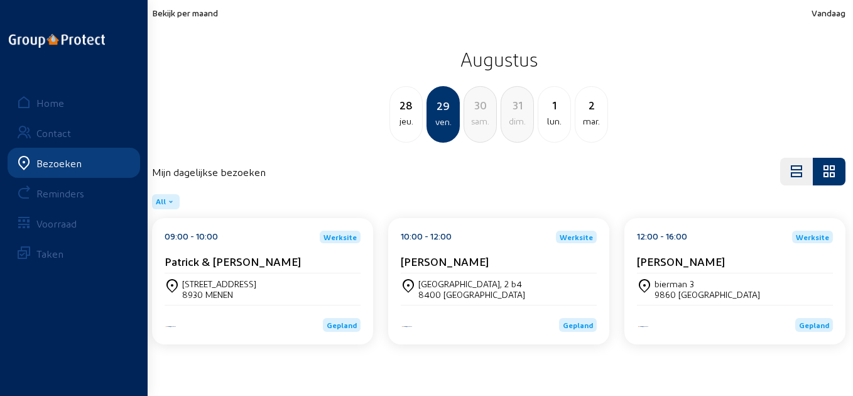
click at [727, 262] on div "[PERSON_NAME]" at bounding box center [735, 260] width 196 height 13
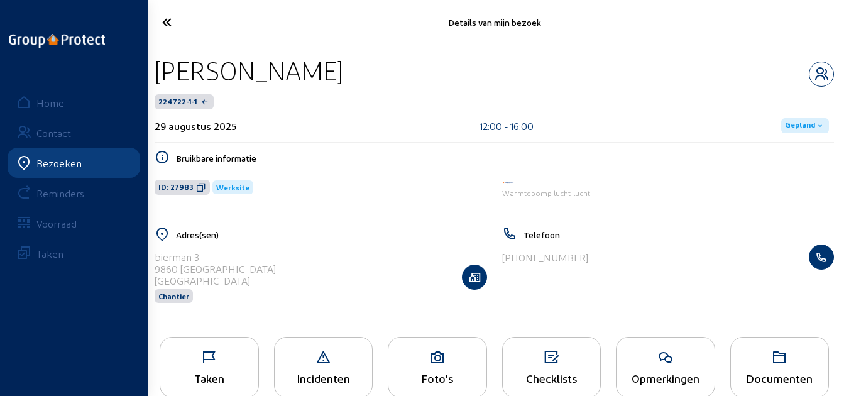
drag, startPoint x: 296, startPoint y: 73, endPoint x: 157, endPoint y: 69, distance: 138.9
click at [157, 69] on div "[PERSON_NAME]" at bounding box center [494, 71] width 679 height 32
click at [64, 98] on link "Home" at bounding box center [74, 102] width 133 height 30
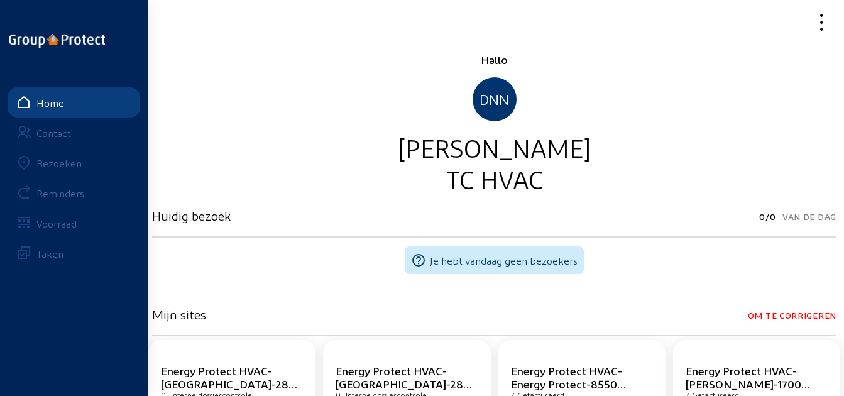
click at [826, 28] on icon at bounding box center [786, 22] width 94 height 22
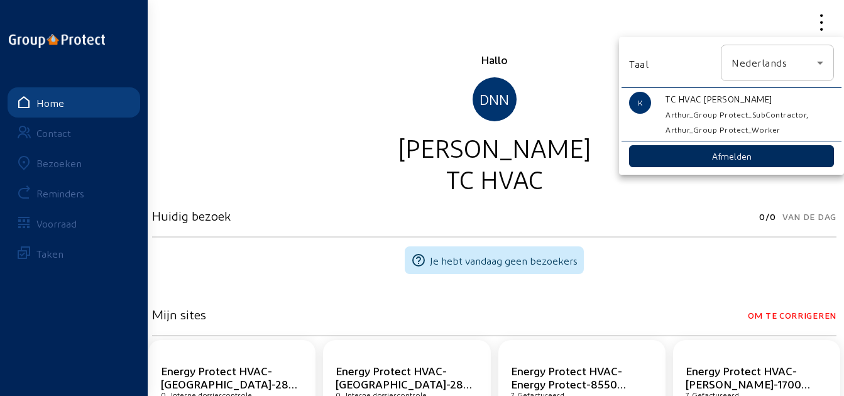
click at [711, 153] on button "Afmelden" at bounding box center [731, 156] width 205 height 22
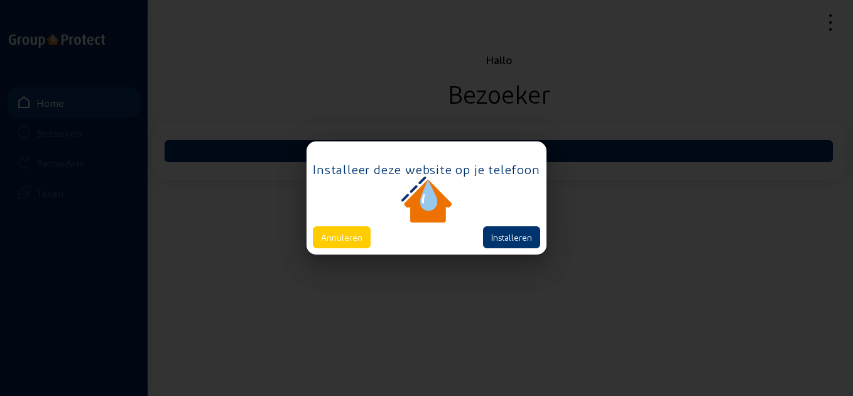
click at [305, 229] on div at bounding box center [426, 198] width 853 height 396
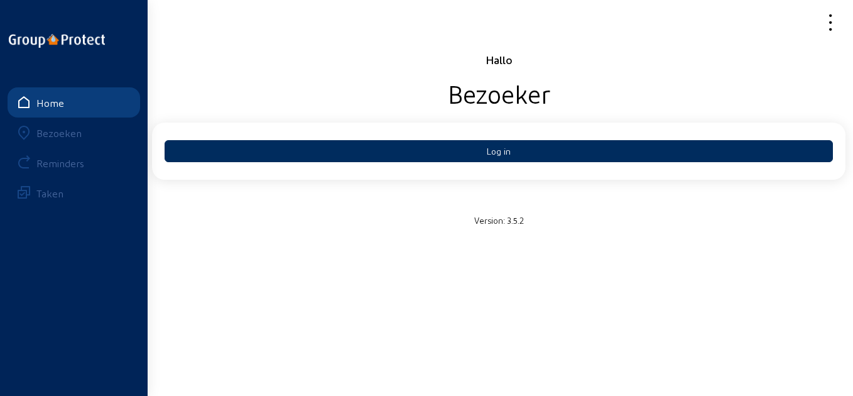
click at [390, 161] on button "Log in" at bounding box center [499, 151] width 668 height 22
